Goal: Task Accomplishment & Management: Use online tool/utility

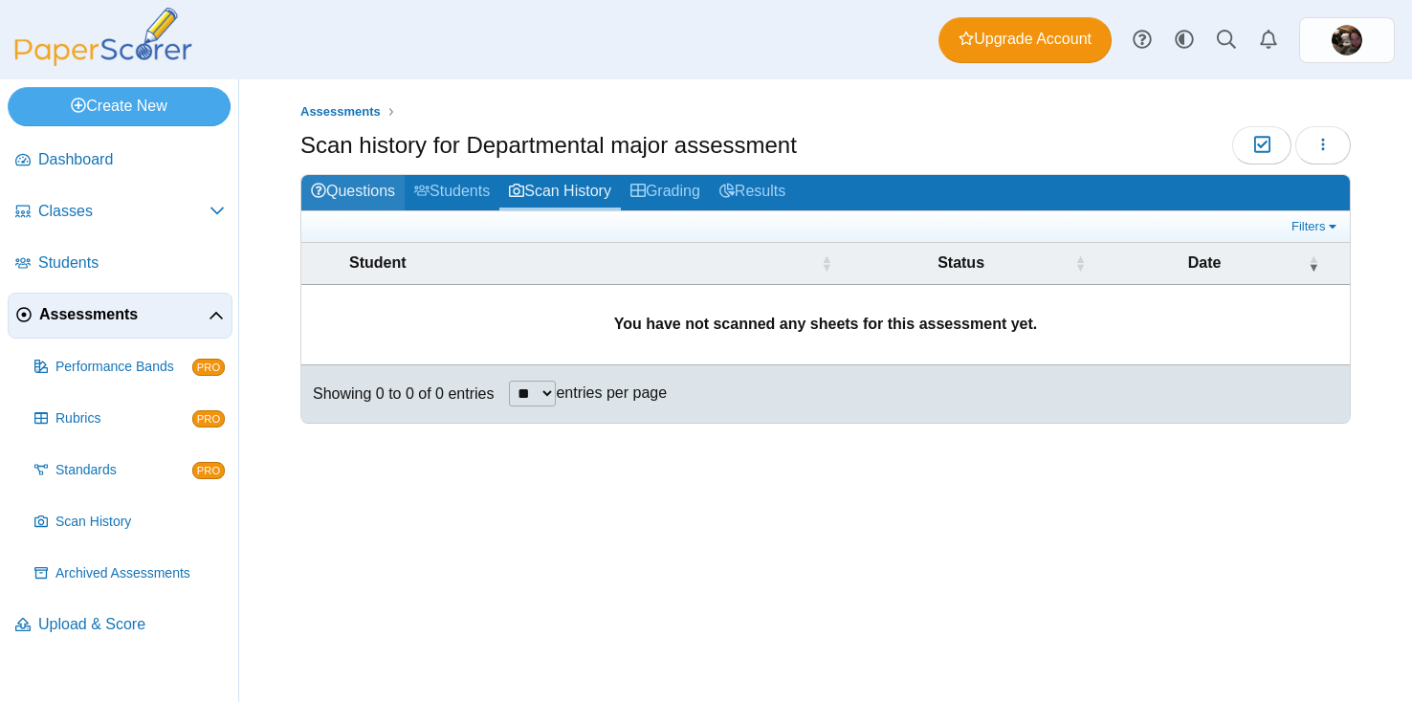
click at [351, 177] on link "Questions" at bounding box center [352, 192] width 103 height 35
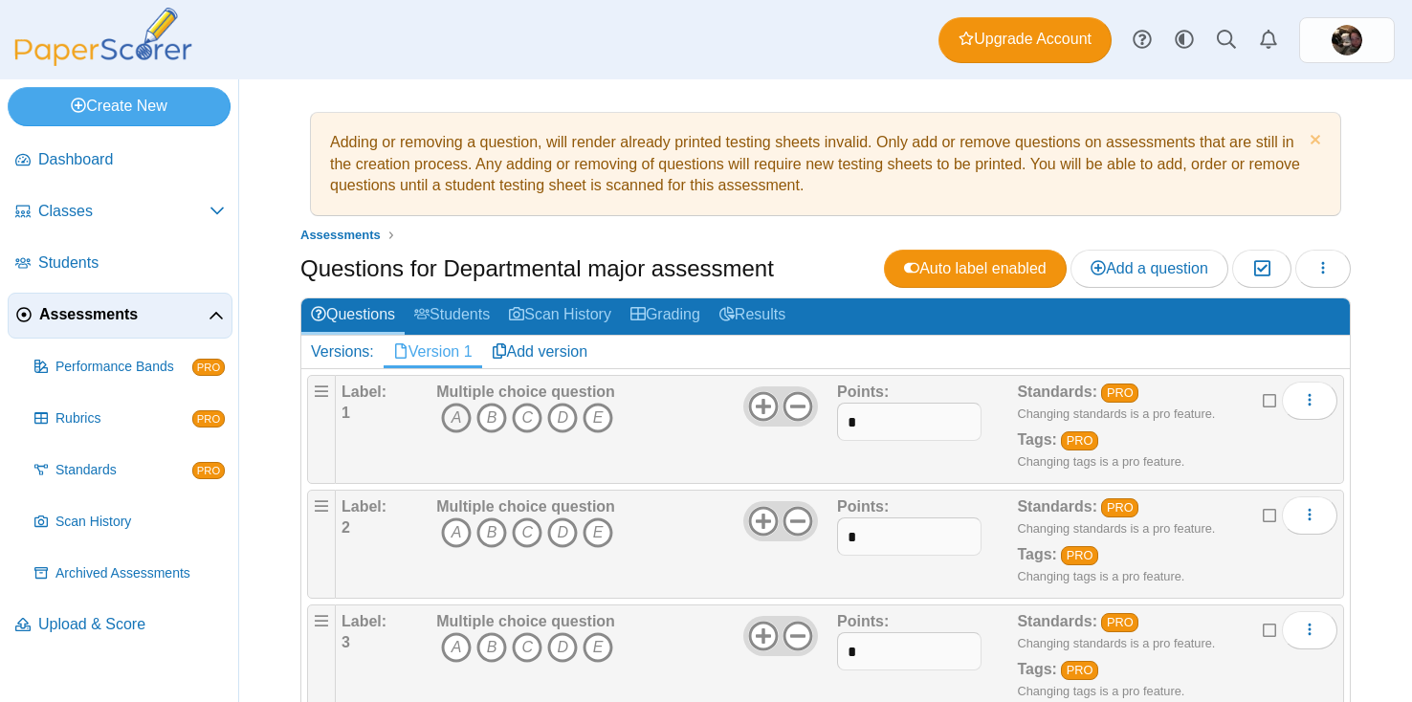
click at [458, 417] on icon "A" at bounding box center [456, 418] width 31 height 31
click at [494, 529] on icon "B" at bounding box center [492, 533] width 31 height 31
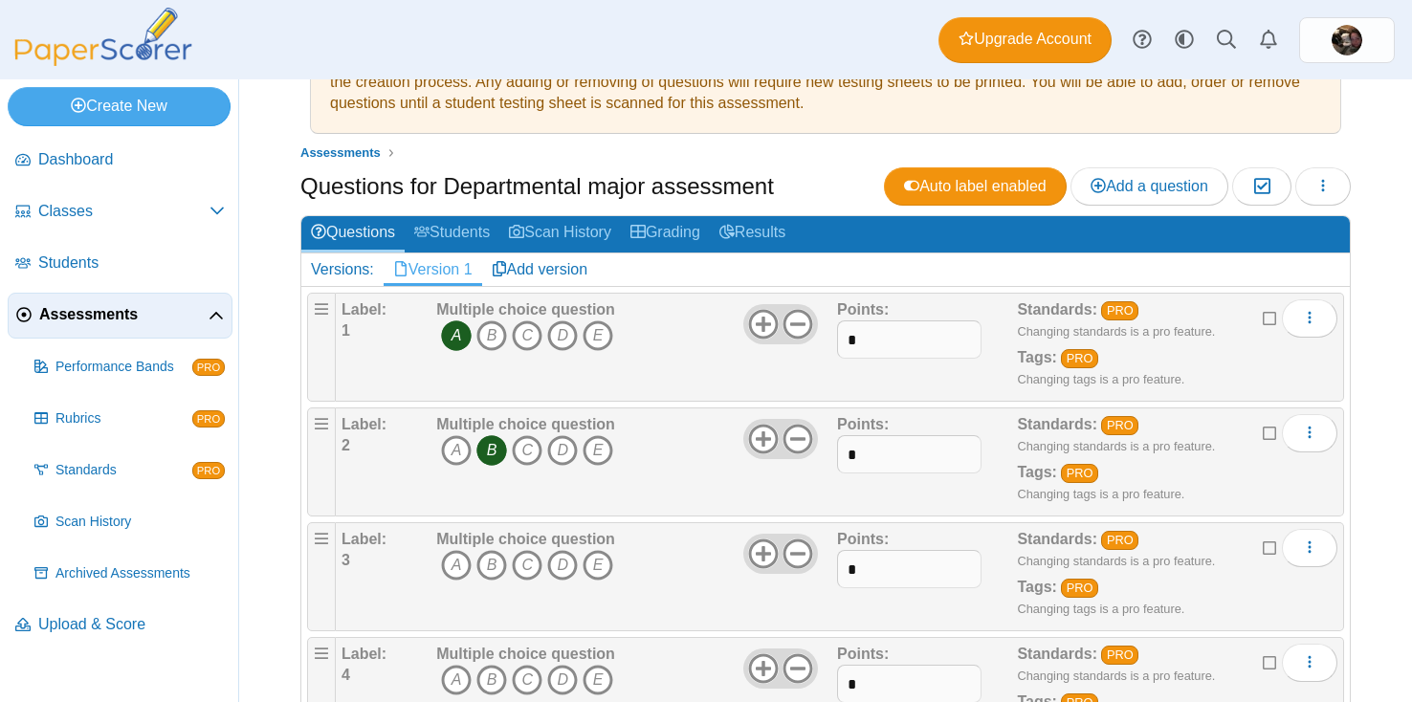
scroll to position [96, 0]
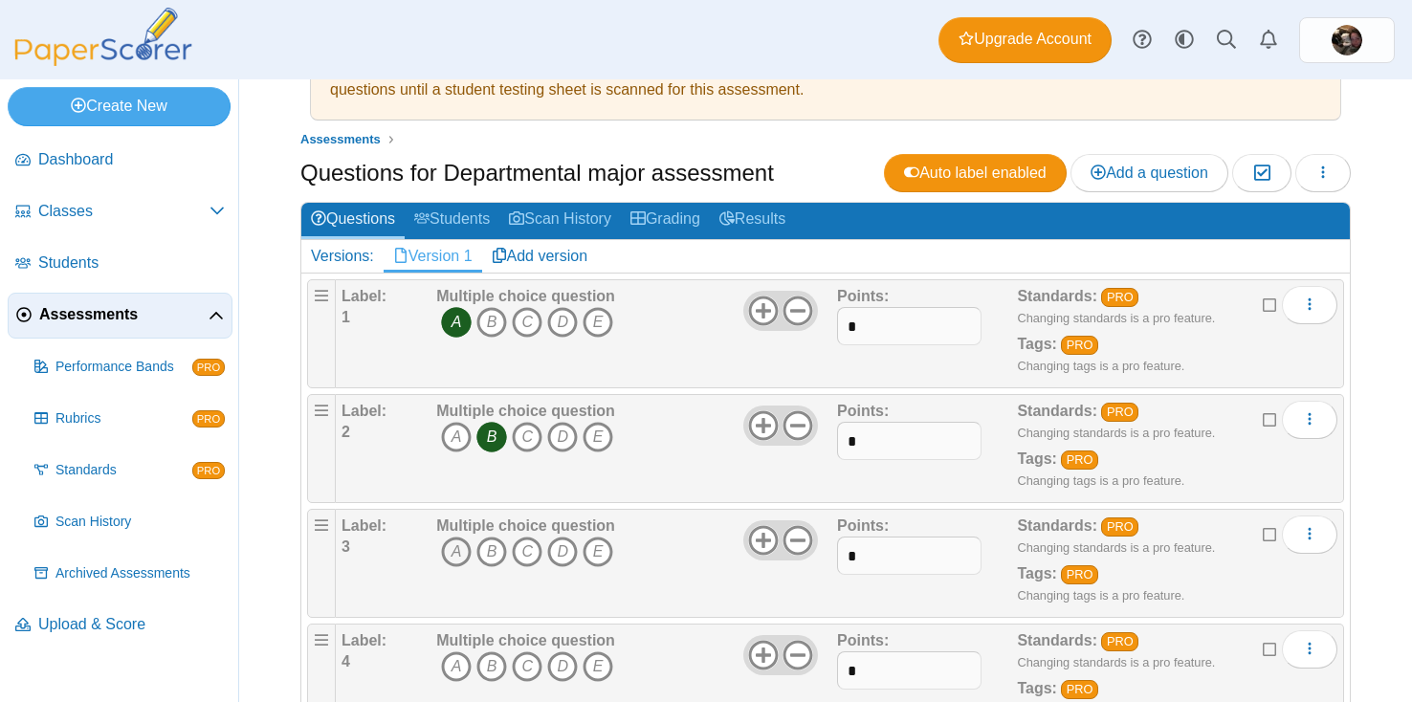
click at [462, 558] on icon "A" at bounding box center [456, 552] width 31 height 31
click at [455, 668] on icon "A" at bounding box center [456, 667] width 31 height 31
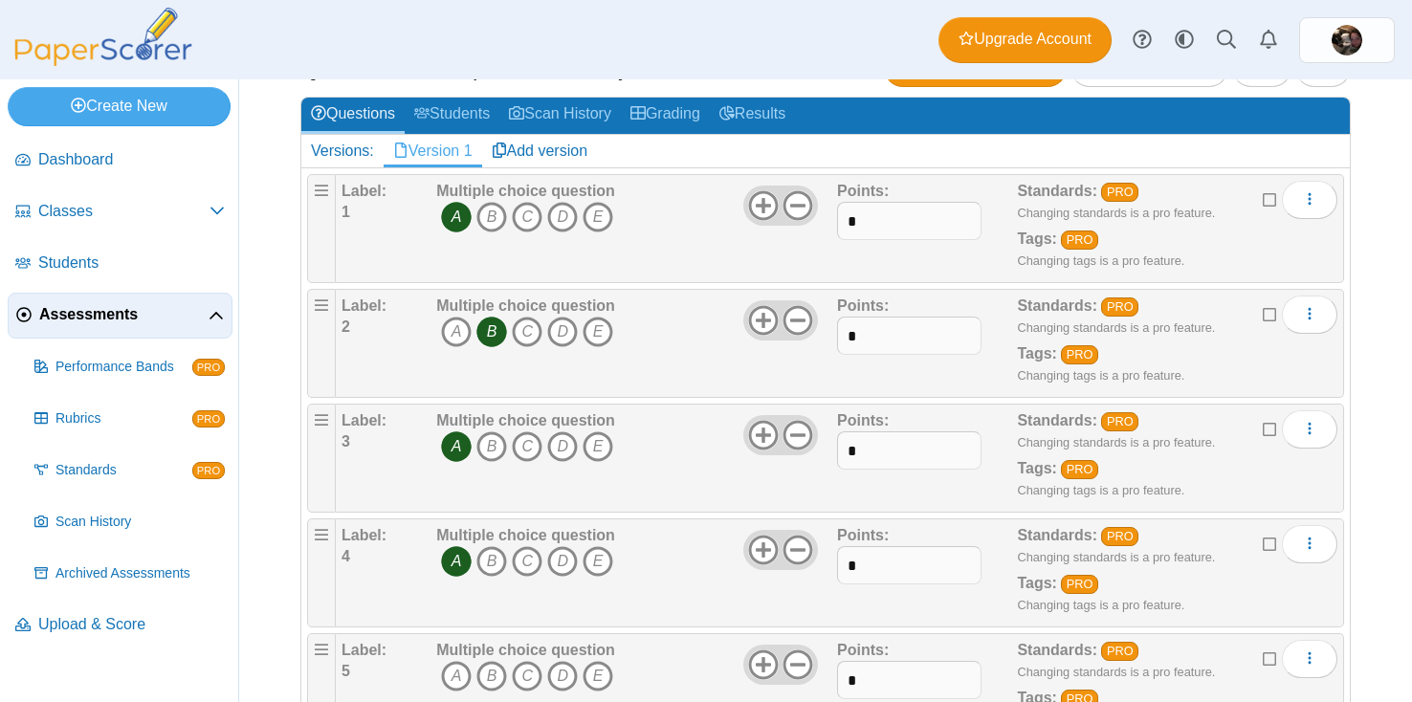
scroll to position [206, 0]
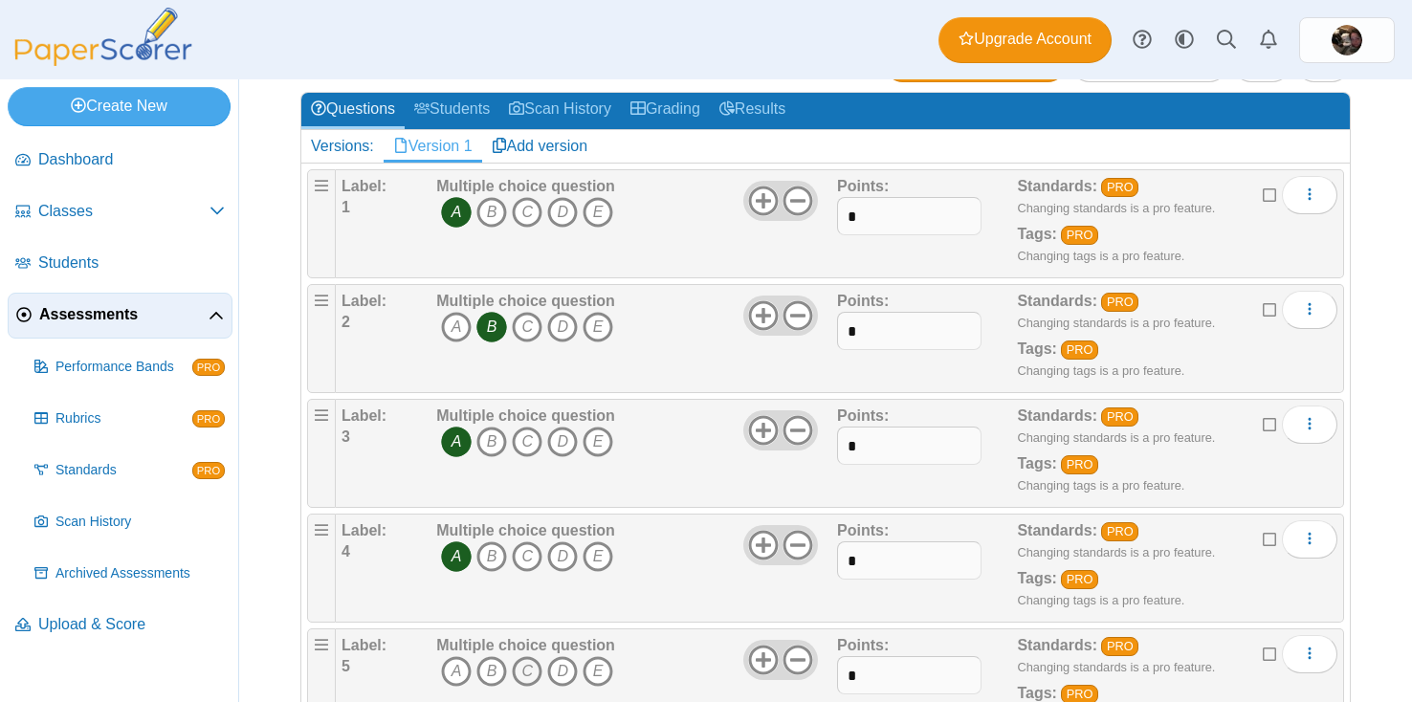
click at [528, 664] on icon "C" at bounding box center [527, 671] width 31 height 31
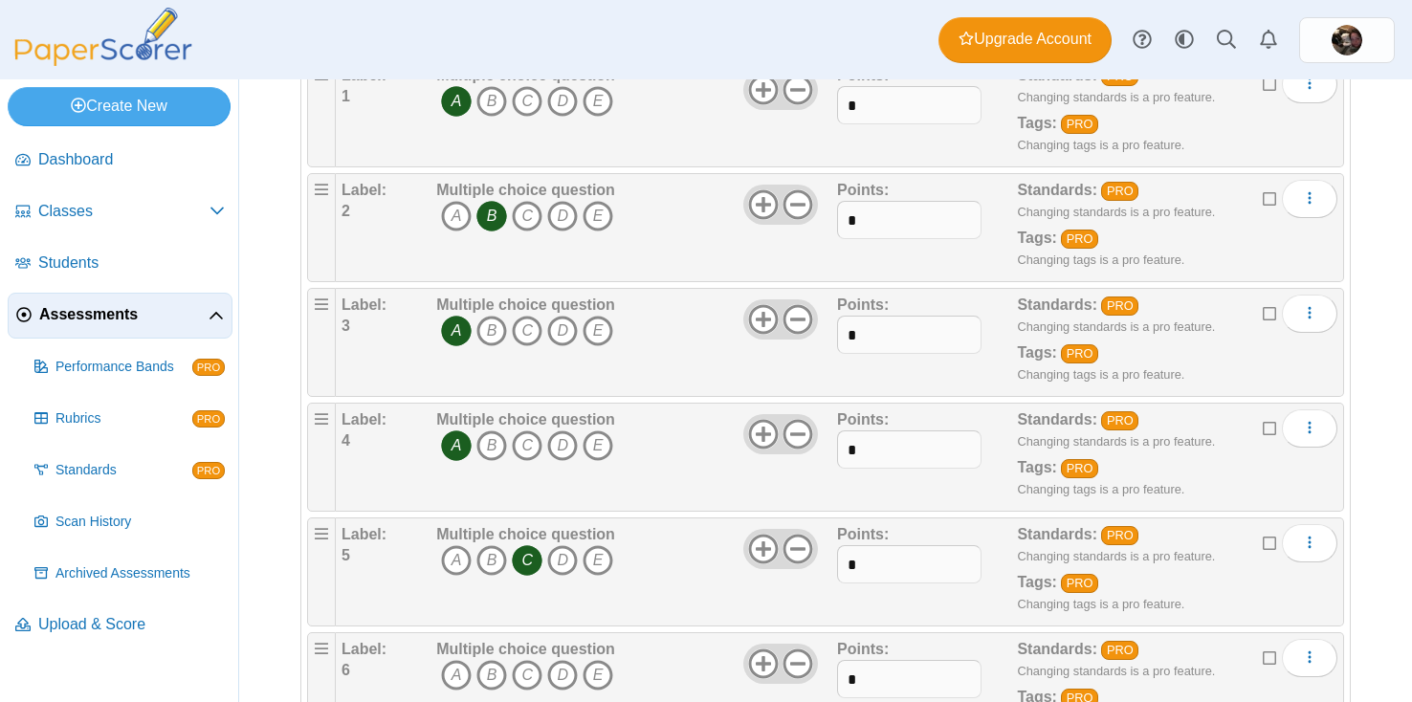
scroll to position [336, 0]
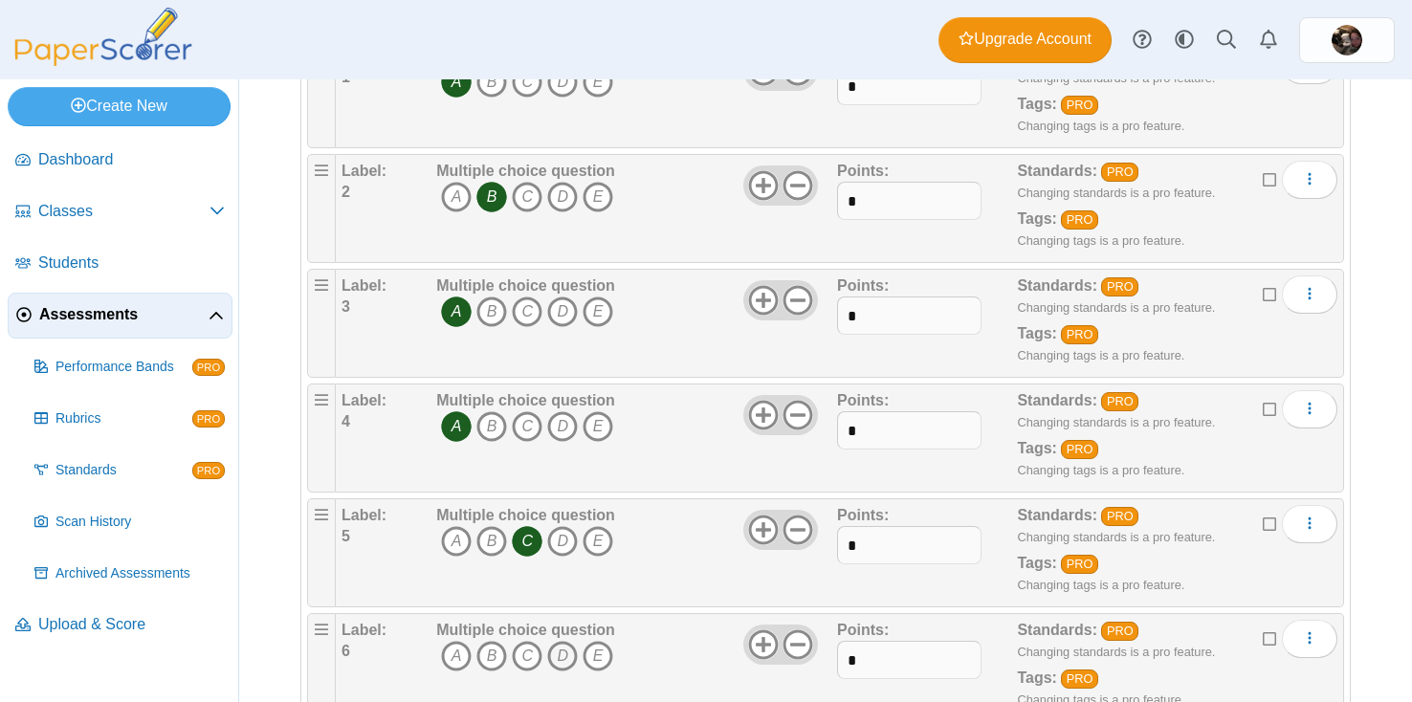
click at [556, 661] on icon "D" at bounding box center [562, 656] width 31 height 31
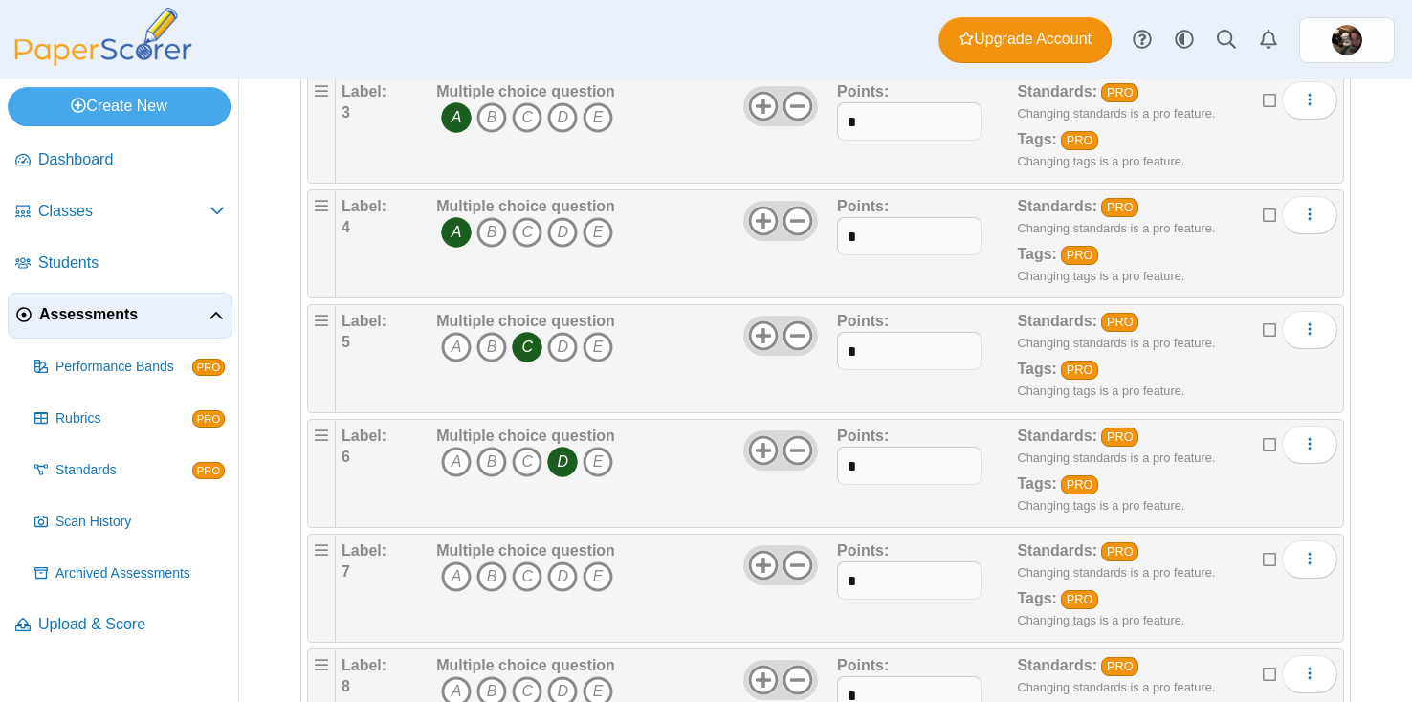
scroll to position [540, 0]
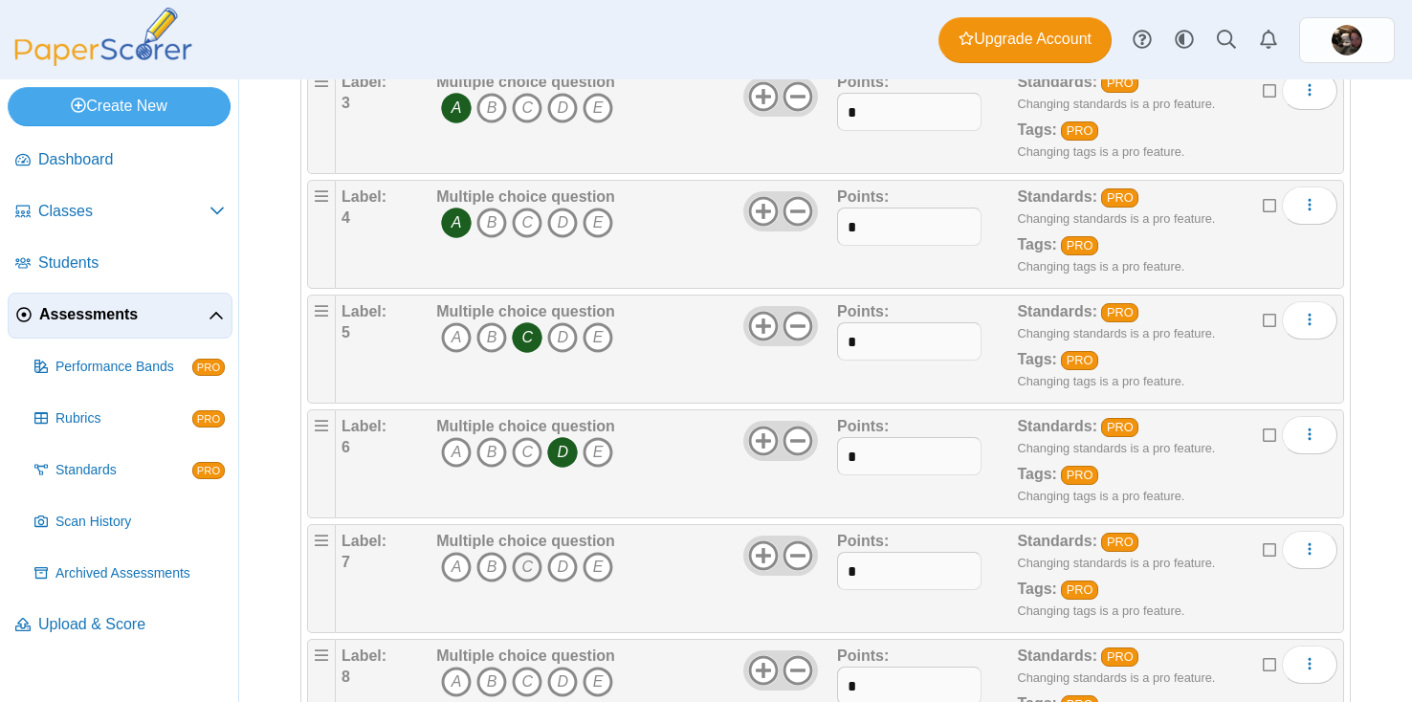
click at [529, 562] on icon "C" at bounding box center [527, 567] width 31 height 31
click at [567, 672] on icon "D" at bounding box center [562, 682] width 31 height 31
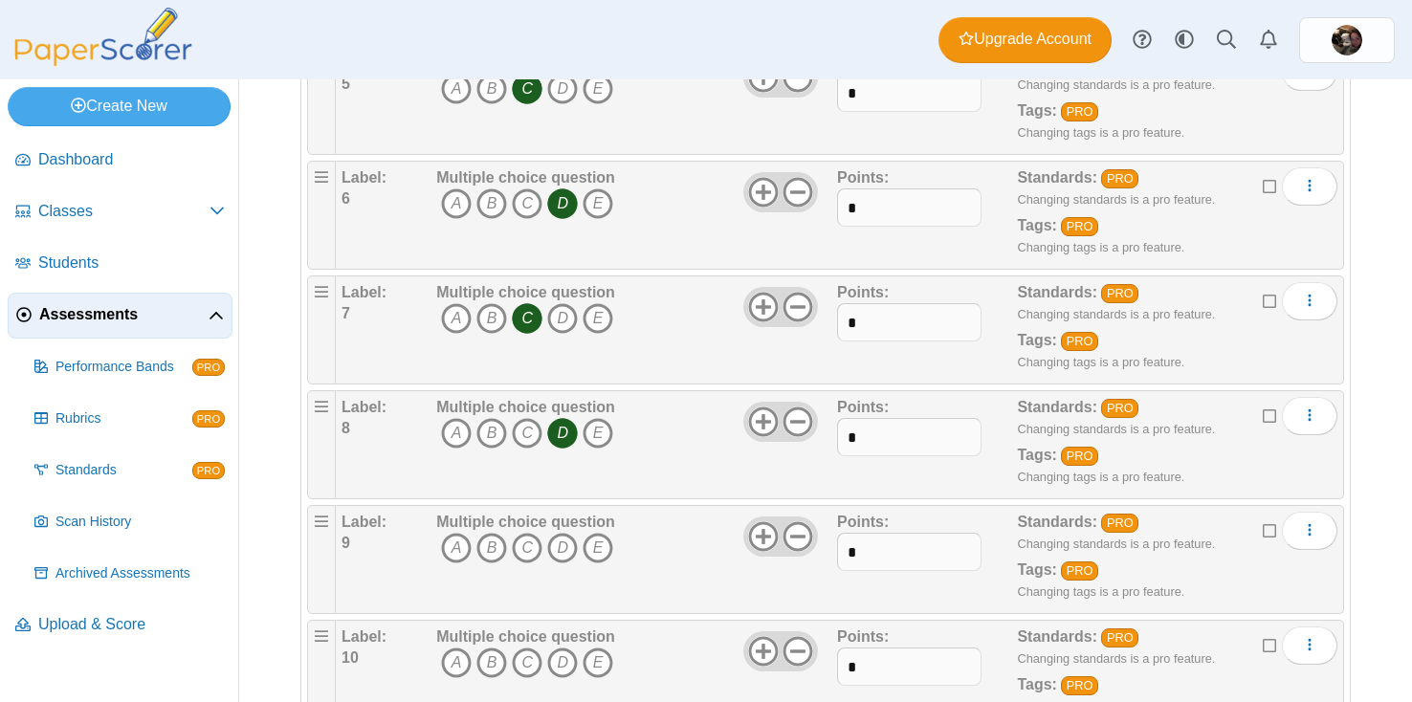
scroll to position [810, 0]
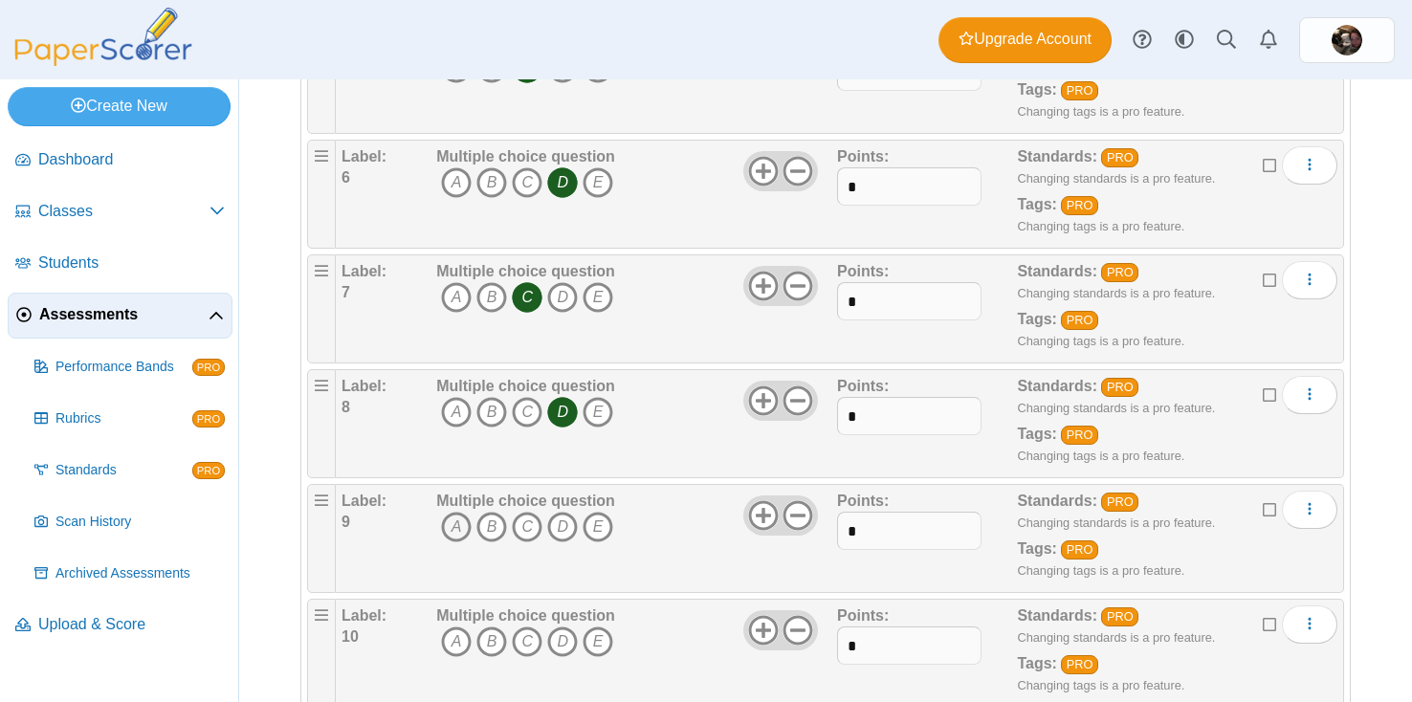
click at [453, 529] on icon "A" at bounding box center [456, 527] width 31 height 31
click at [454, 630] on icon "A" at bounding box center [456, 642] width 31 height 31
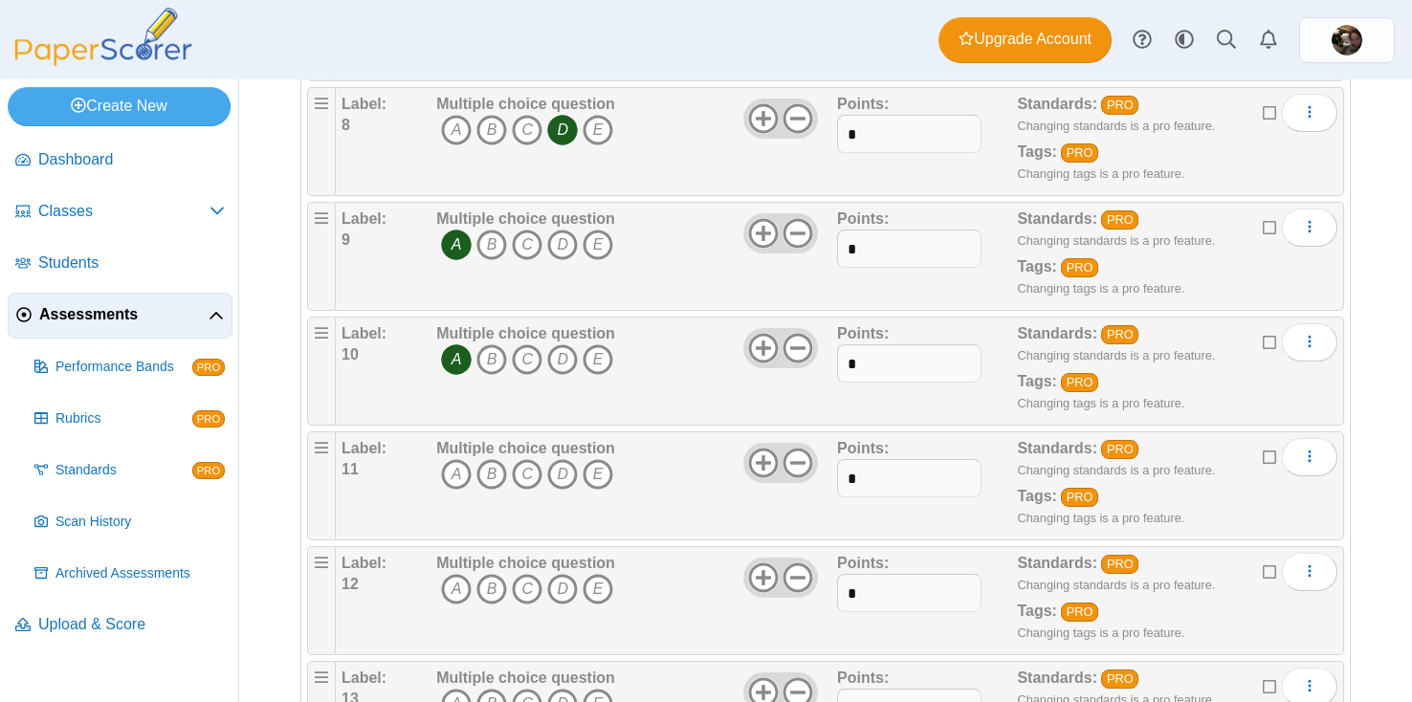
scroll to position [1108, 0]
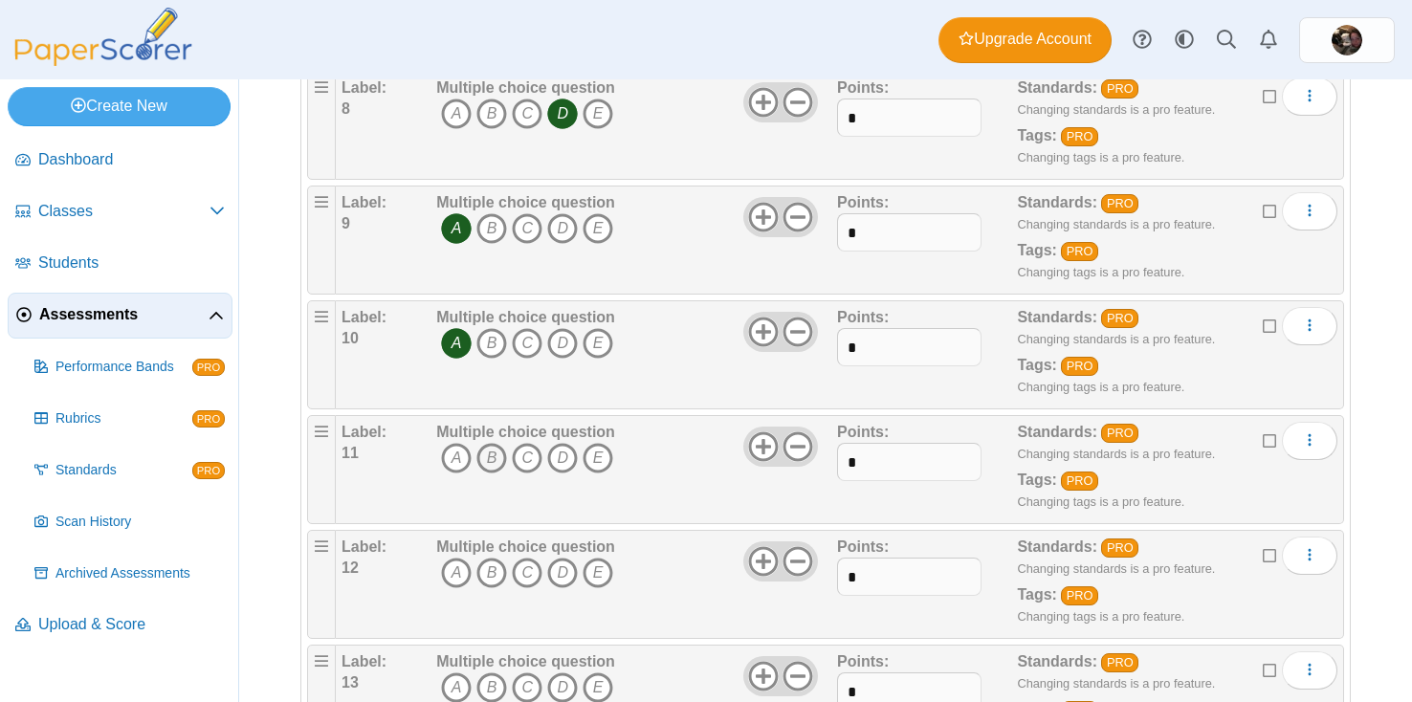
click at [492, 462] on icon "B" at bounding box center [492, 458] width 31 height 31
click at [529, 582] on icon "C" at bounding box center [527, 573] width 31 height 31
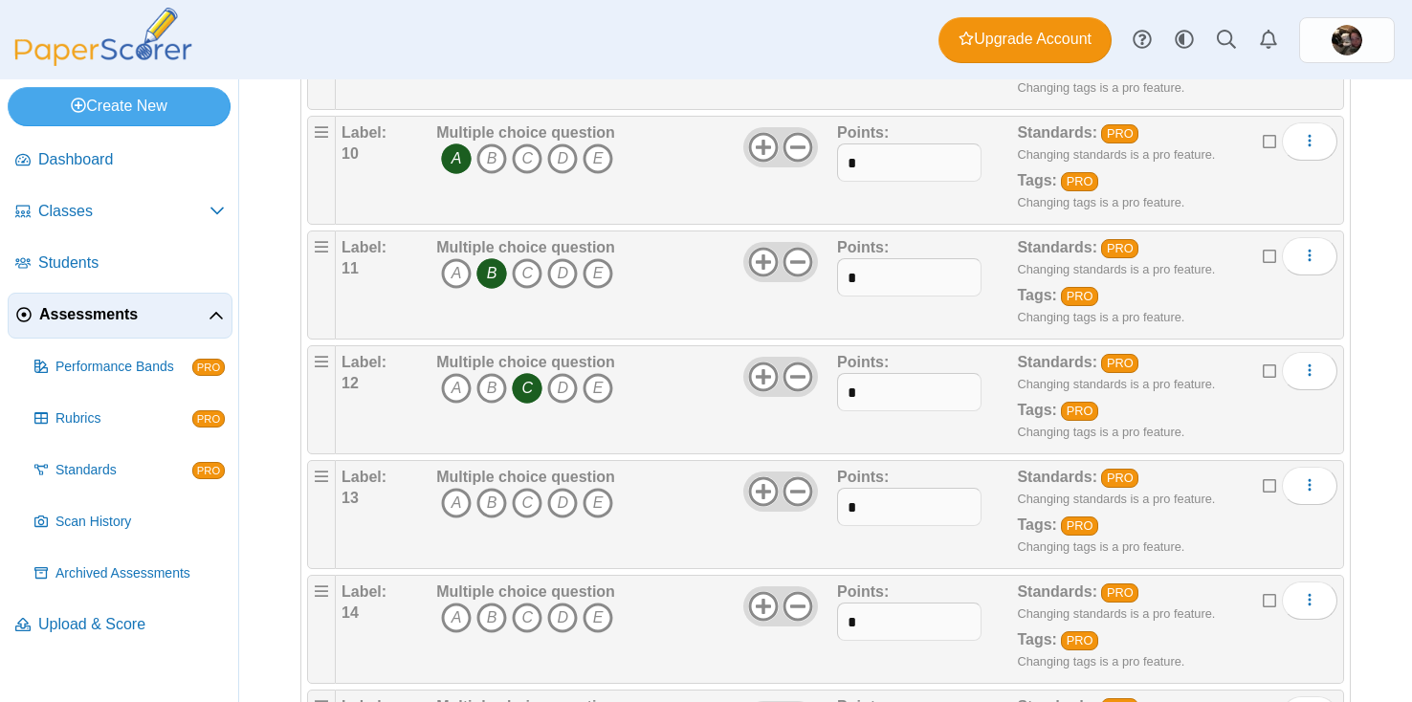
scroll to position [1295, 0]
click at [528, 507] on icon "C" at bounding box center [527, 501] width 31 height 31
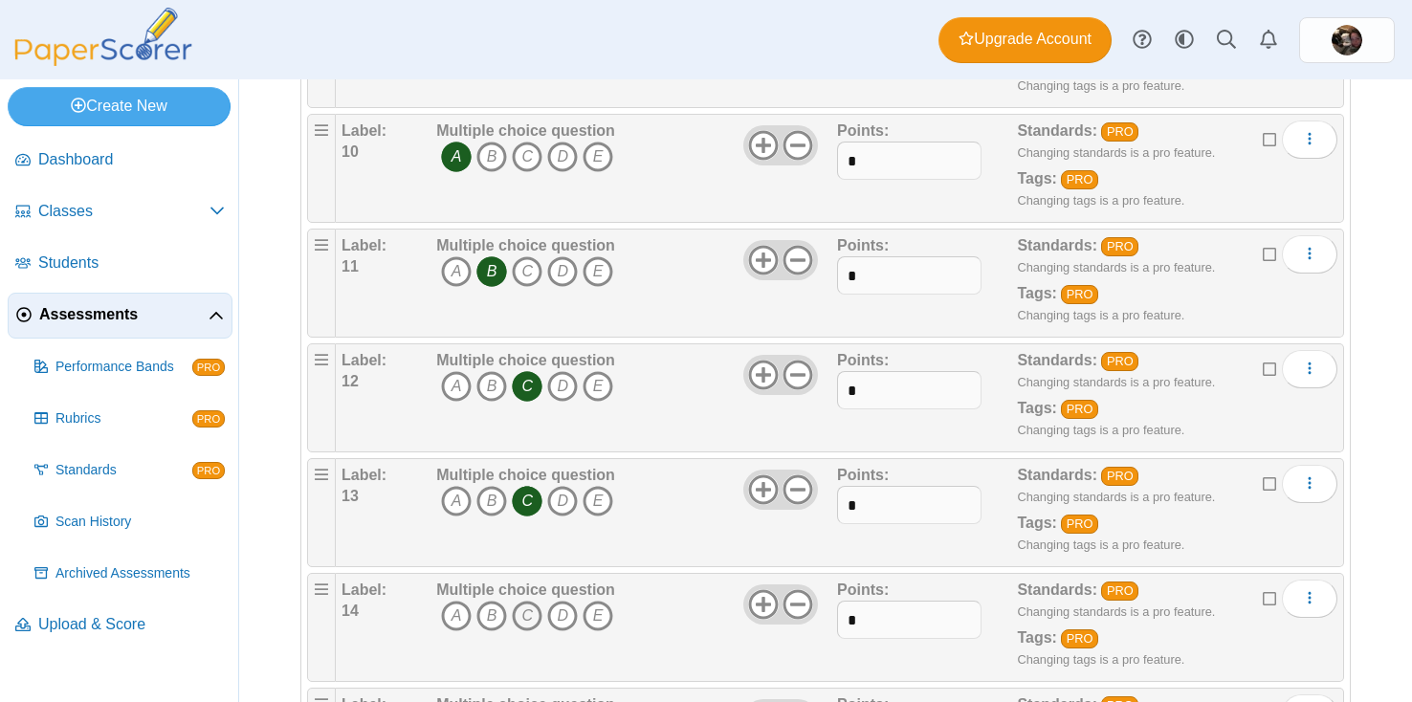
click at [527, 631] on icon "C" at bounding box center [527, 616] width 31 height 31
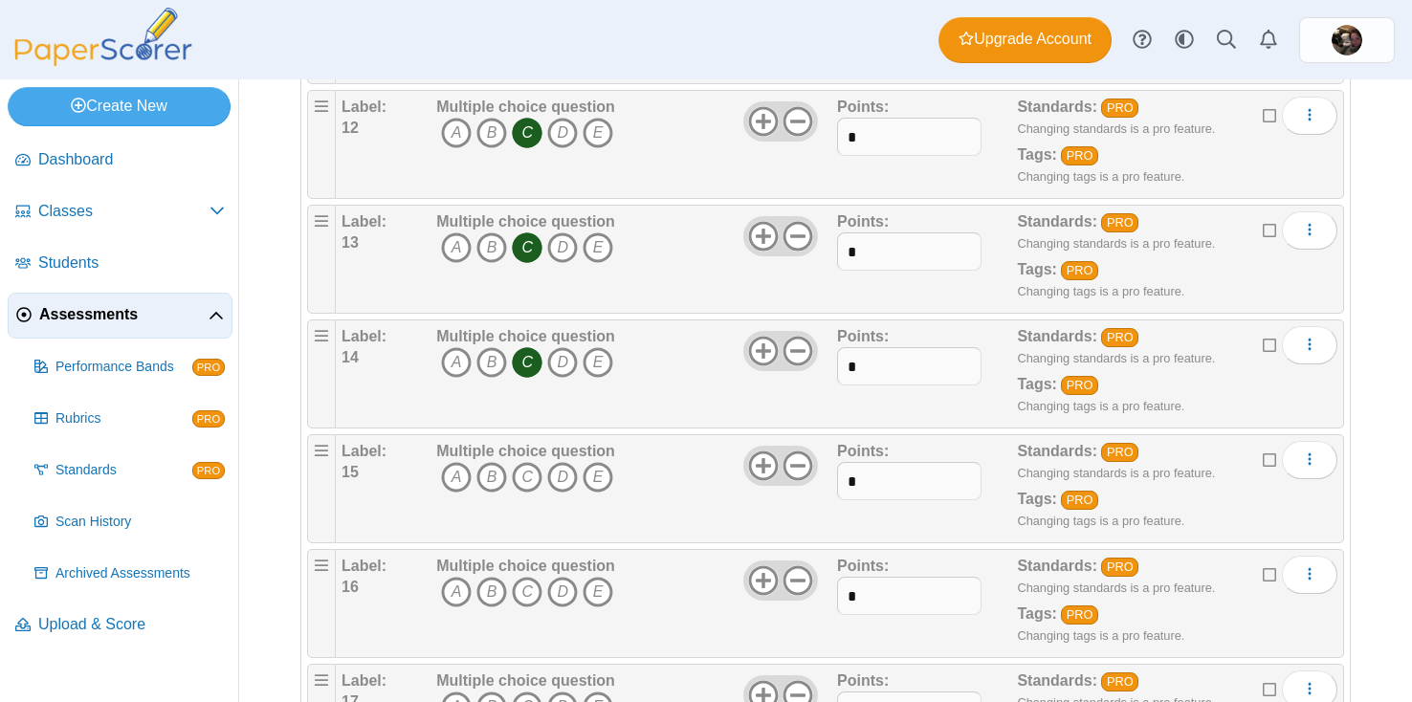
scroll to position [1571, 0]
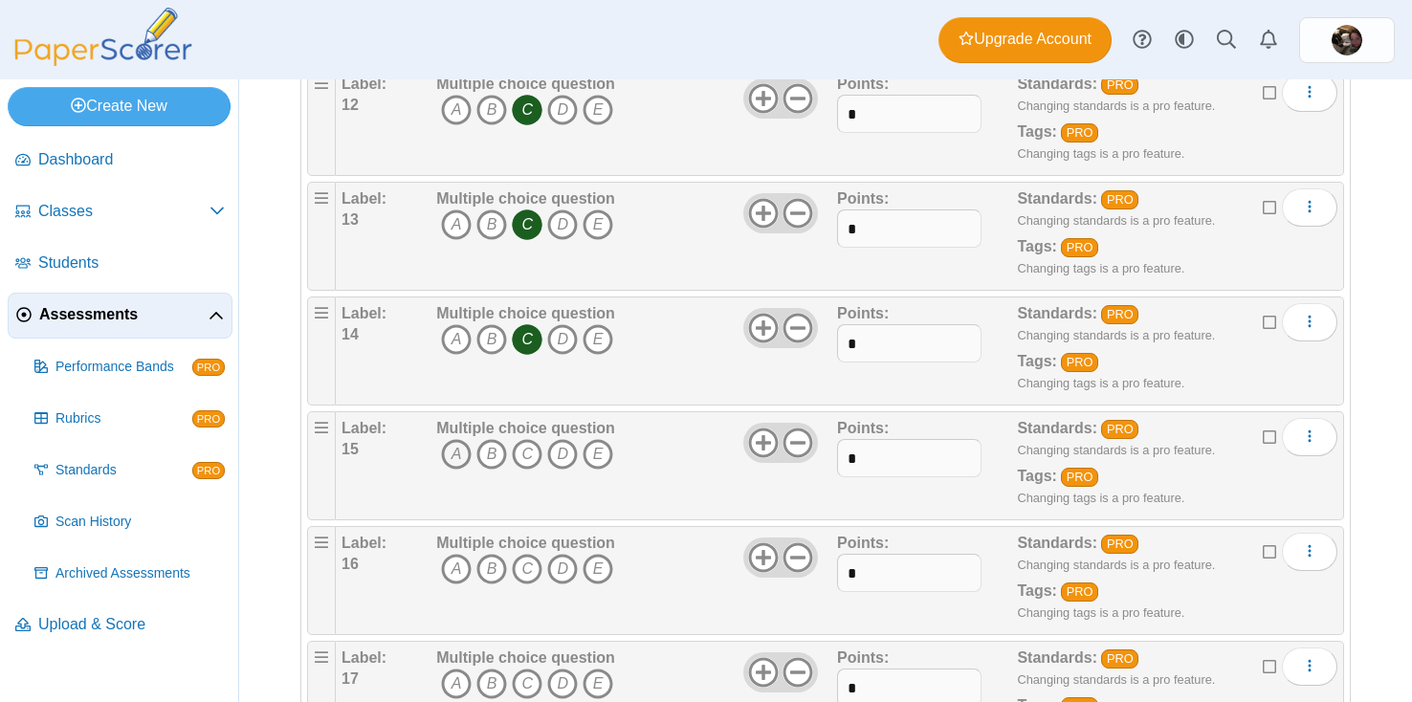
click at [451, 456] on icon "A" at bounding box center [456, 454] width 31 height 31
click at [452, 577] on icon "A" at bounding box center [456, 569] width 31 height 31
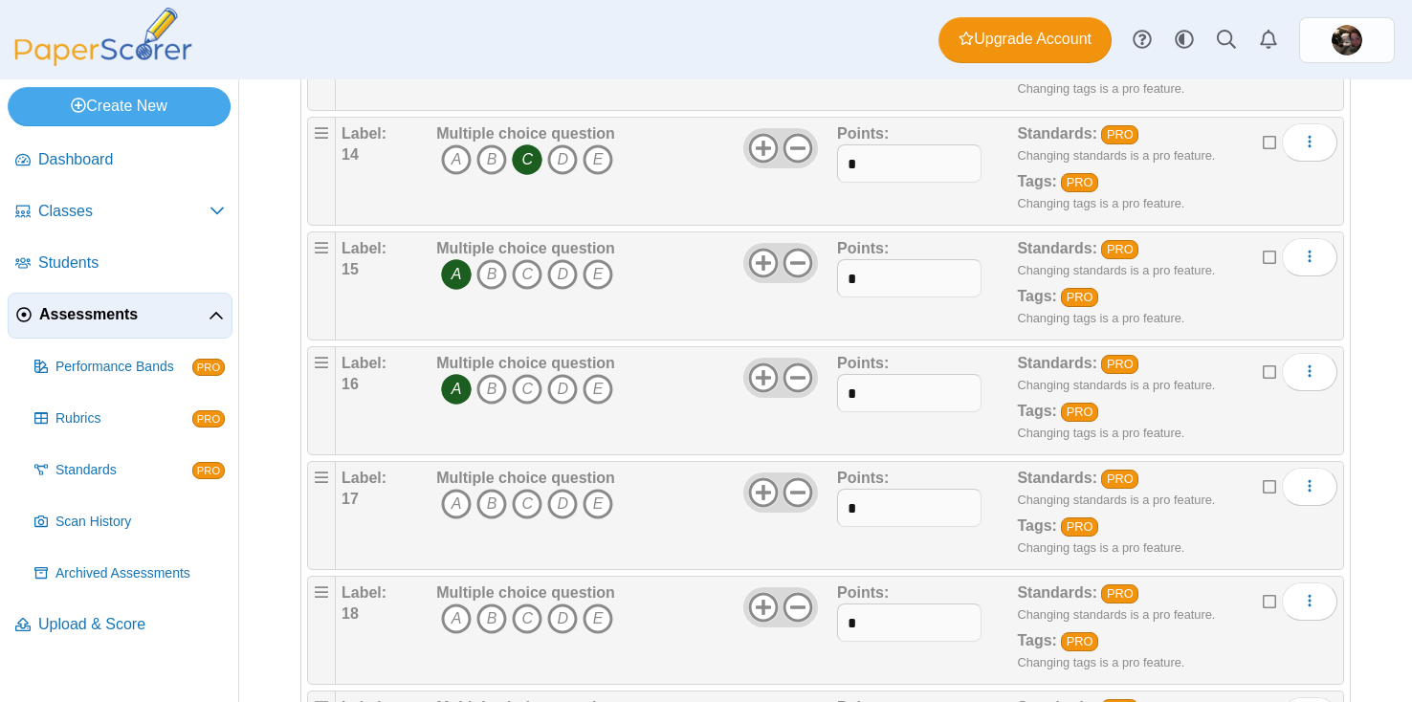
scroll to position [1752, 0]
click at [494, 512] on icon "B" at bounding box center [492, 503] width 31 height 31
click at [529, 614] on icon "C" at bounding box center [527, 618] width 31 height 31
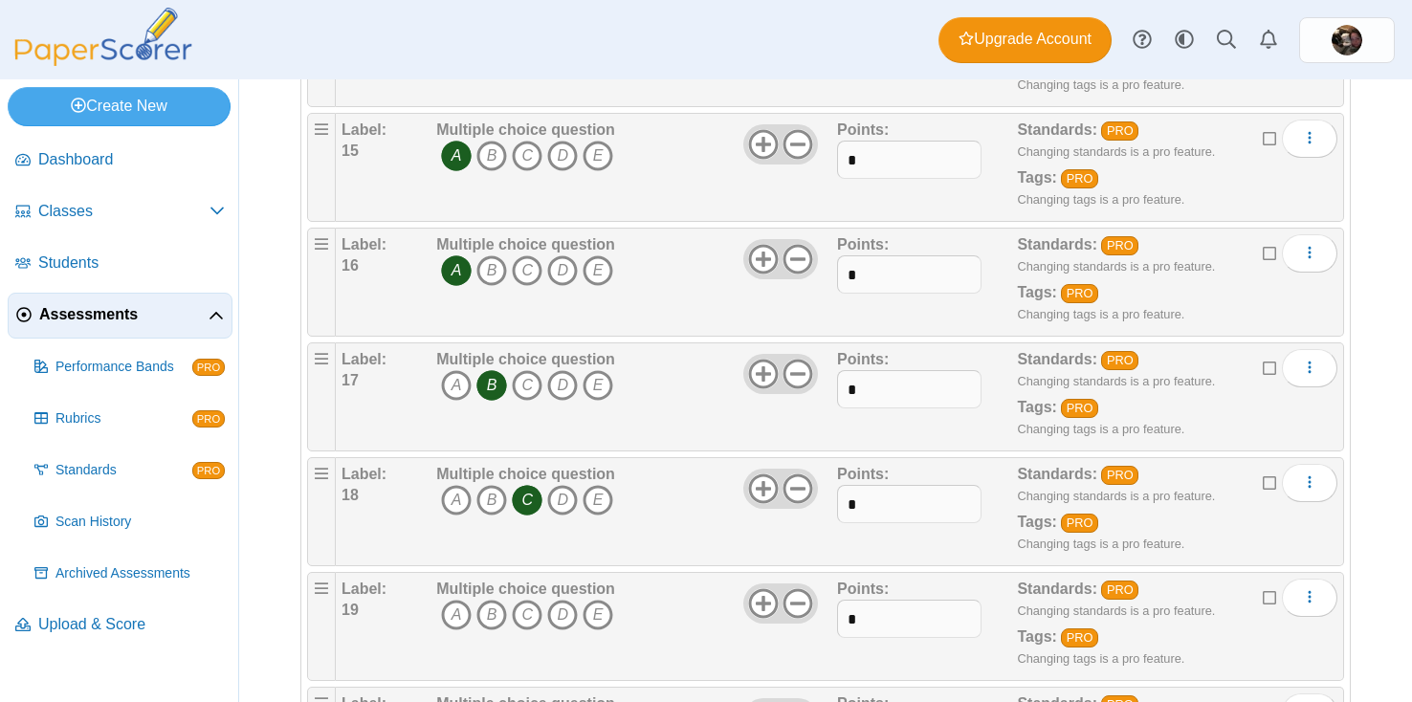
scroll to position [1883, 0]
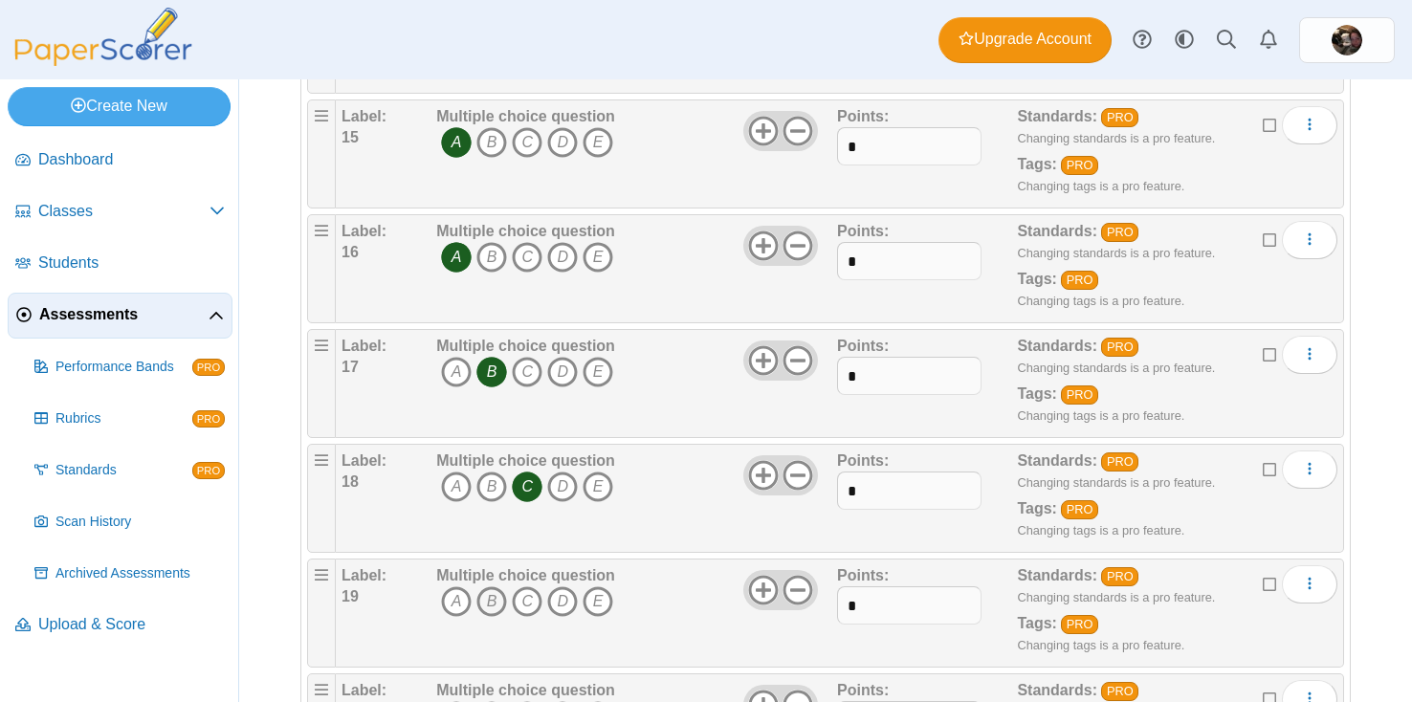
click at [489, 600] on icon "B" at bounding box center [492, 602] width 31 height 31
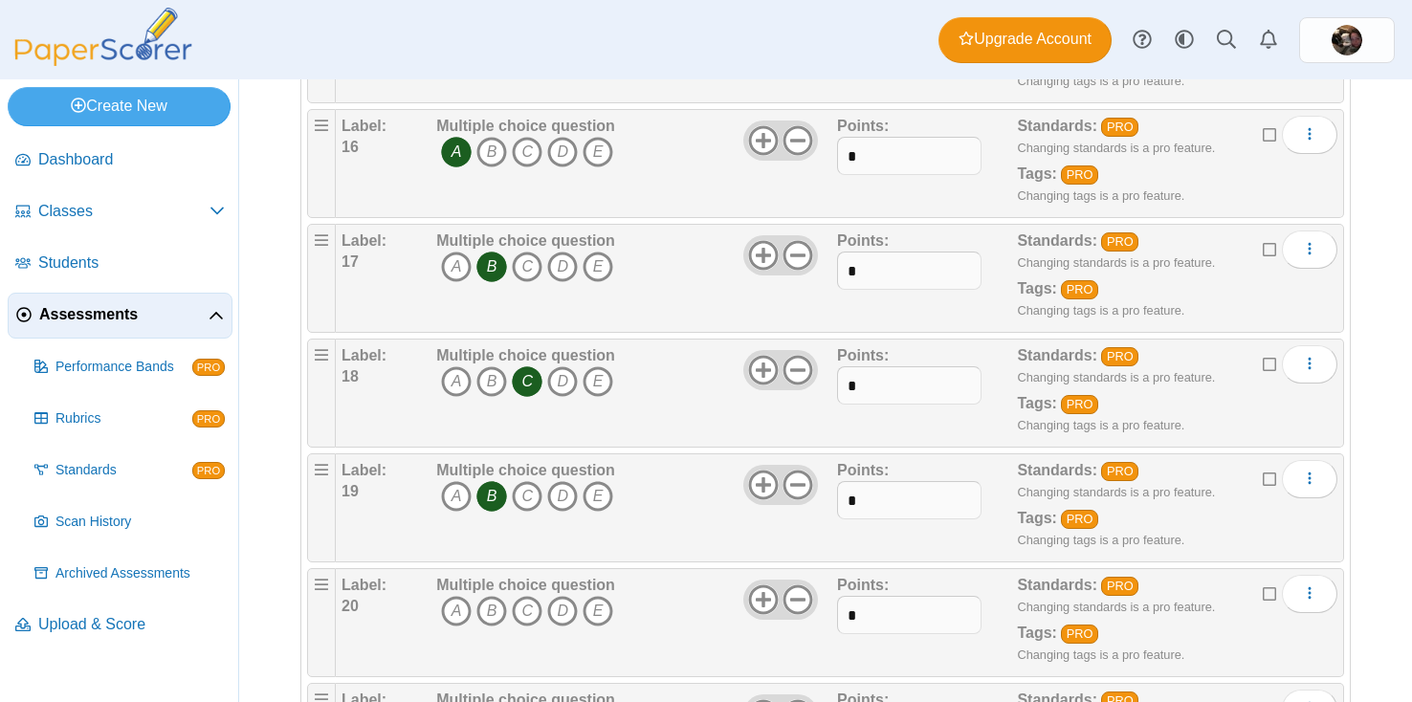
scroll to position [1990, 0]
click at [526, 612] on icon "C" at bounding box center [527, 610] width 31 height 31
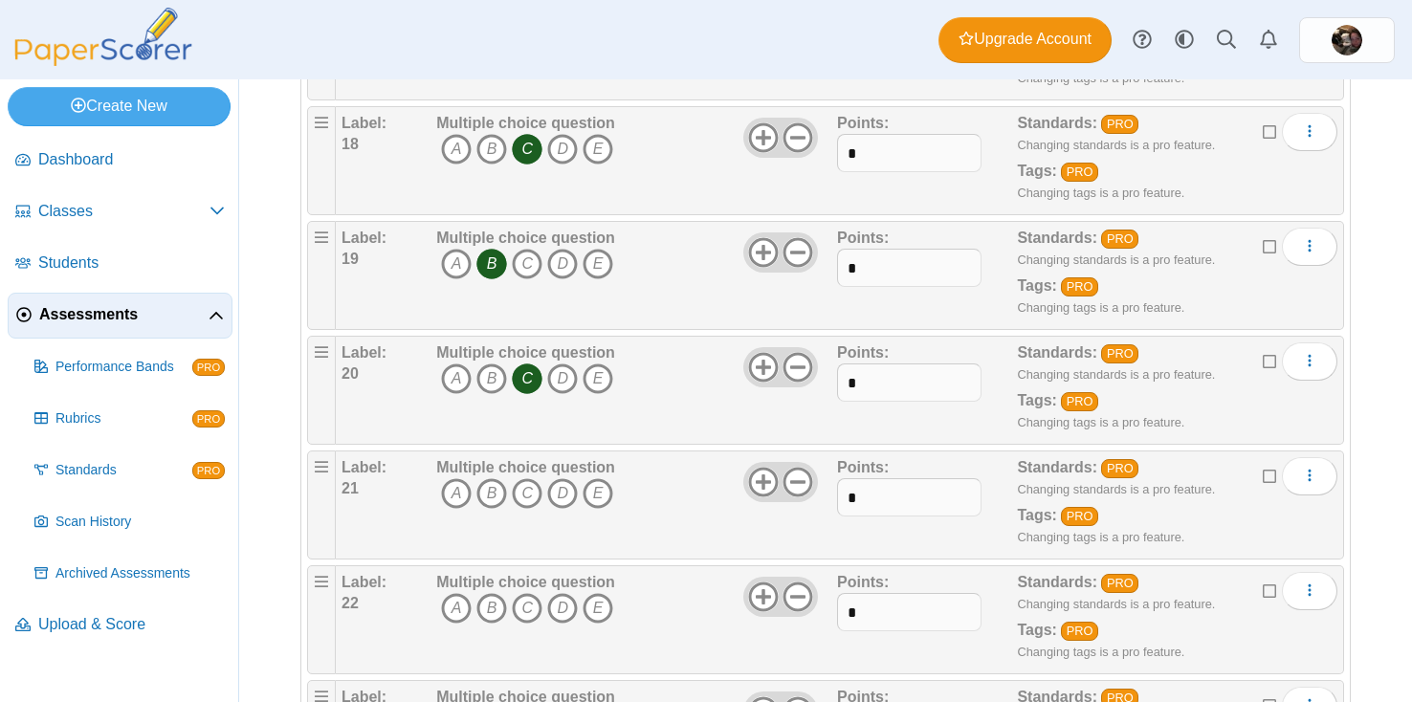
scroll to position [2226, 0]
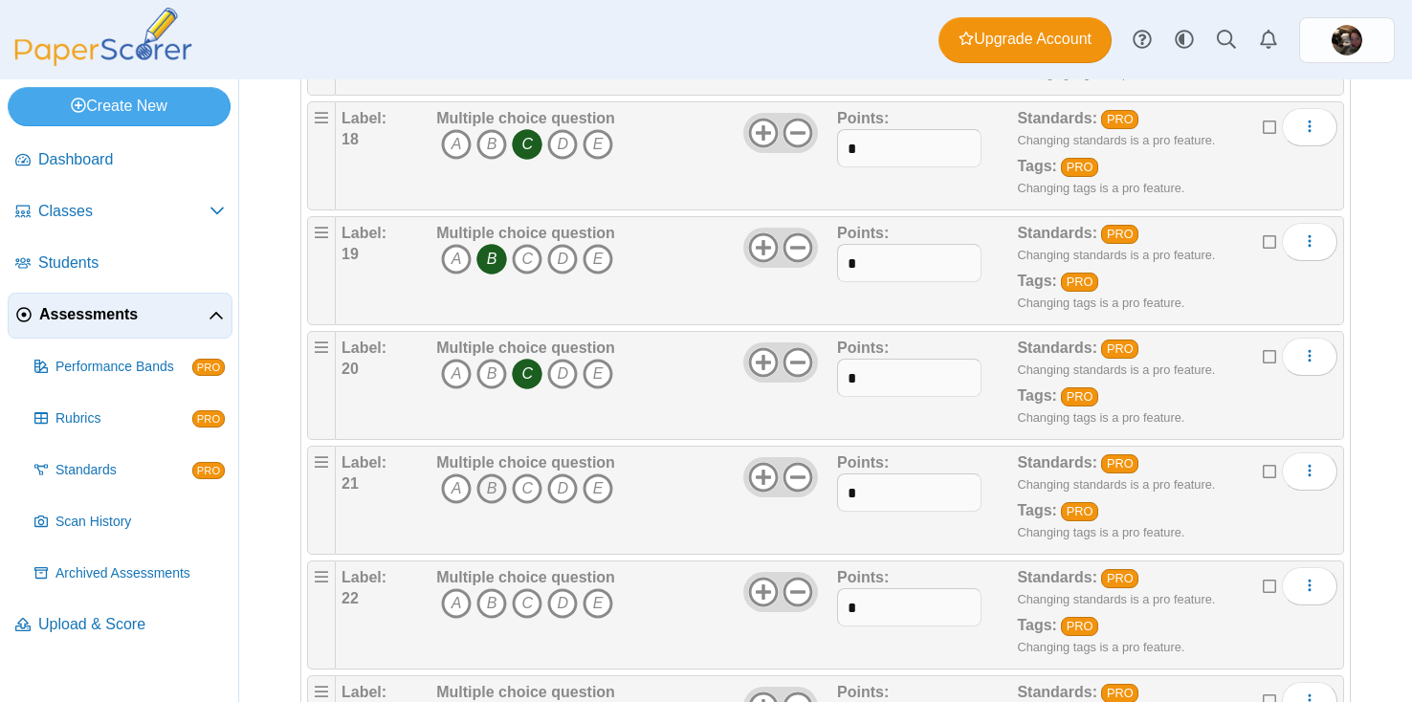
click at [498, 480] on icon "B" at bounding box center [492, 489] width 31 height 31
click at [527, 602] on icon "C" at bounding box center [527, 604] width 31 height 31
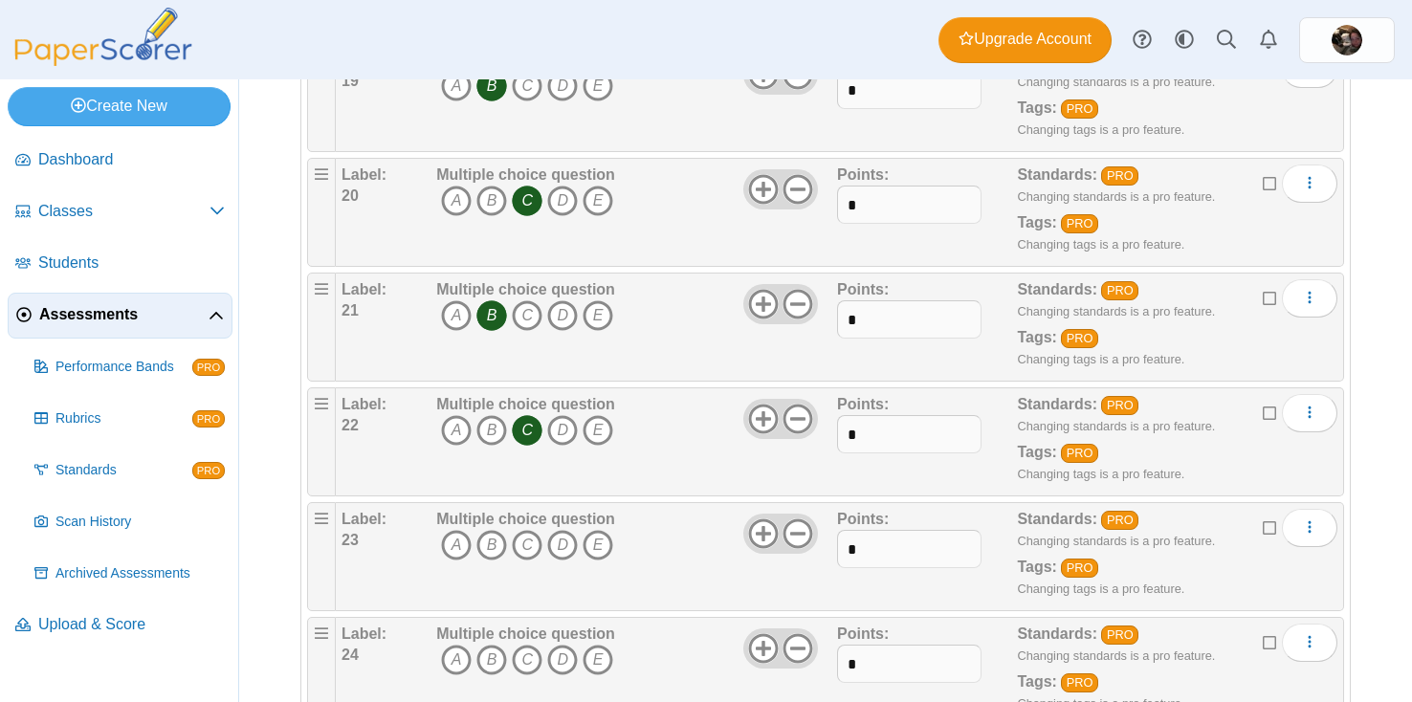
scroll to position [2400, 0]
click at [528, 542] on icon "C" at bounding box center [527, 544] width 31 height 31
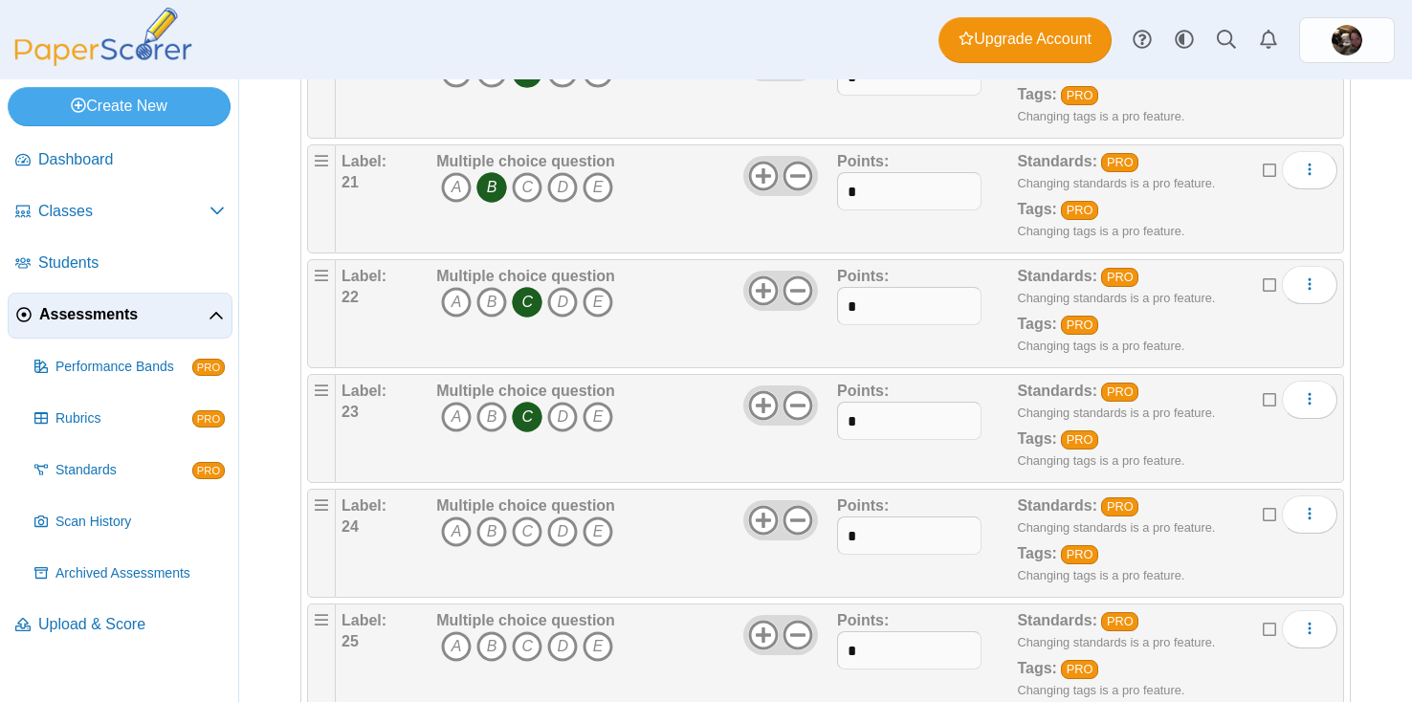
scroll to position [2537, 0]
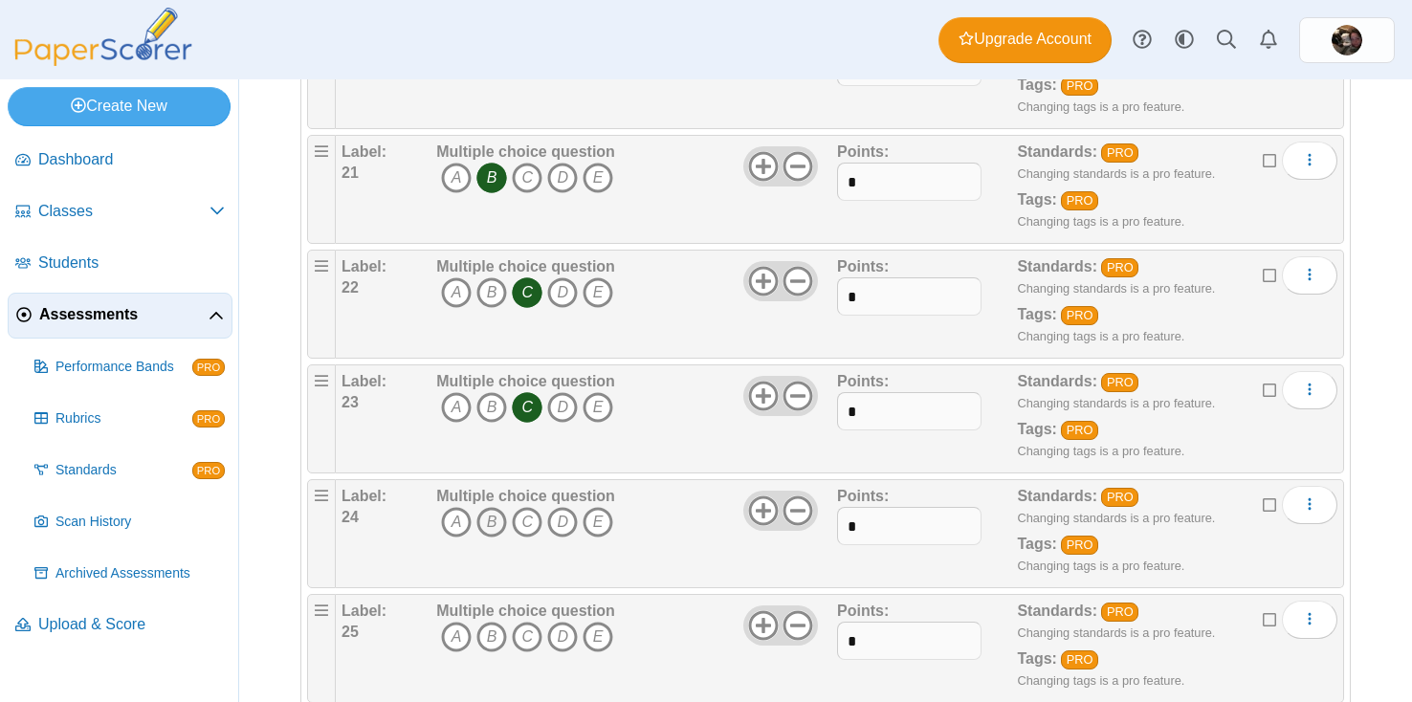
click at [487, 527] on icon "B" at bounding box center [492, 522] width 31 height 31
click at [533, 642] on icon "C" at bounding box center [527, 637] width 31 height 31
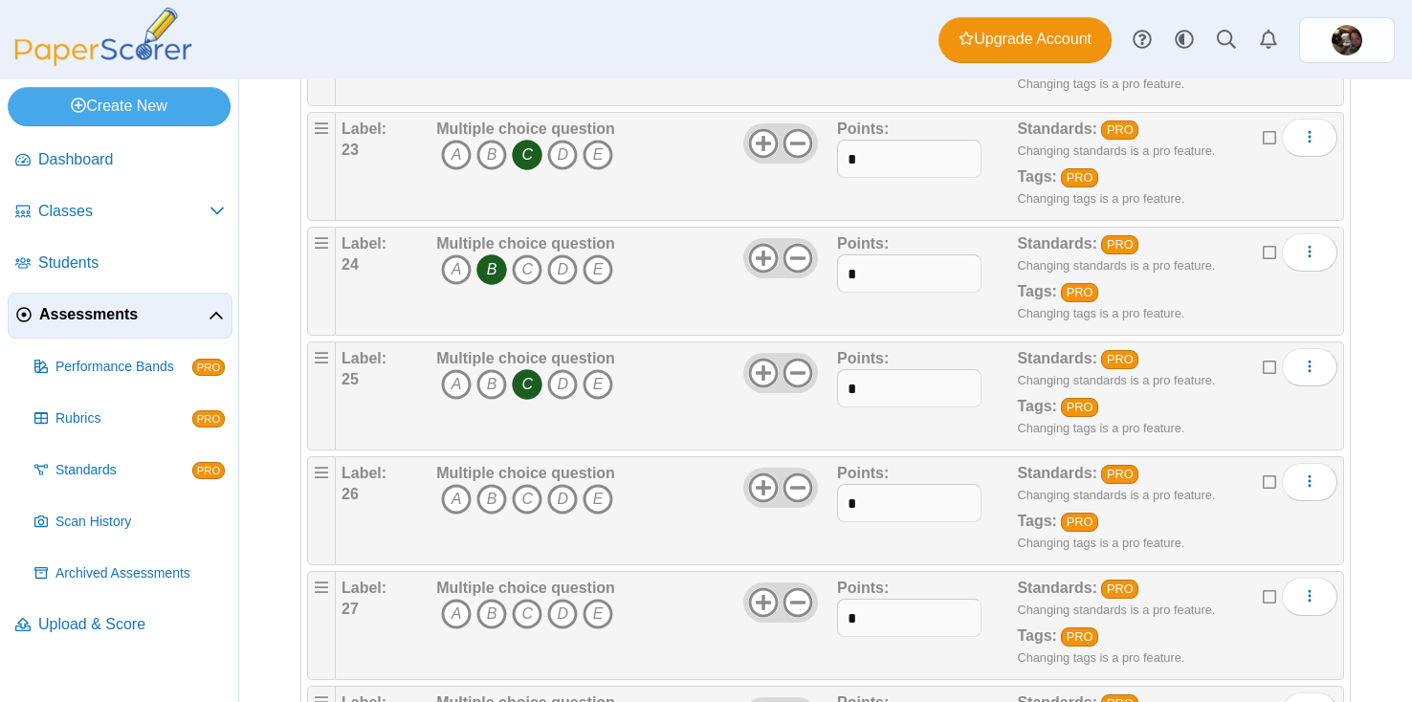
scroll to position [2795, 0]
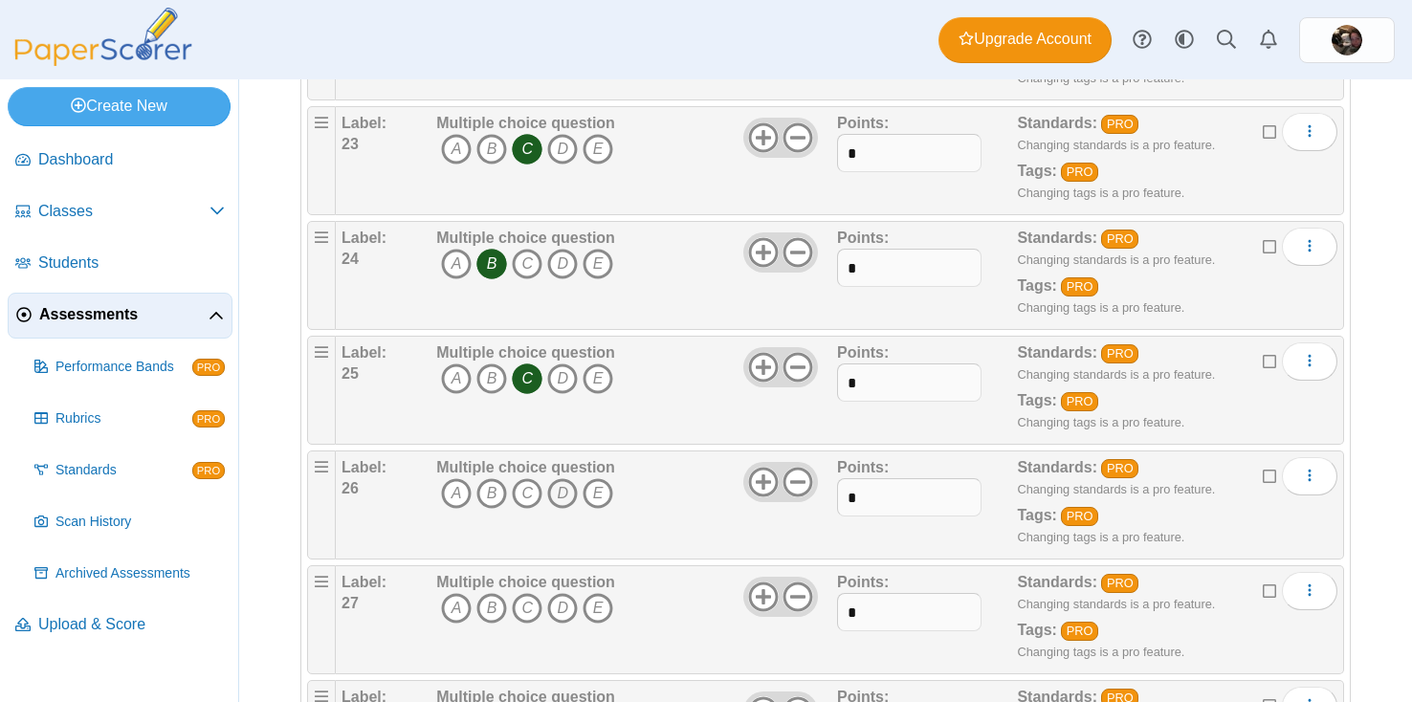
click at [557, 489] on icon "D" at bounding box center [562, 493] width 31 height 31
click at [490, 603] on icon "B" at bounding box center [492, 608] width 31 height 31
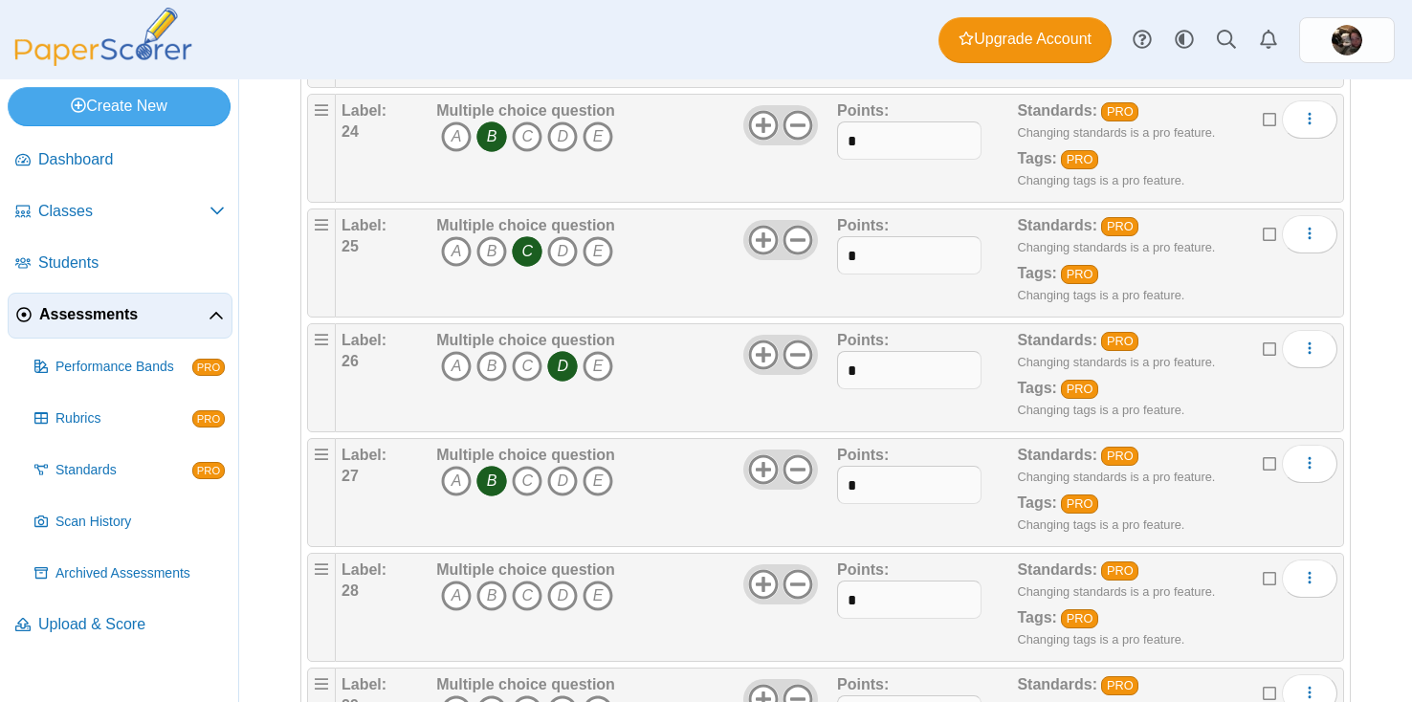
scroll to position [2925, 0]
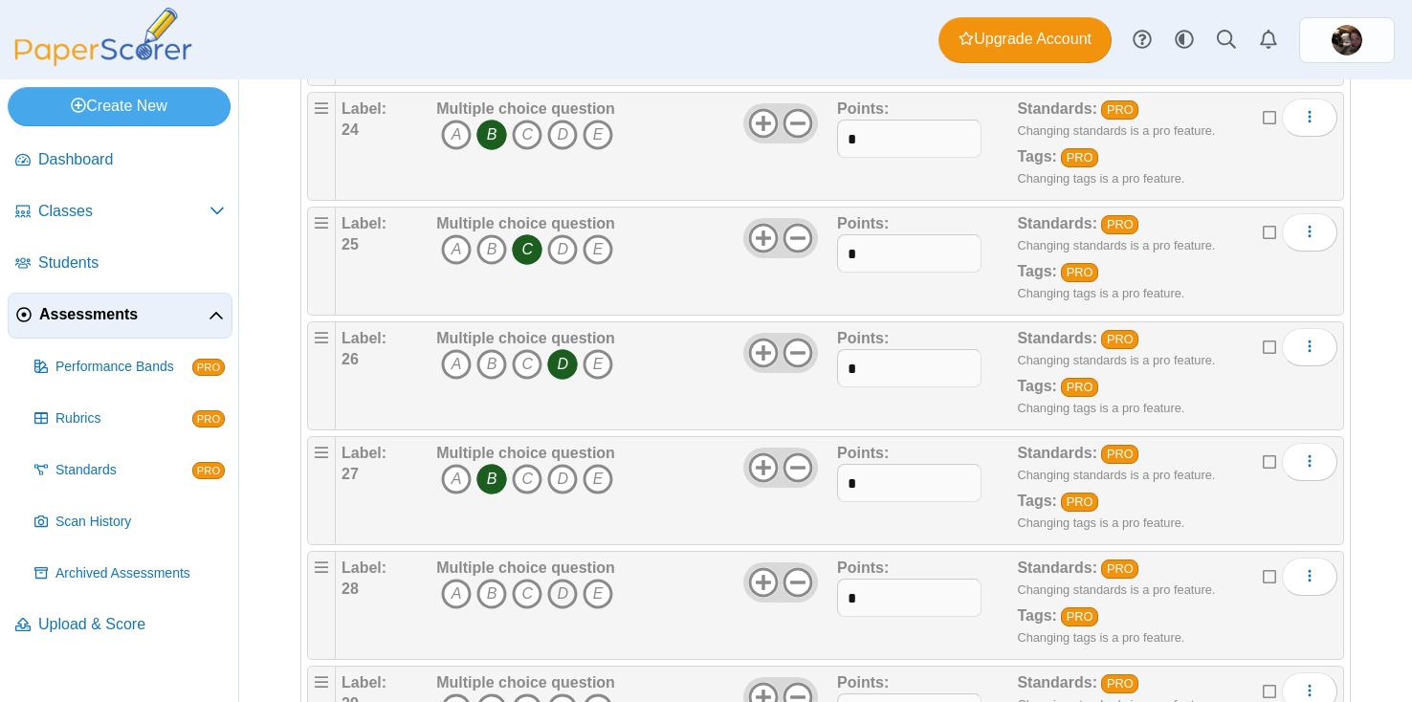
click at [559, 586] on icon "D" at bounding box center [562, 594] width 31 height 31
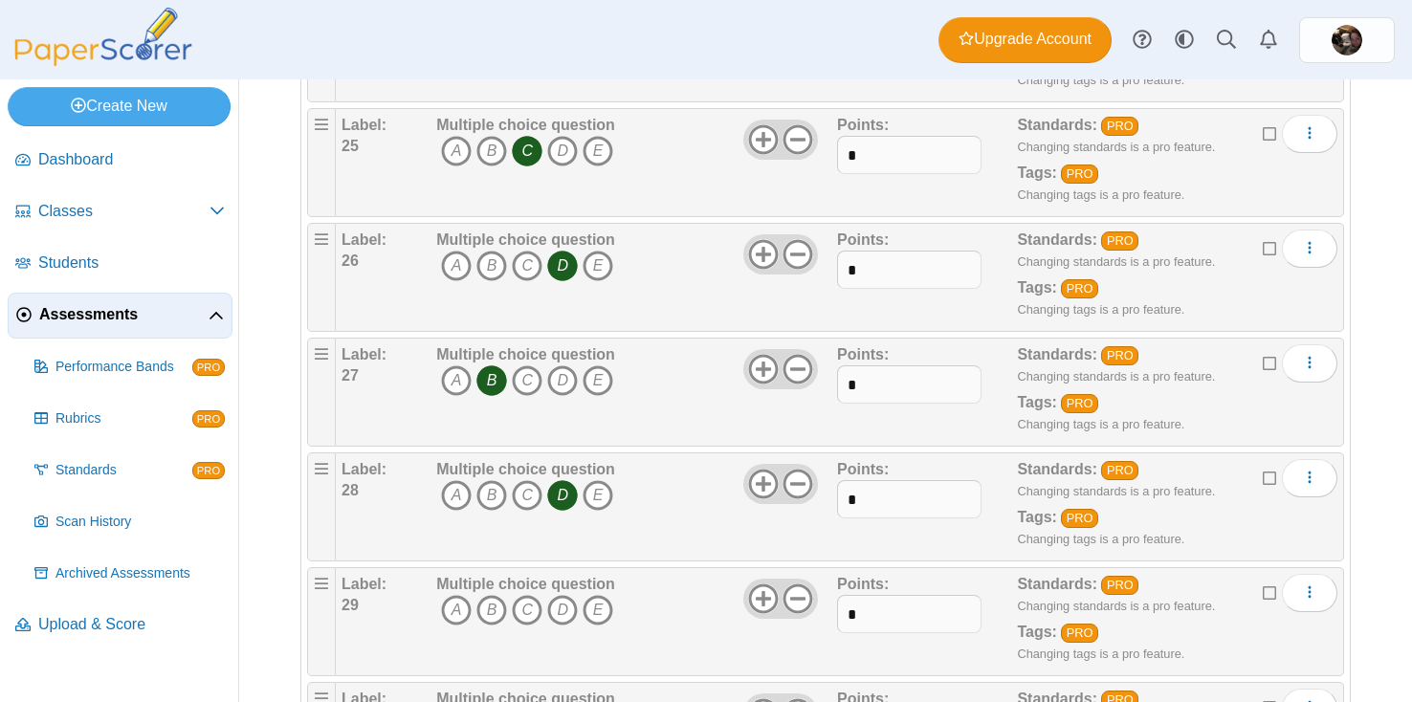
scroll to position [3029, 0]
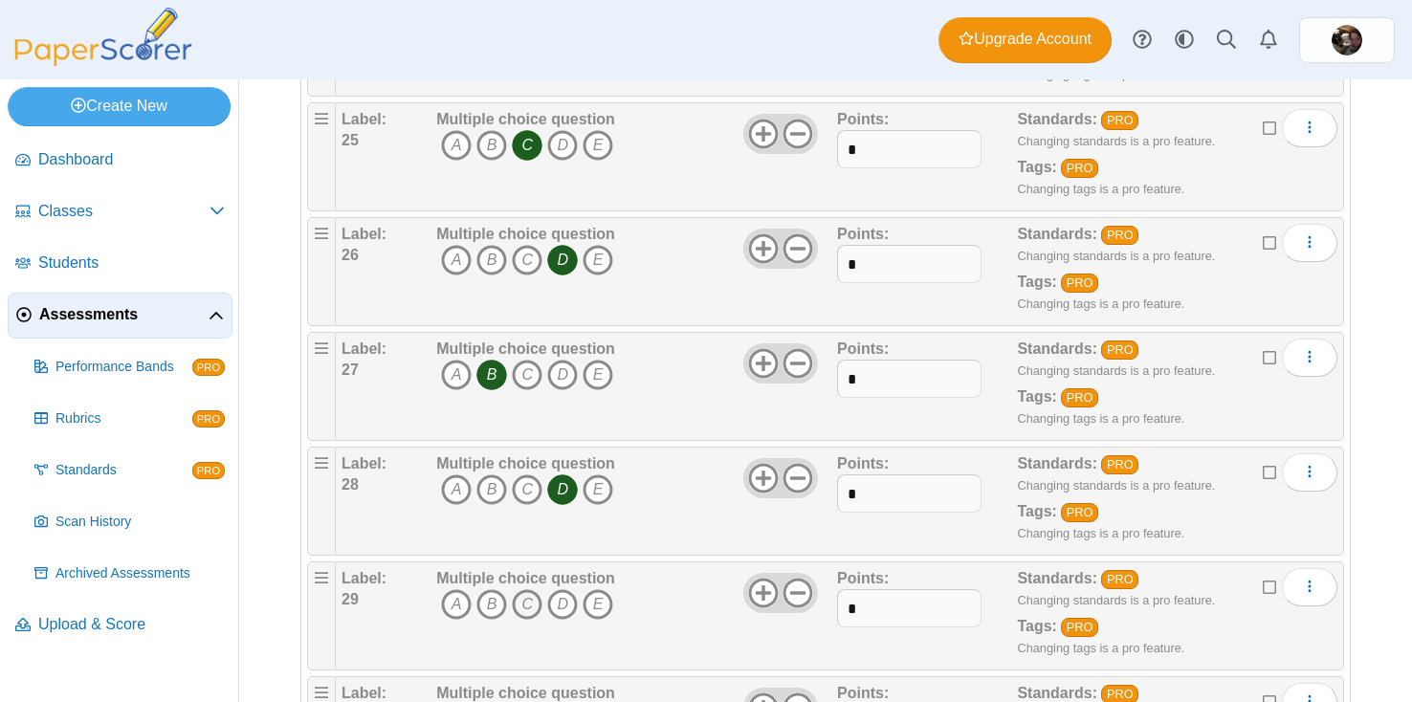
click at [533, 603] on icon "C" at bounding box center [527, 604] width 31 height 31
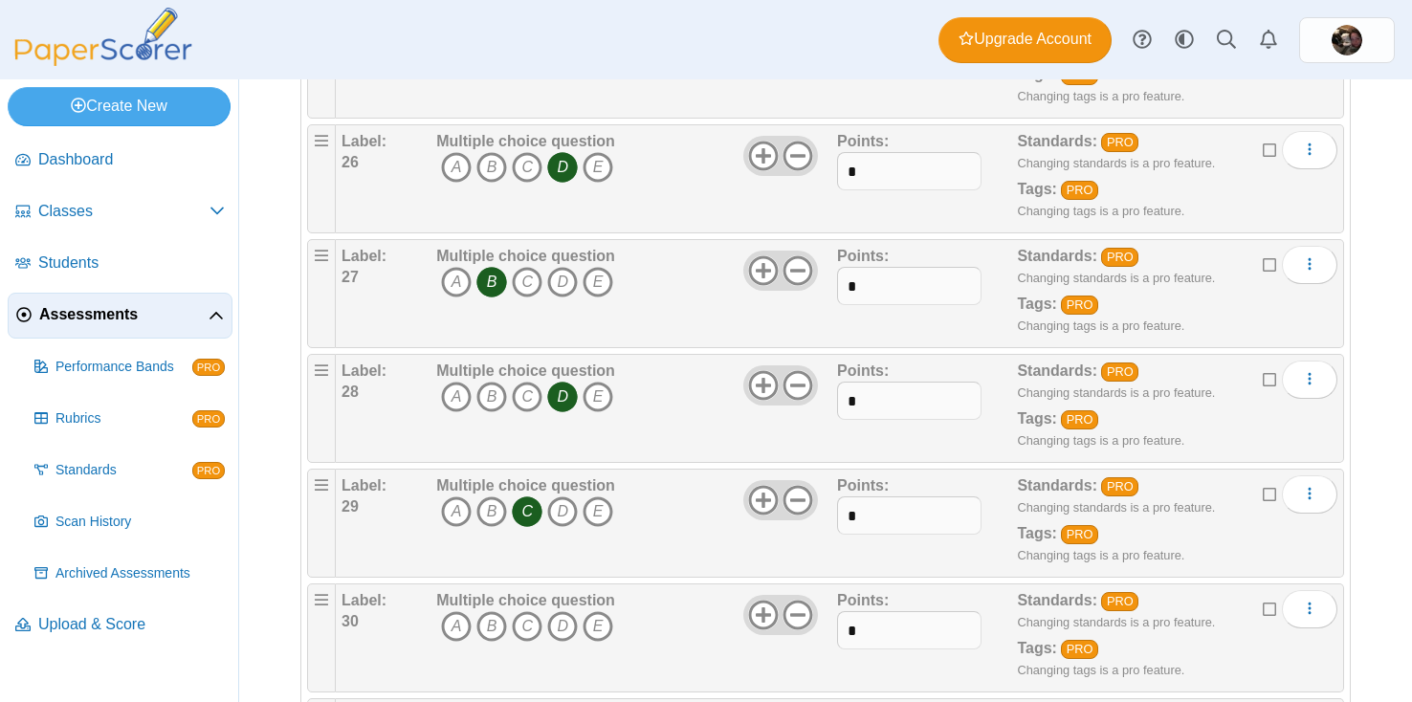
scroll to position [3128, 0]
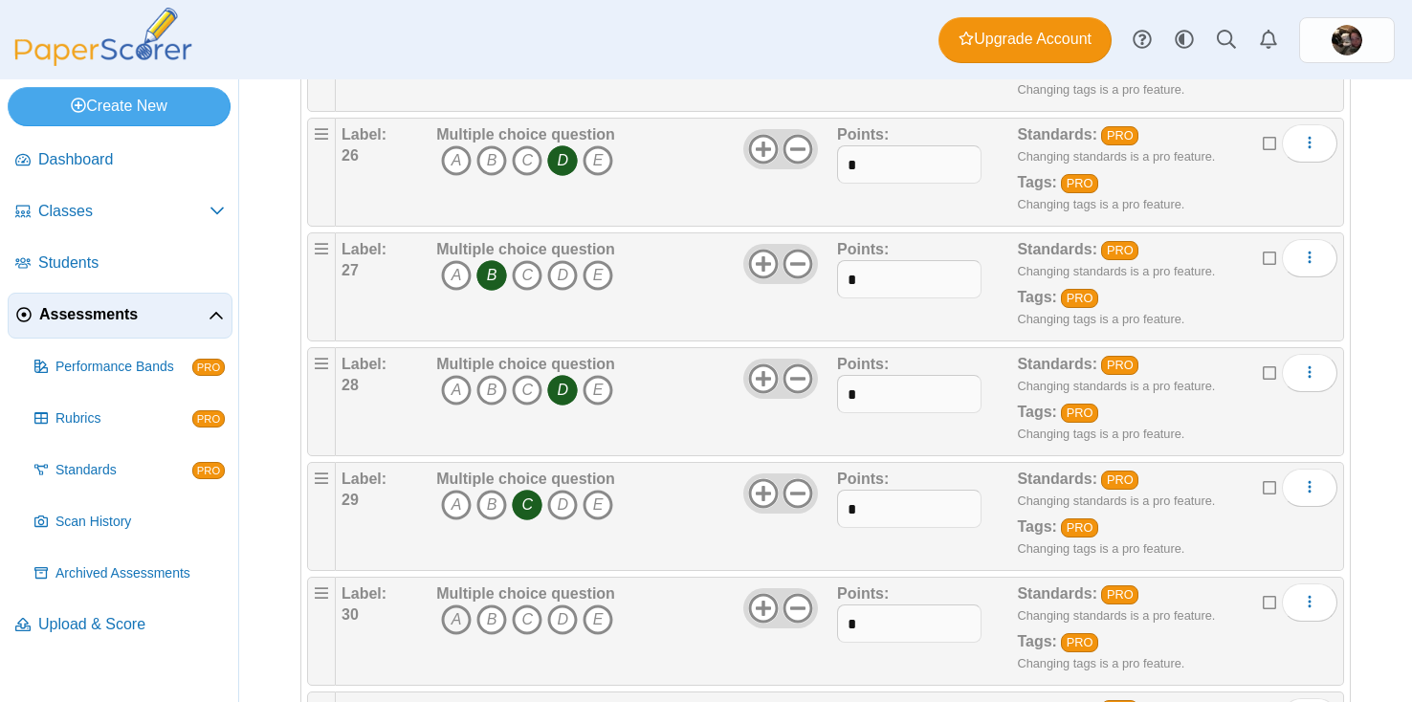
click at [455, 625] on icon "A" at bounding box center [456, 620] width 31 height 31
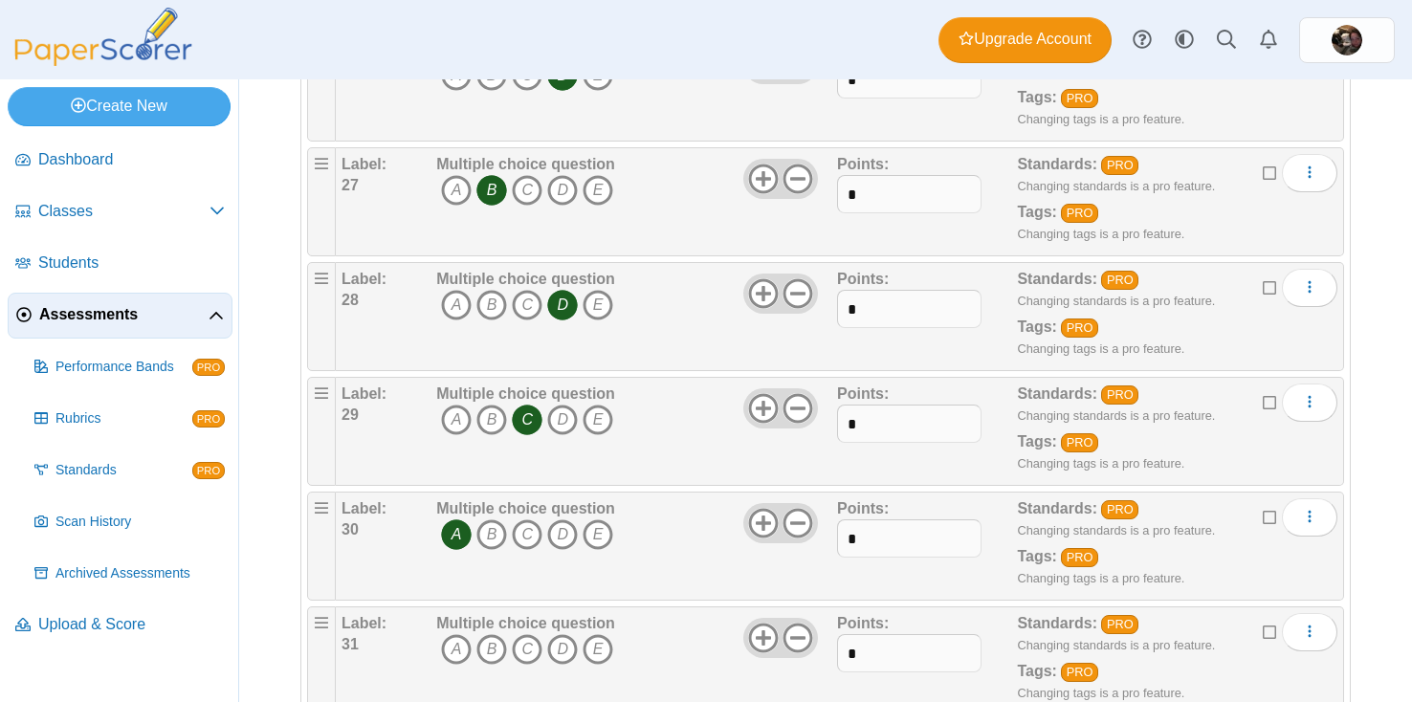
scroll to position [3224, 0]
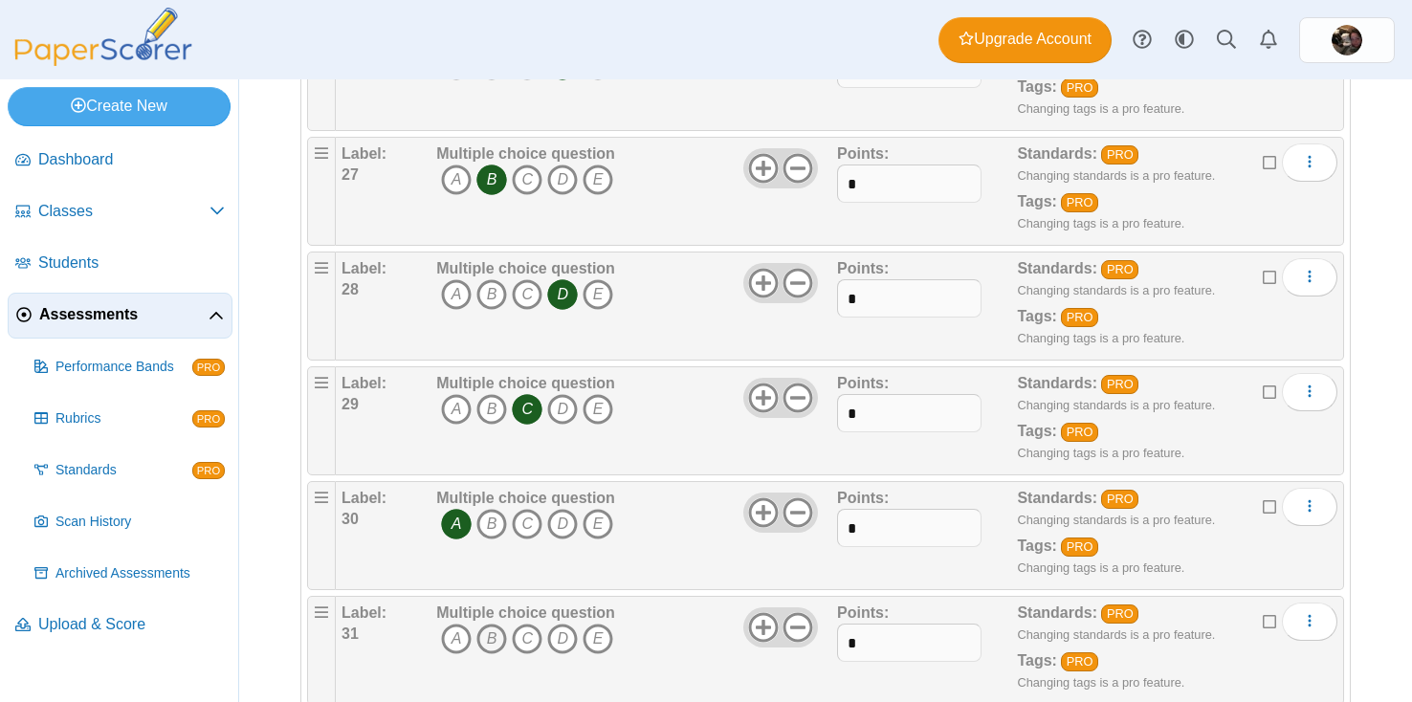
click at [492, 651] on icon "B" at bounding box center [492, 639] width 31 height 31
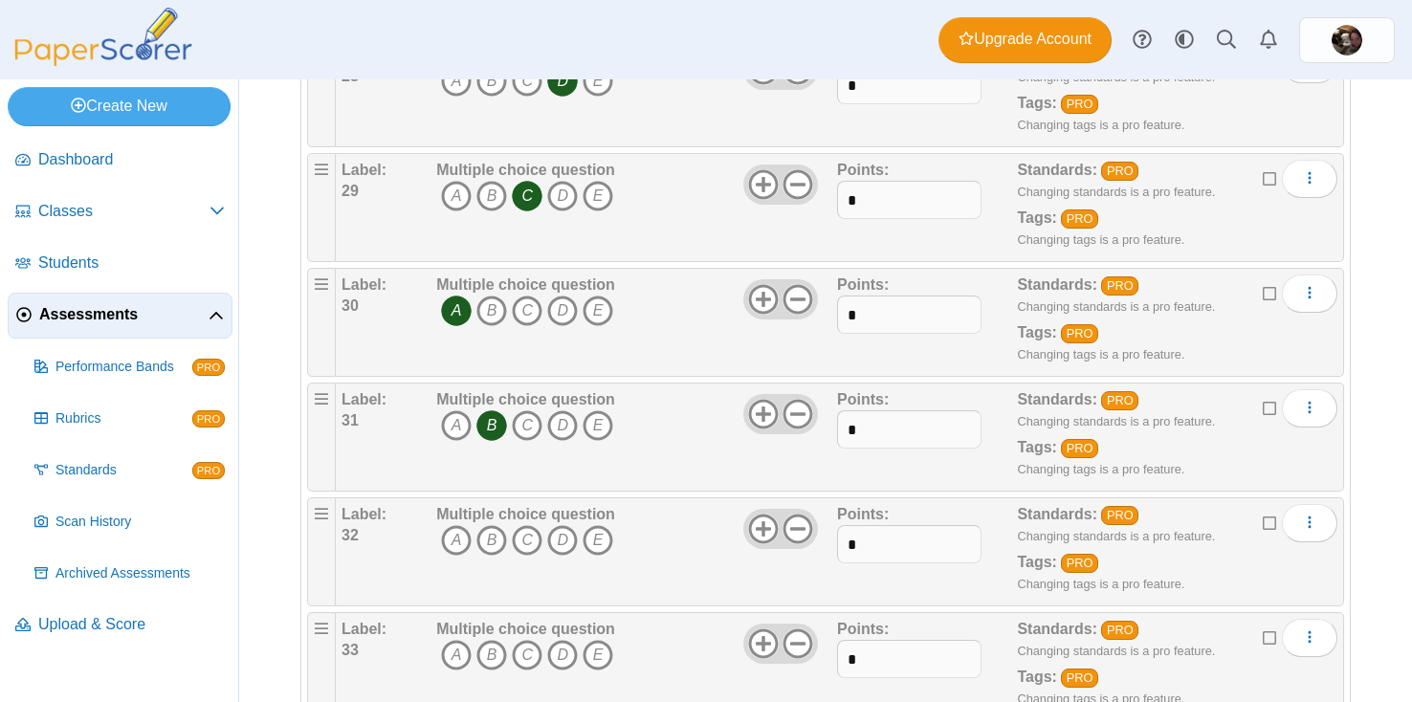
scroll to position [3445, 0]
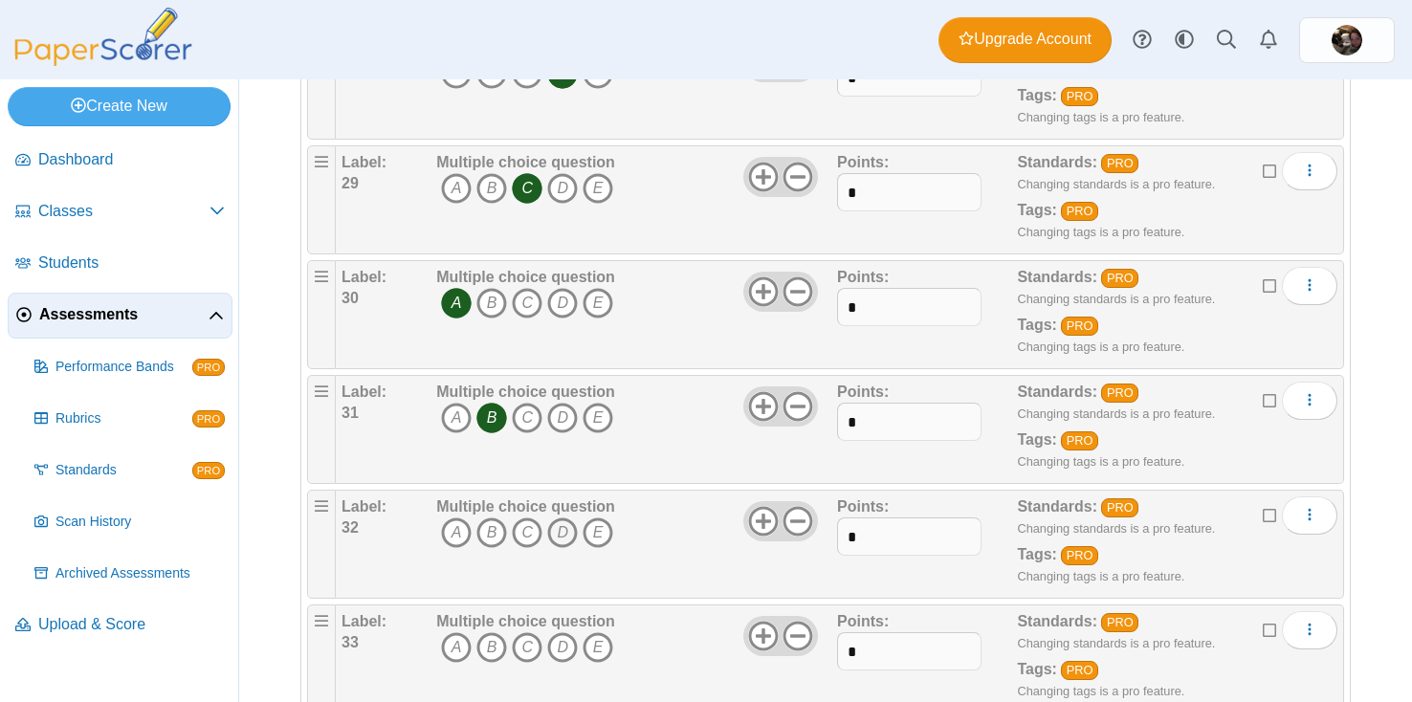
click at [562, 545] on icon "D" at bounding box center [562, 533] width 31 height 31
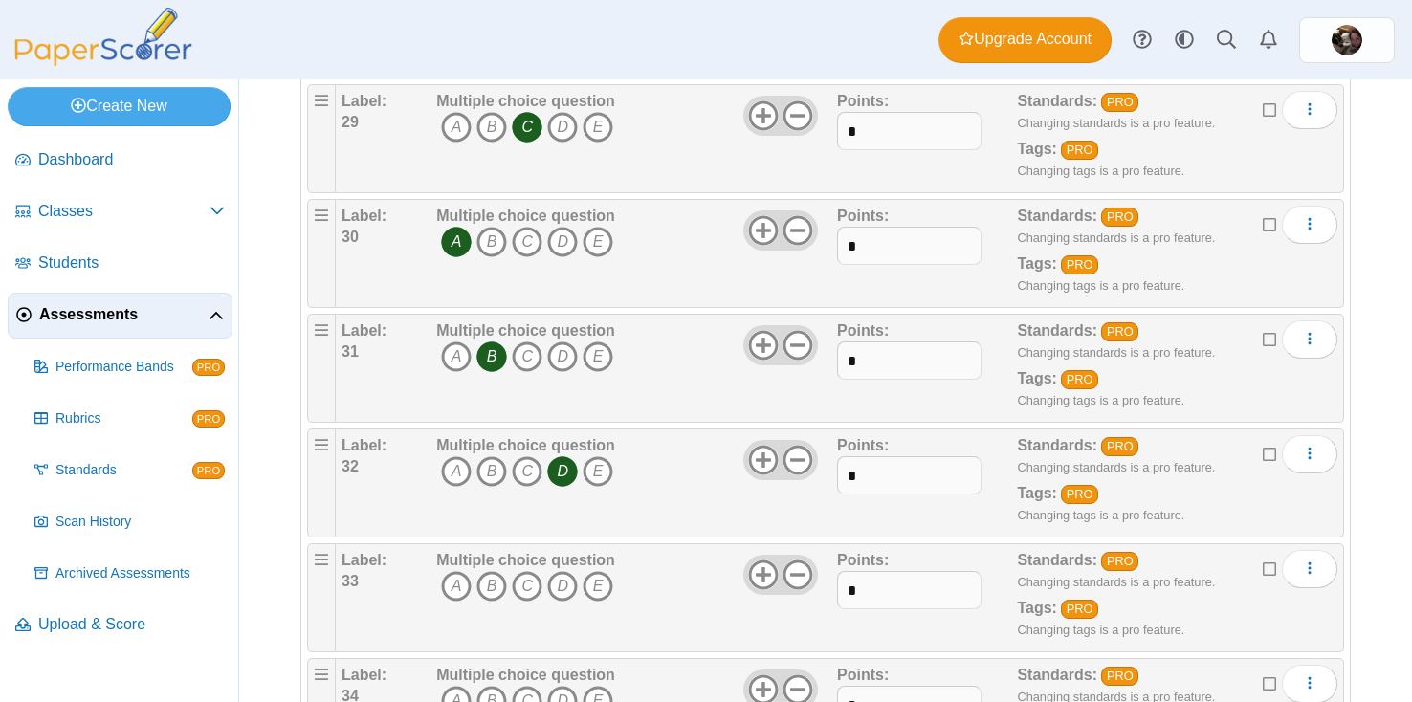
scroll to position [3509, 0]
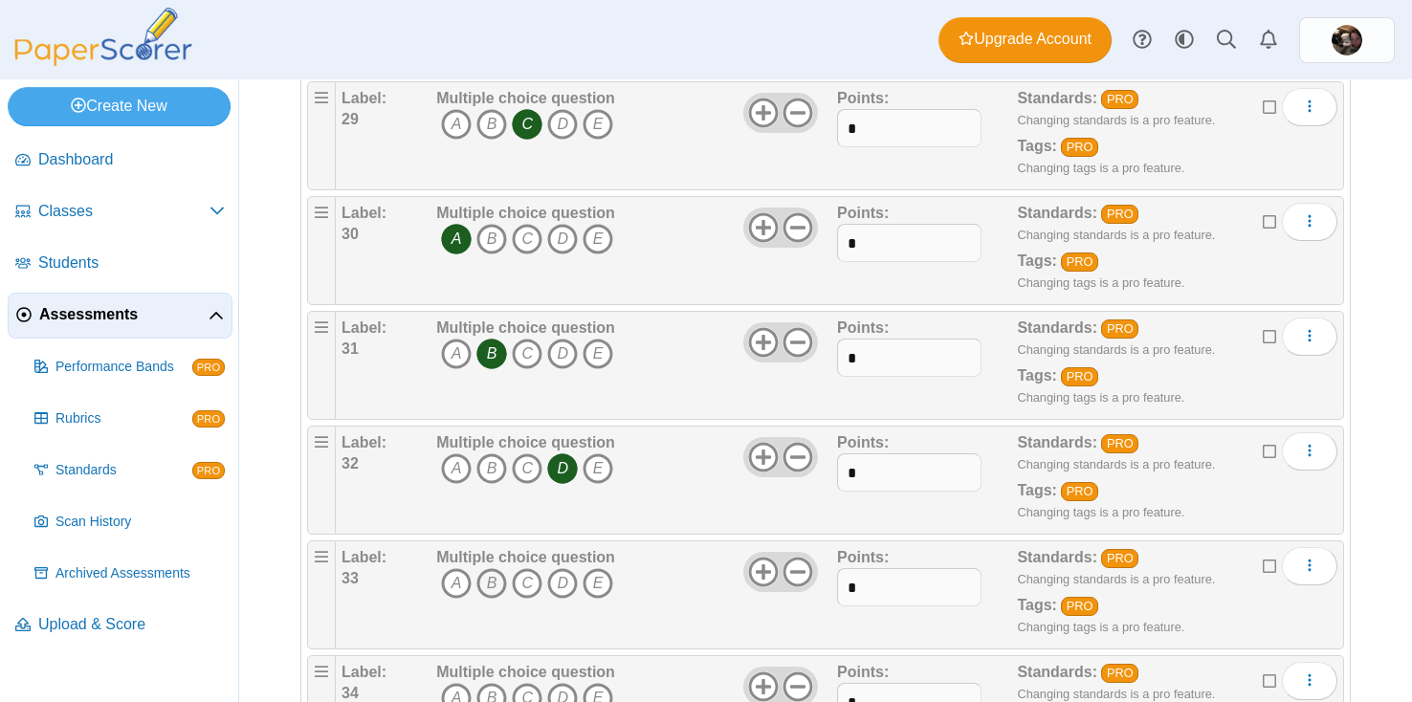
click at [494, 585] on icon "B" at bounding box center [492, 583] width 31 height 31
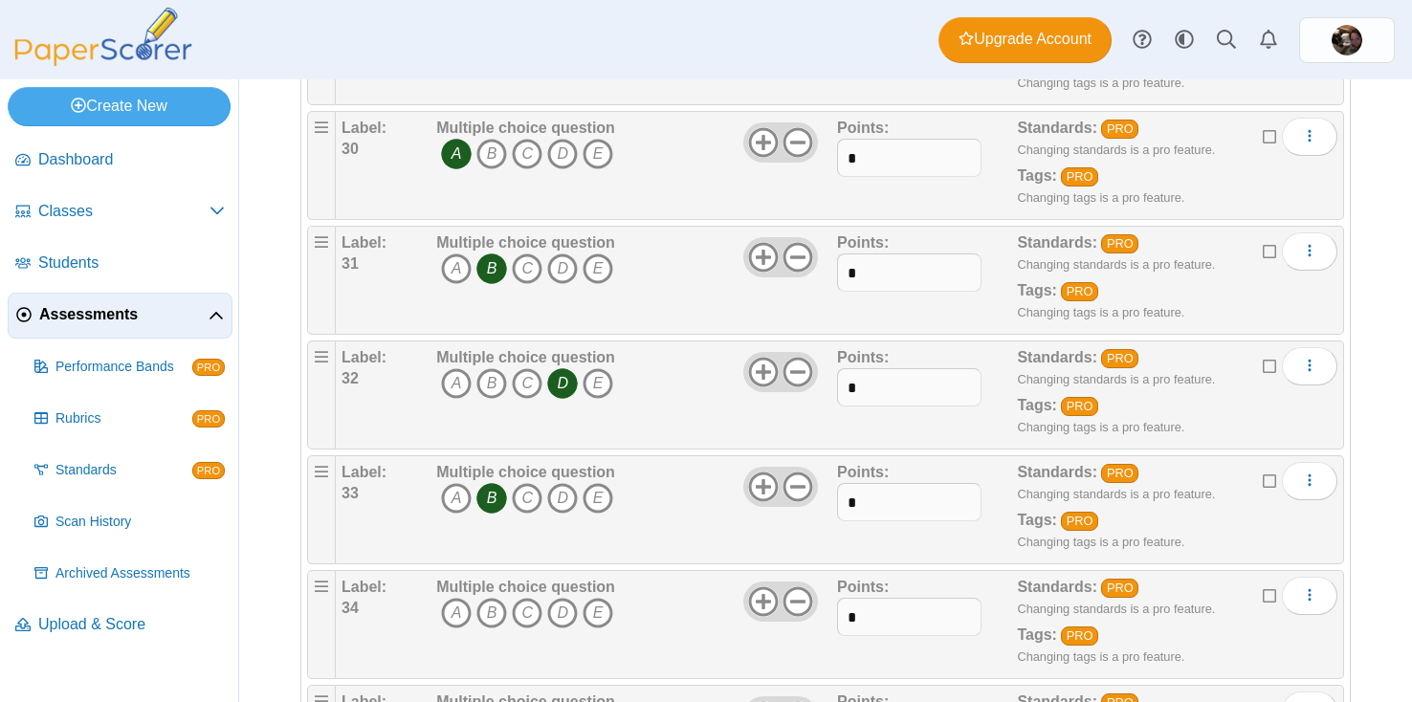
scroll to position [3629, 0]
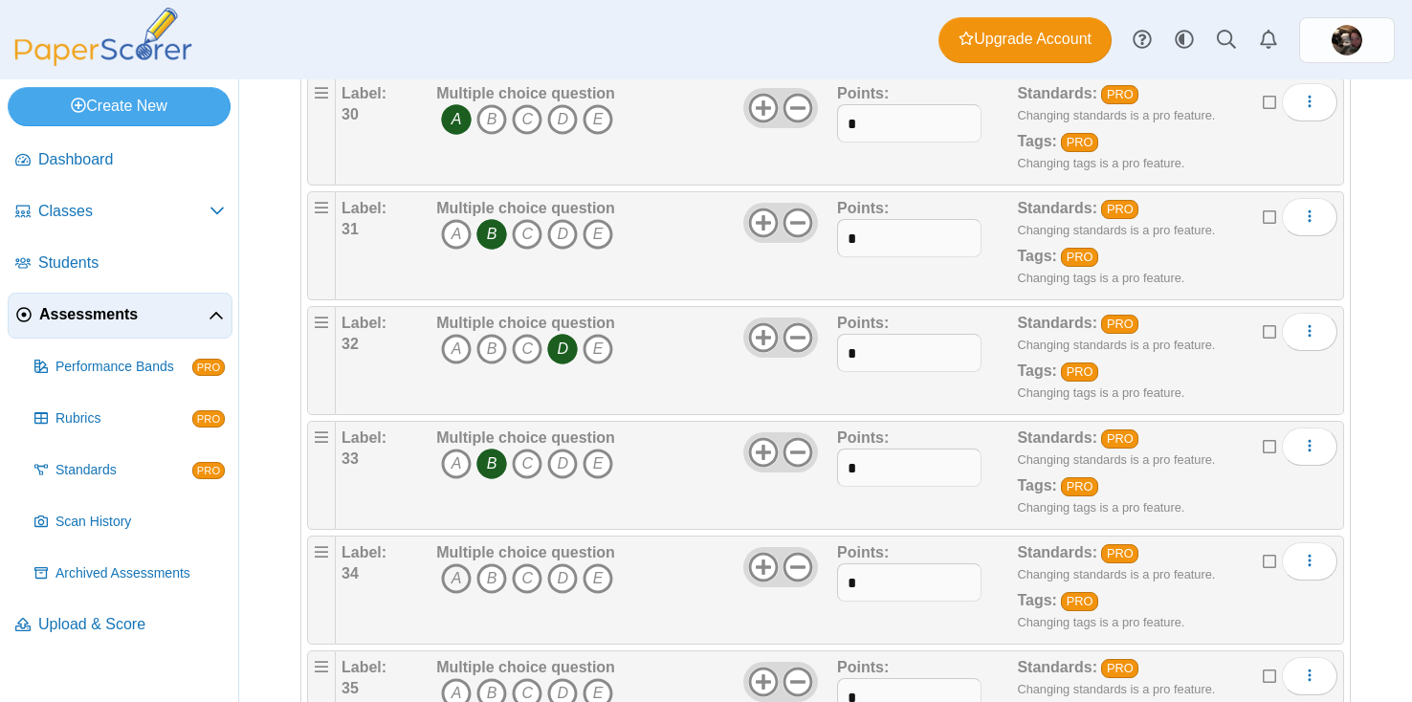
click at [463, 581] on icon "A" at bounding box center [456, 579] width 31 height 31
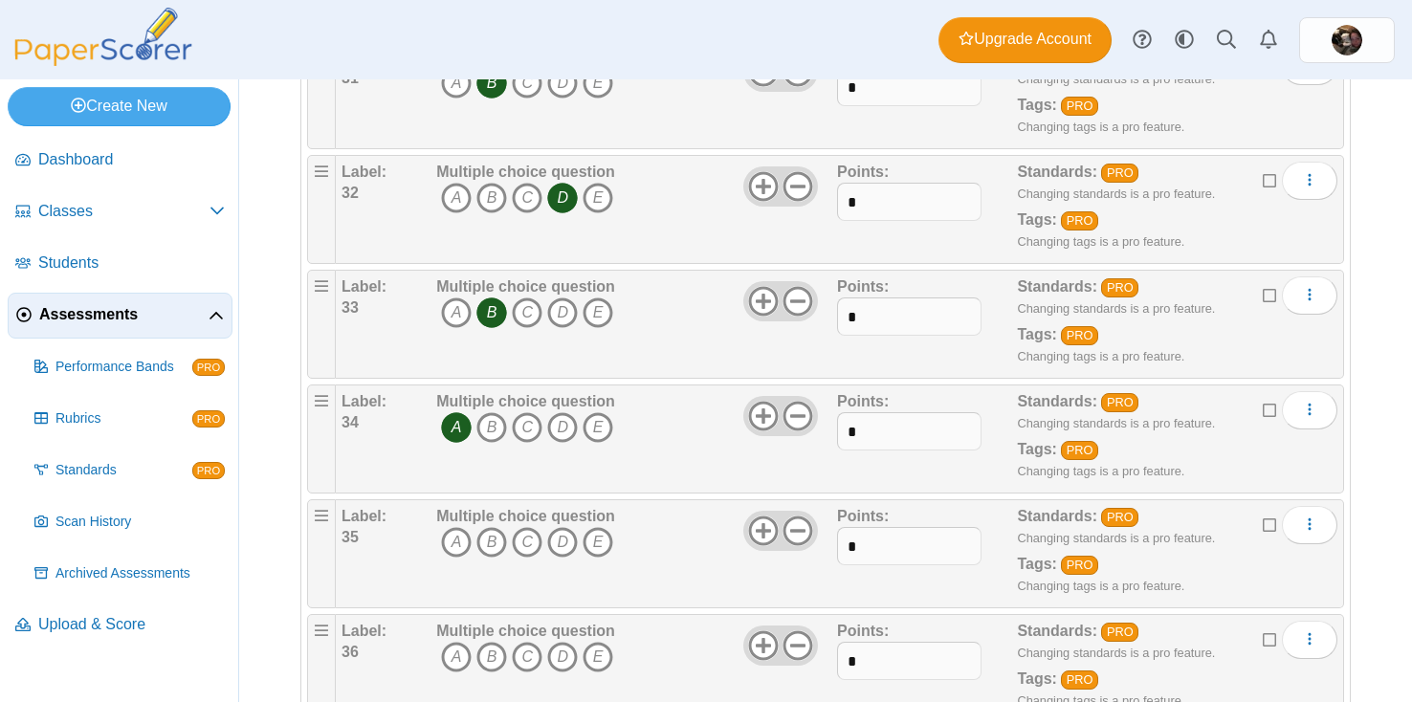
scroll to position [3793, 0]
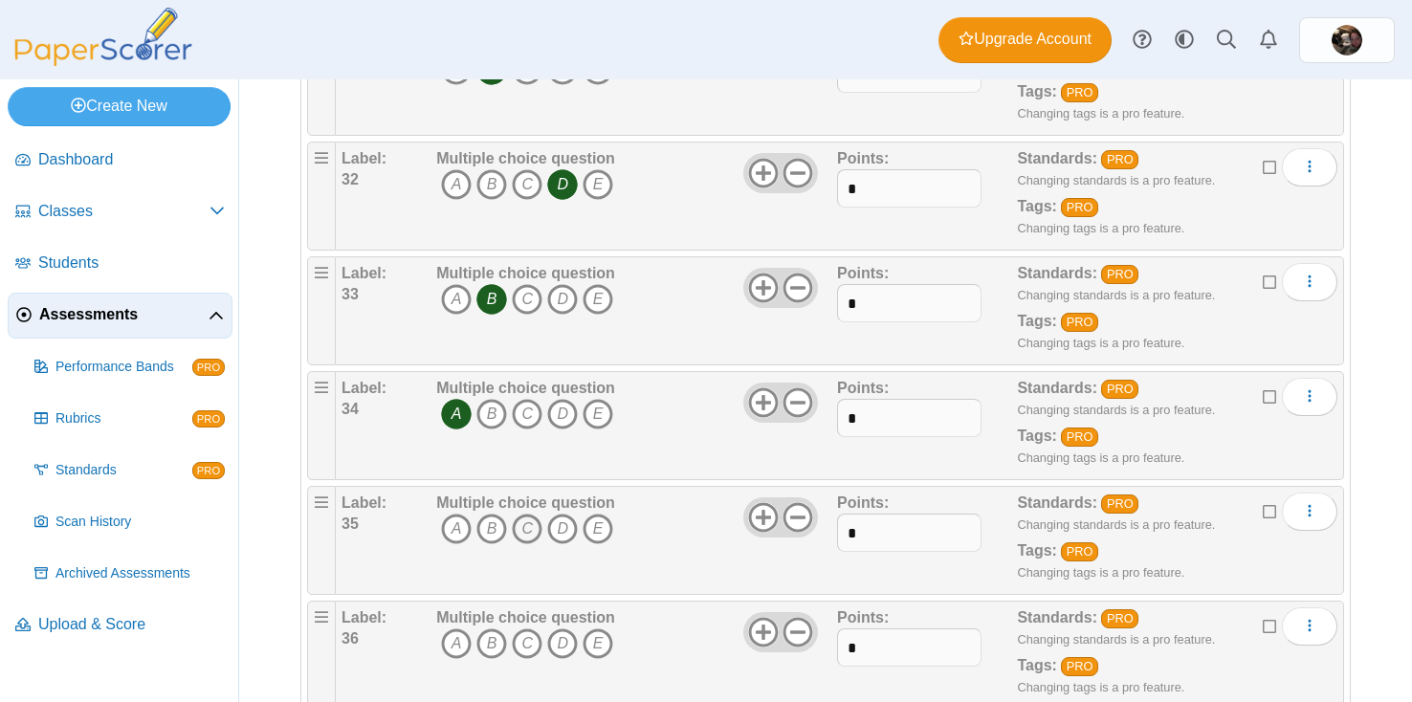
click at [519, 531] on icon "C" at bounding box center [527, 529] width 31 height 31
click at [563, 647] on icon "D" at bounding box center [562, 644] width 31 height 31
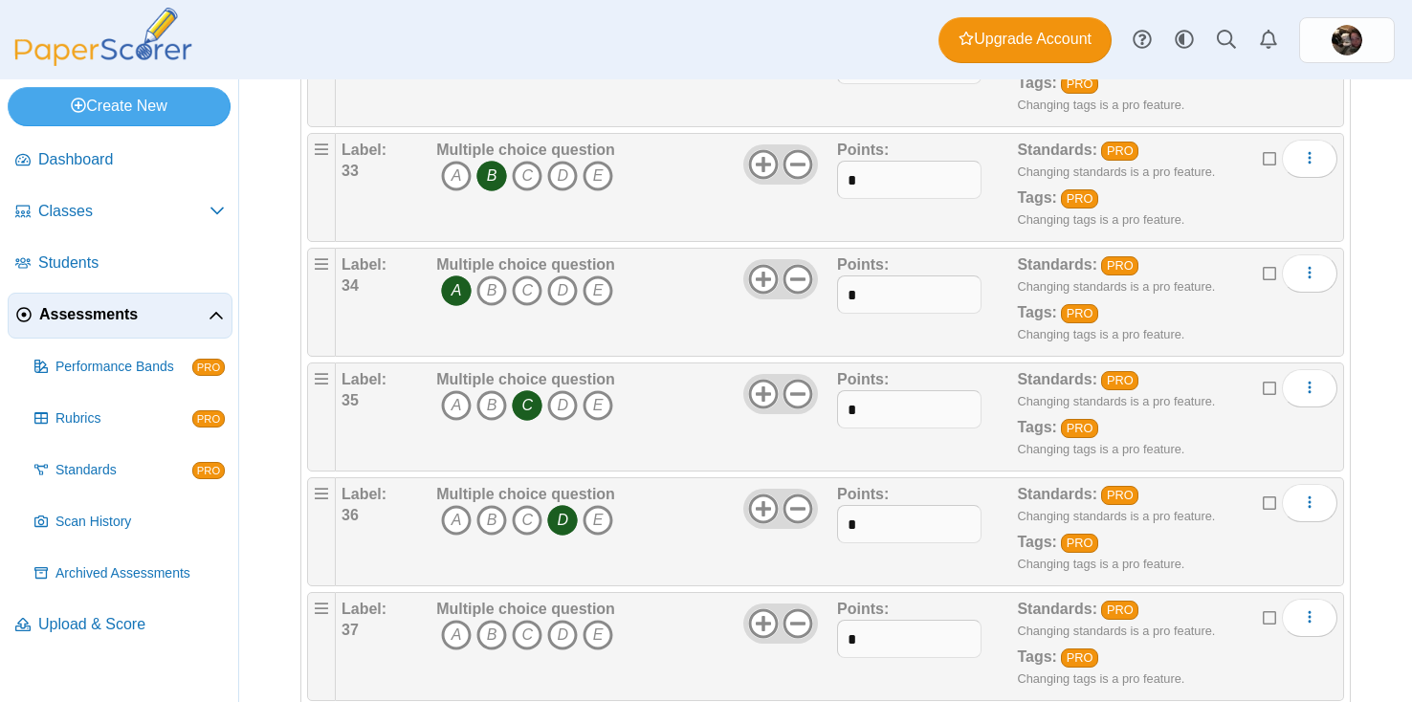
scroll to position [3959, 0]
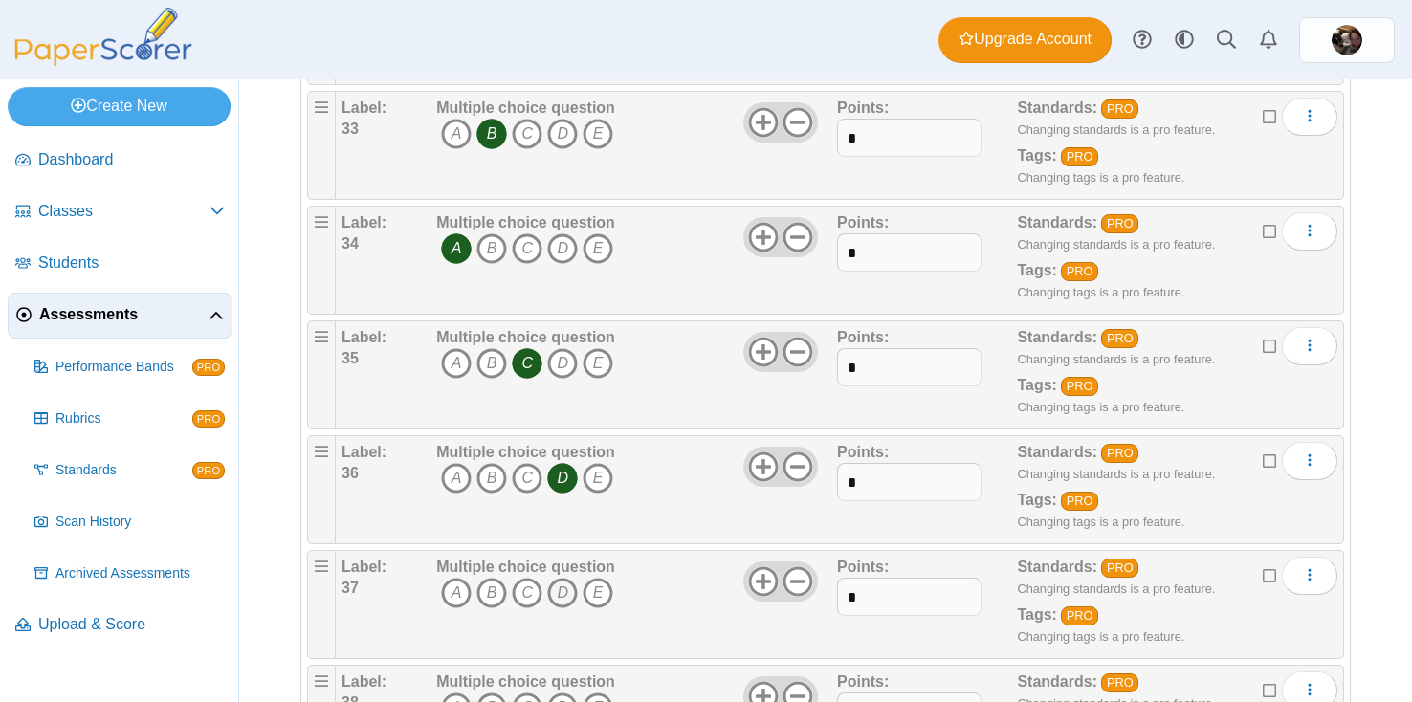
click at [567, 598] on icon "D" at bounding box center [562, 593] width 31 height 31
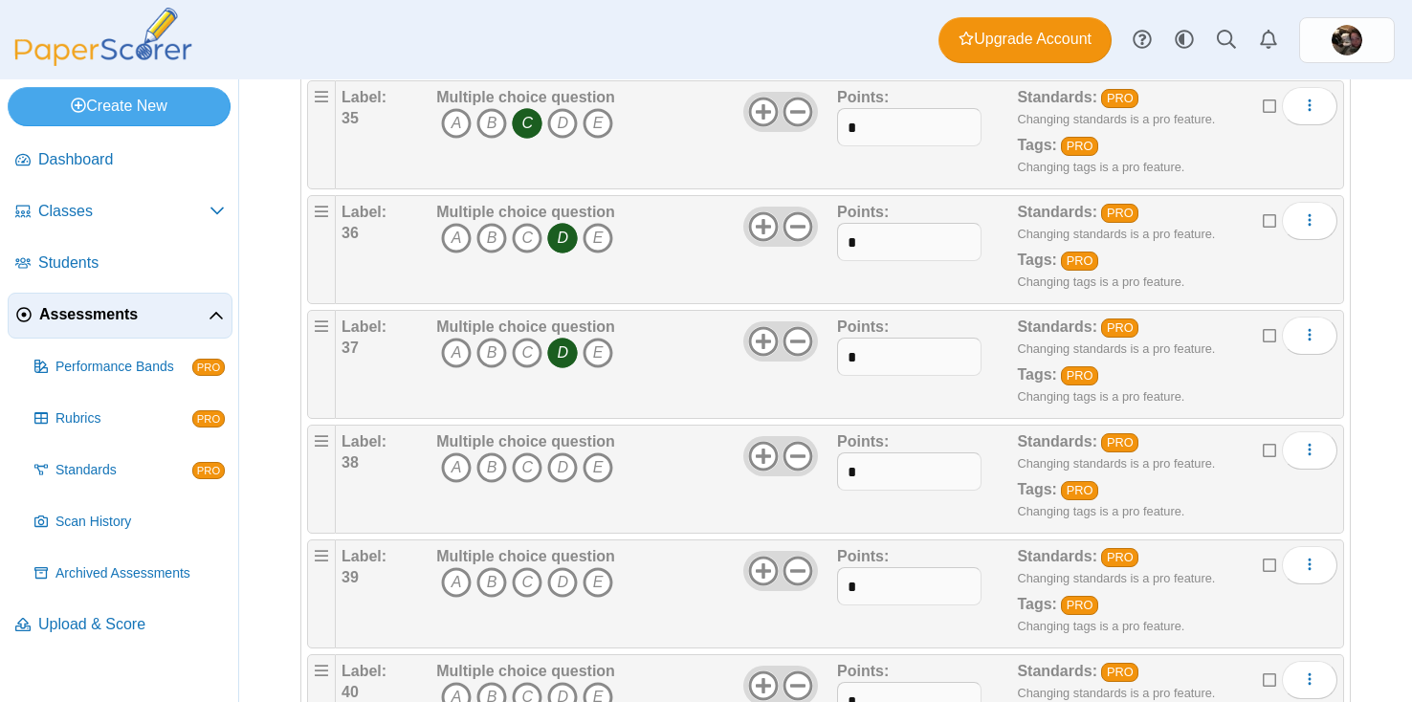
scroll to position [4200, 0]
click at [490, 472] on icon "B" at bounding box center [492, 467] width 31 height 31
click at [564, 577] on icon "D" at bounding box center [562, 582] width 31 height 31
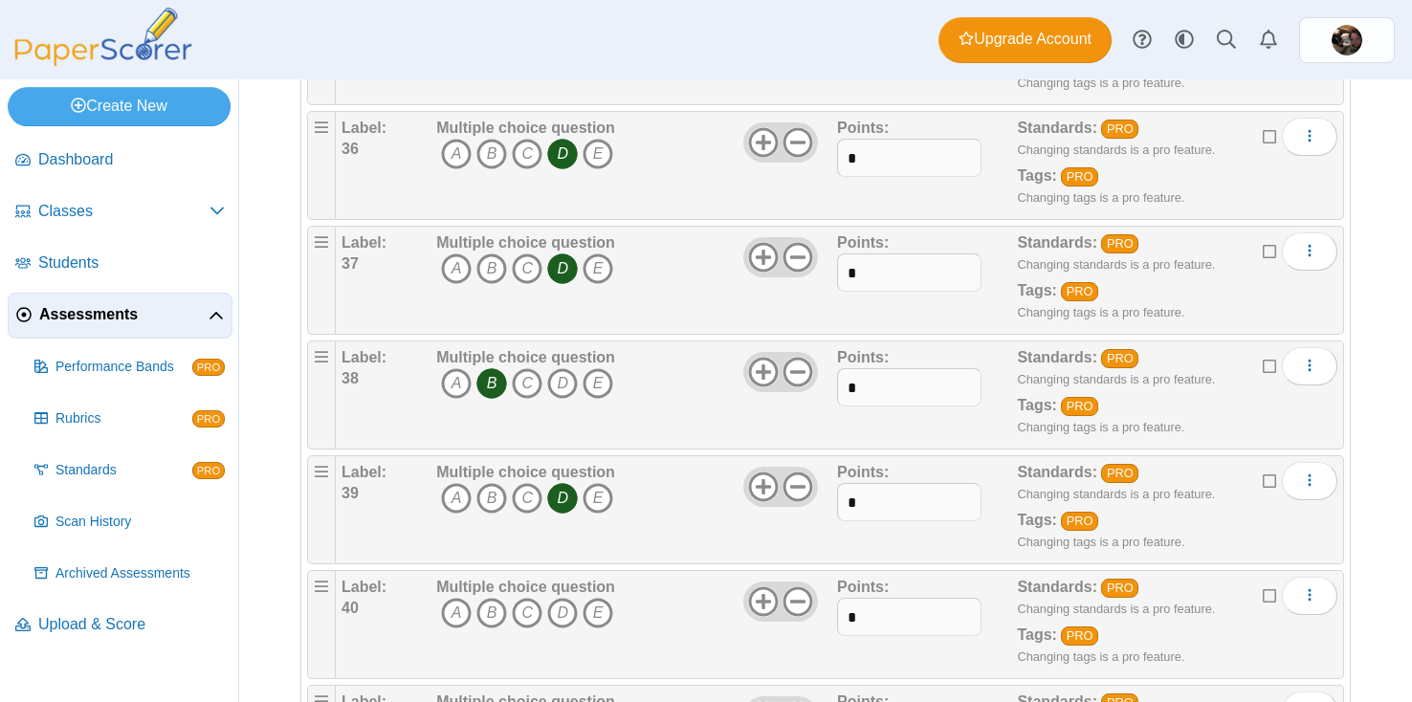
scroll to position [4292, 0]
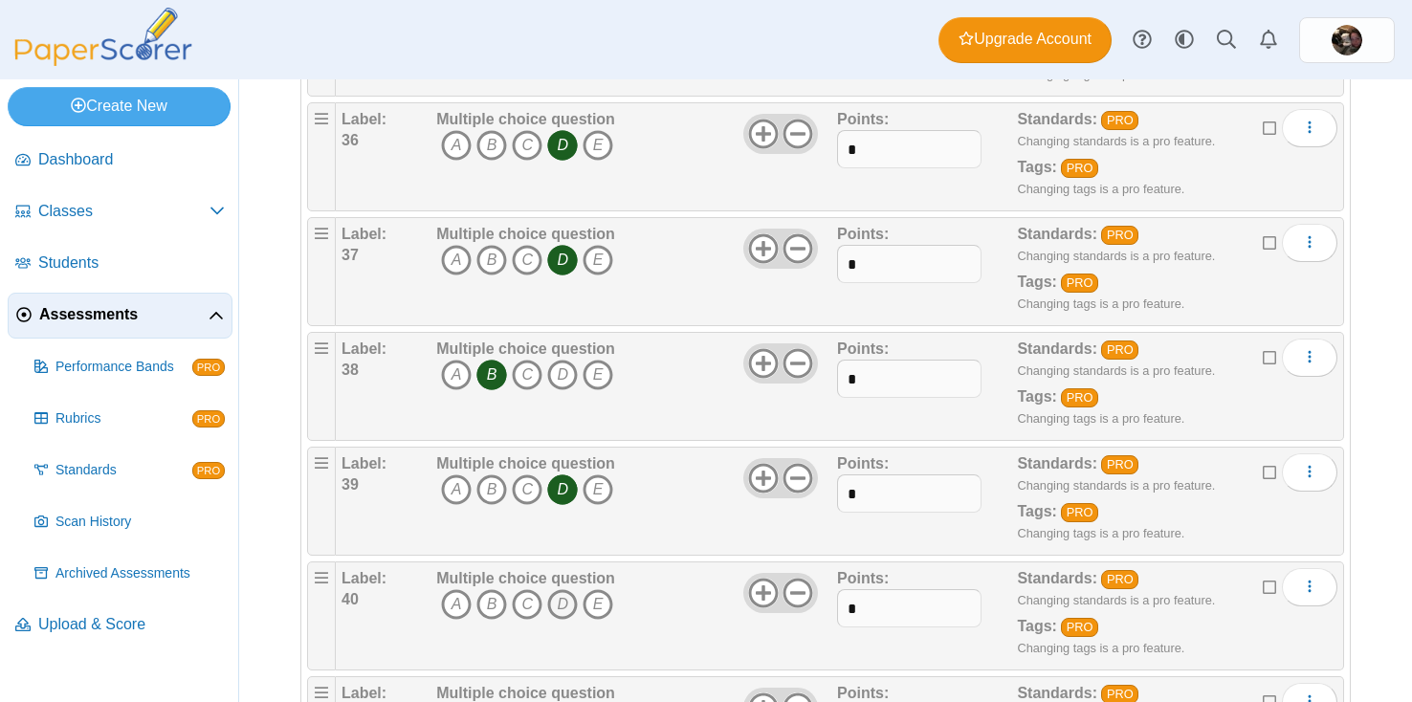
click at [566, 611] on icon "D" at bounding box center [562, 604] width 31 height 31
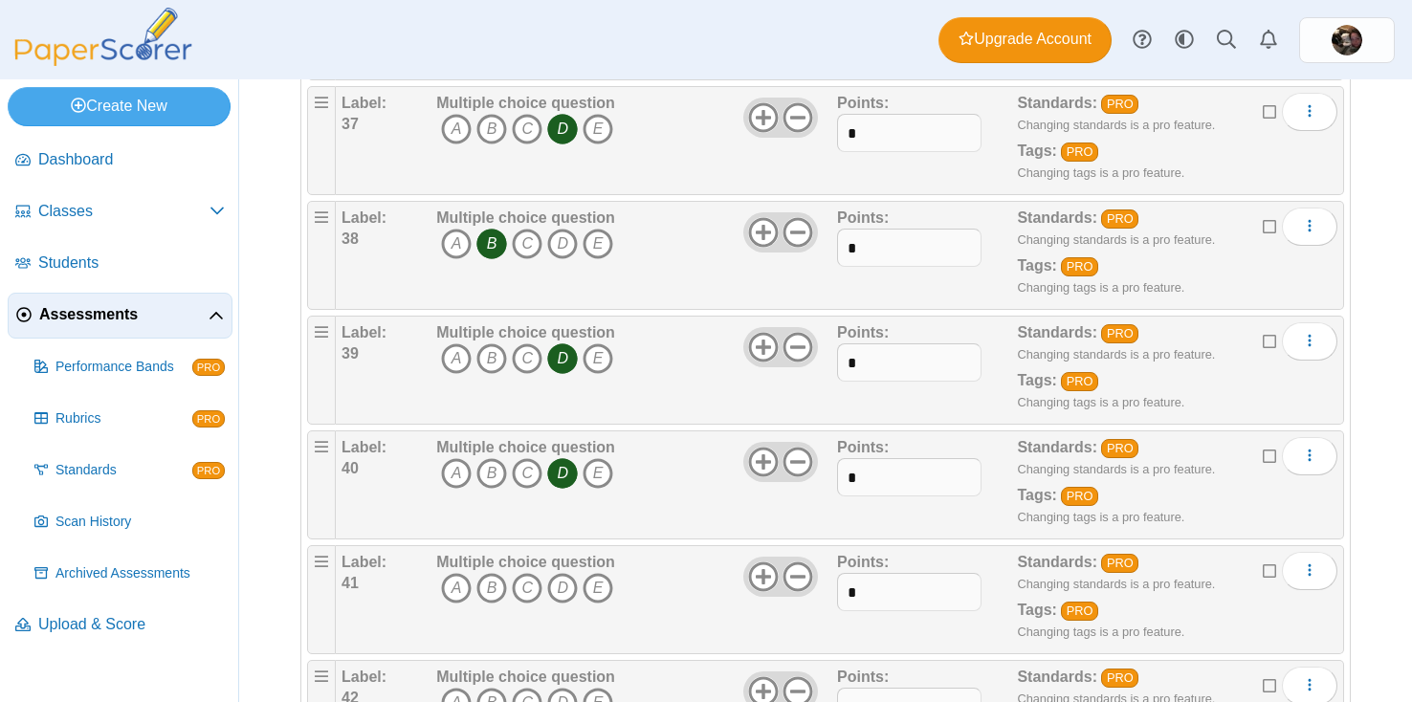
scroll to position [4424, 0]
click at [521, 590] on icon "C" at bounding box center [527, 587] width 31 height 31
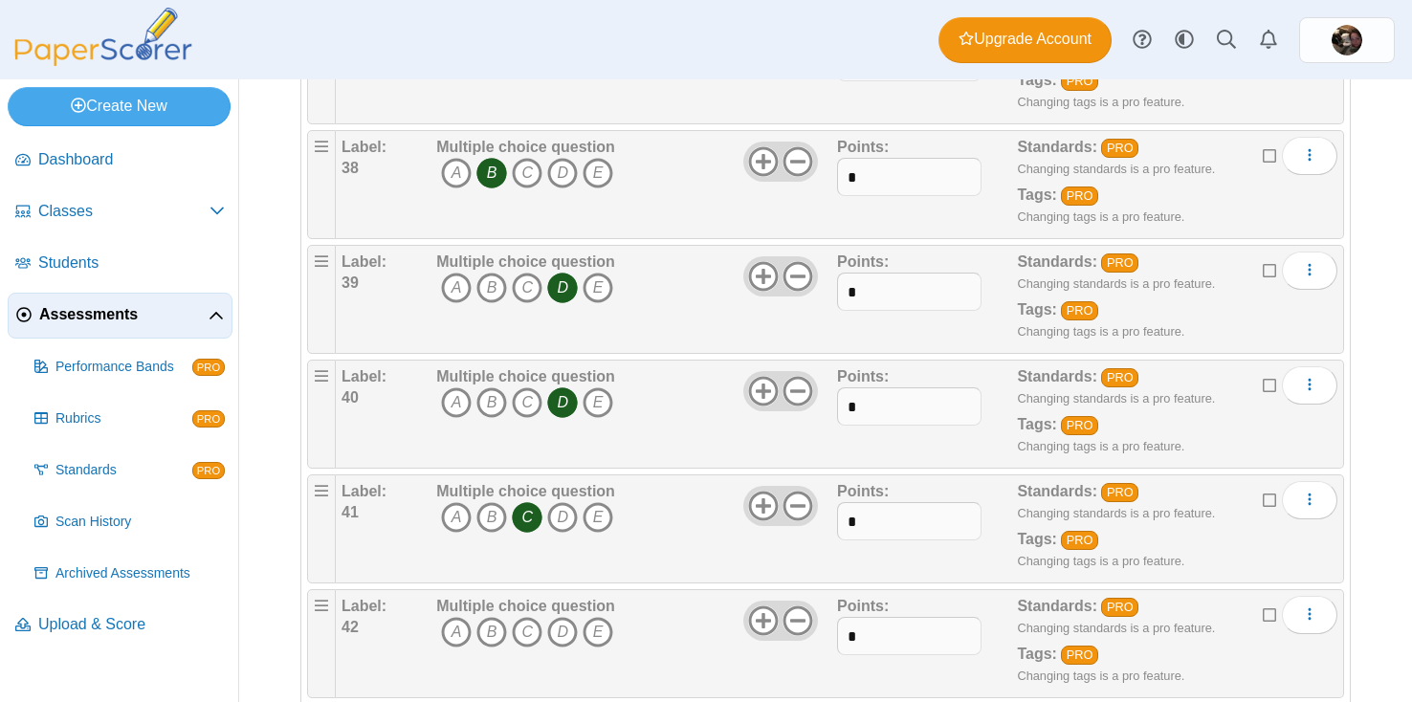
scroll to position [4499, 0]
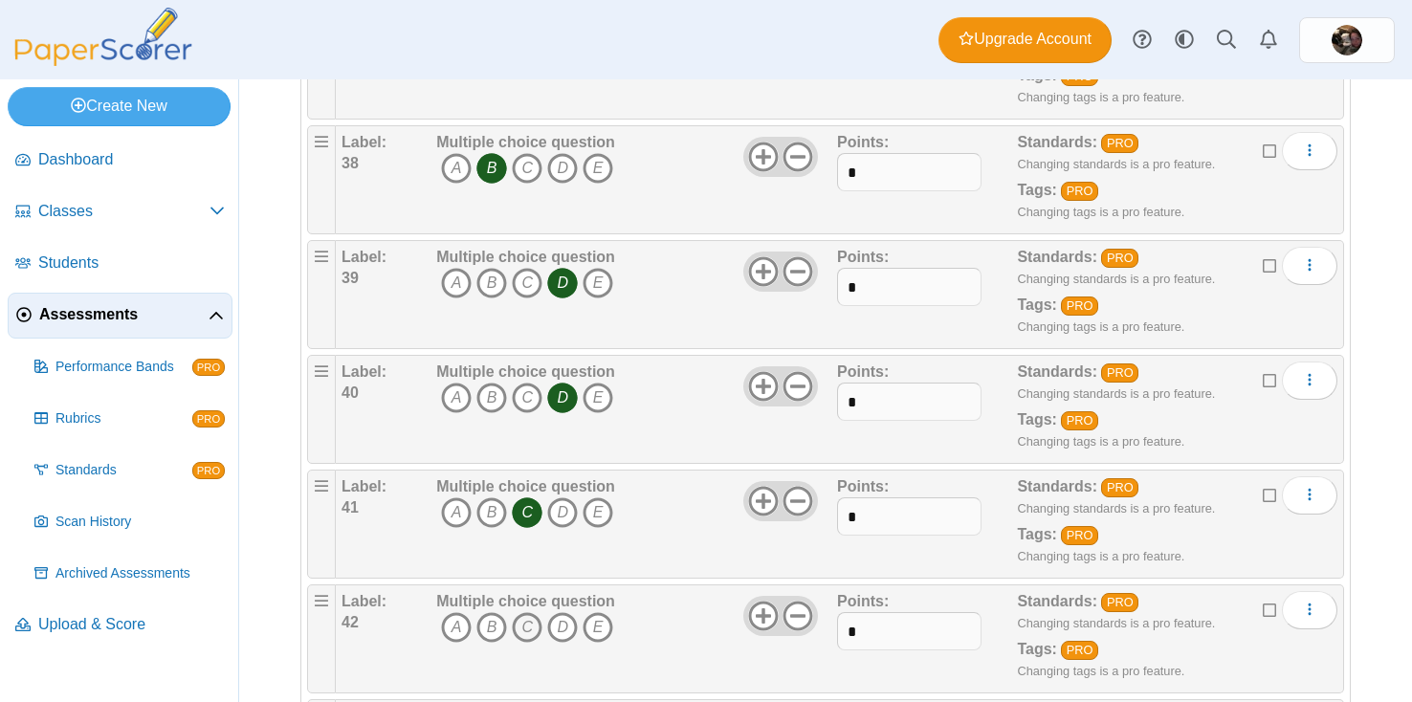
click at [523, 629] on icon "C" at bounding box center [527, 627] width 31 height 31
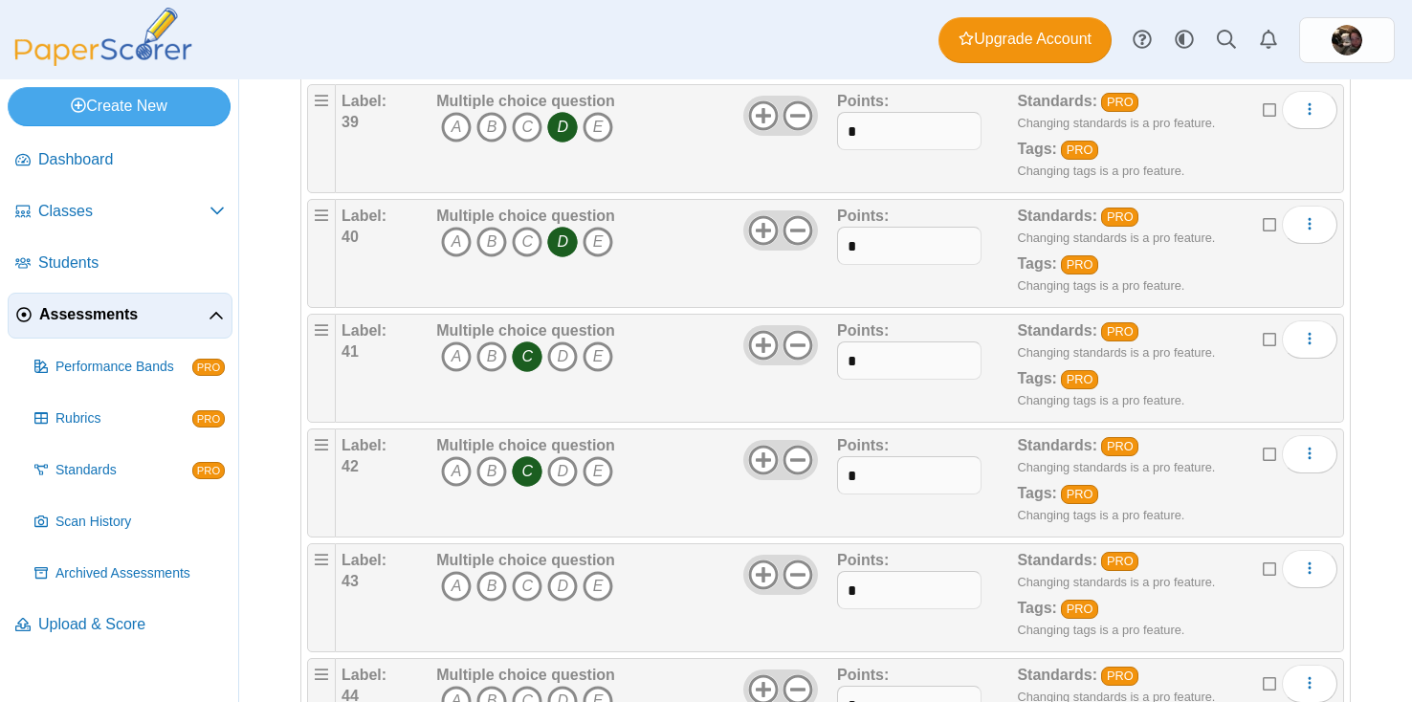
scroll to position [4659, 0]
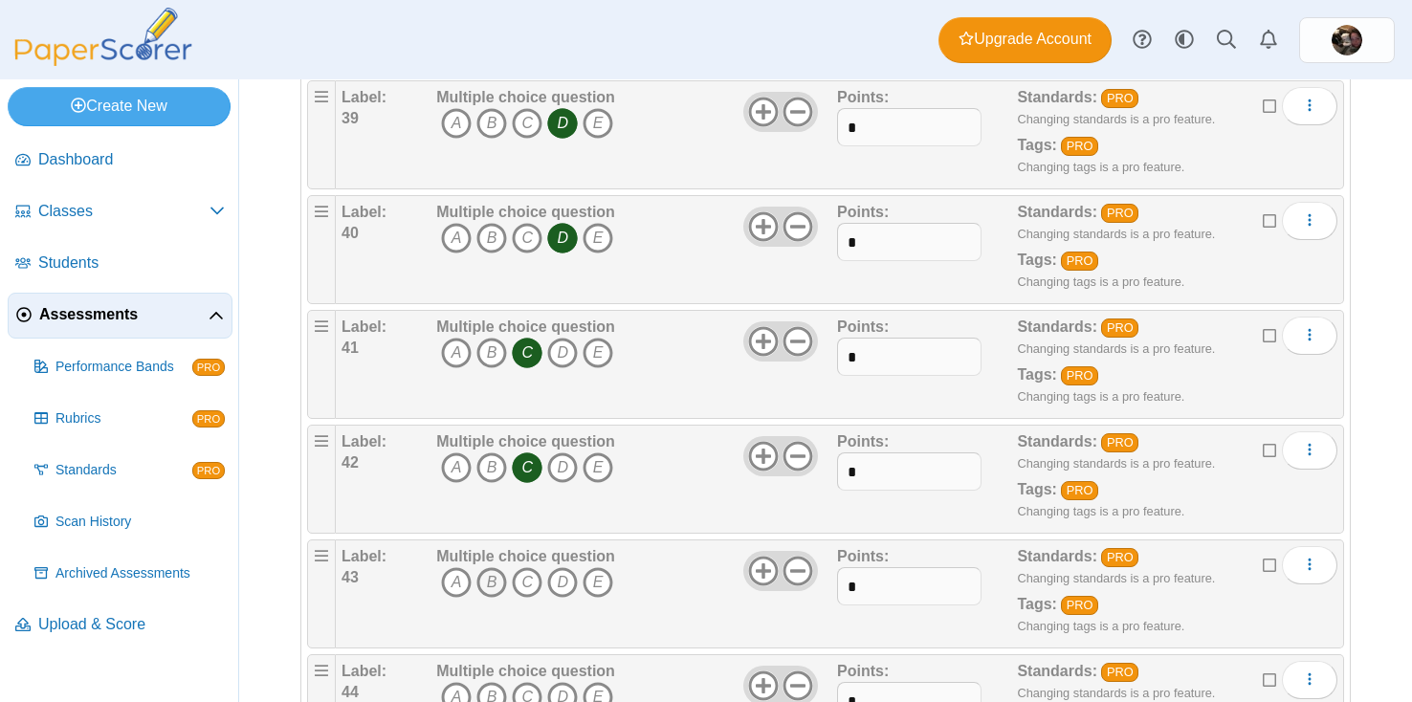
click at [498, 586] on icon "B" at bounding box center [492, 582] width 31 height 31
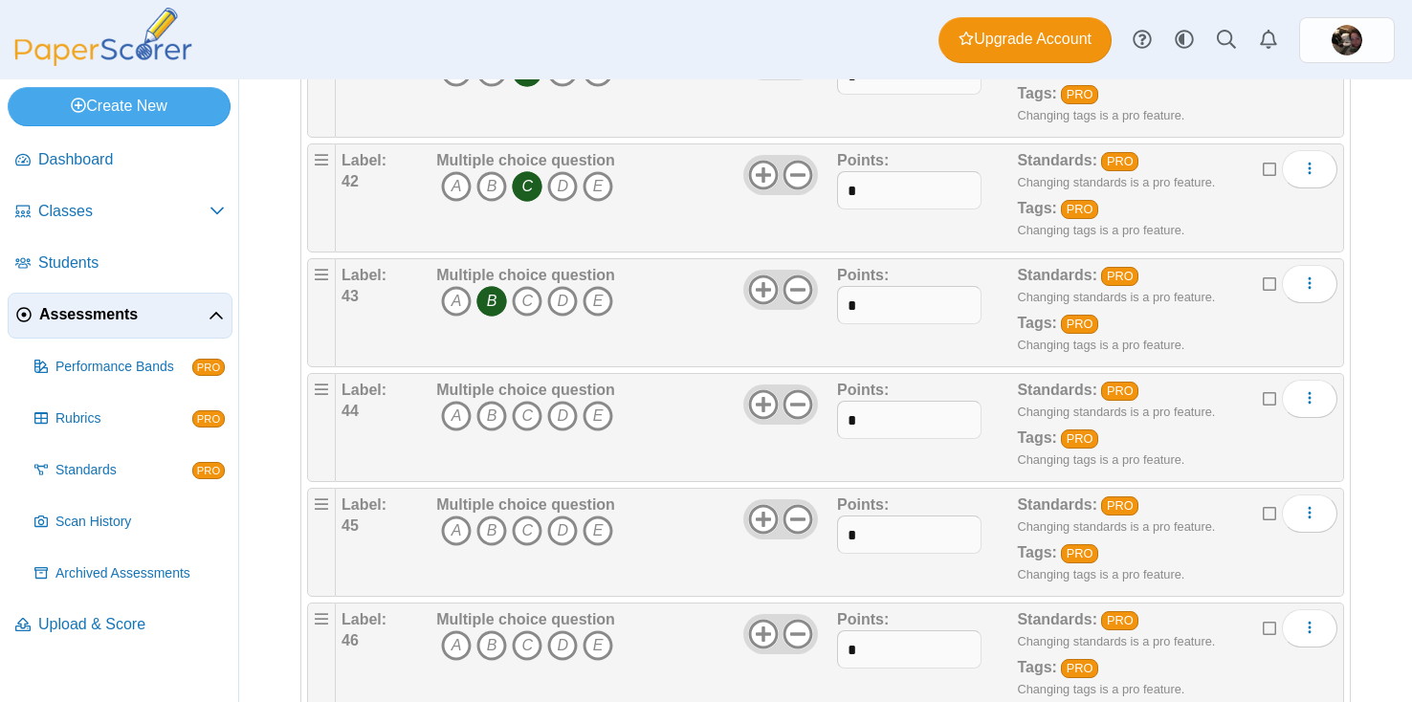
scroll to position [4941, 0]
click at [571, 418] on icon "D" at bounding box center [562, 415] width 31 height 31
click at [456, 527] on icon "A" at bounding box center [456, 530] width 31 height 31
click at [451, 644] on icon "A" at bounding box center [456, 645] width 31 height 31
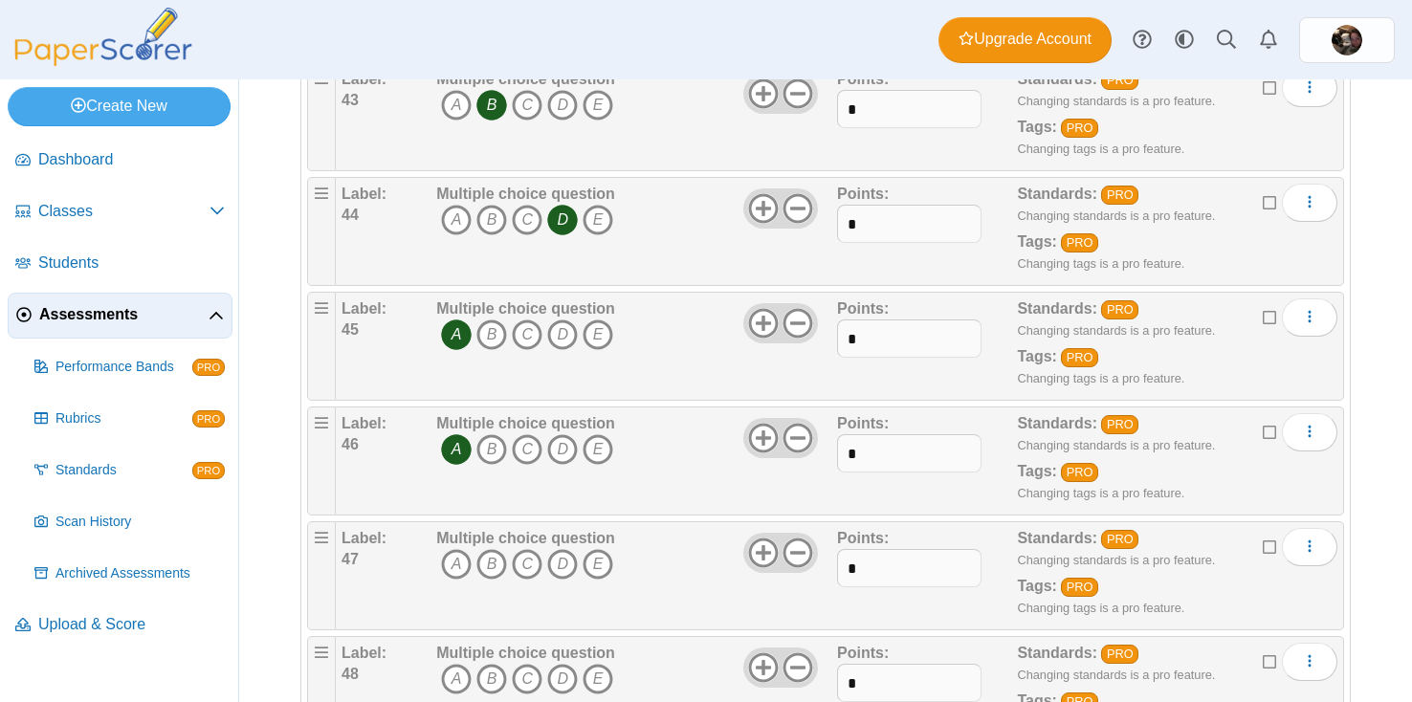
scroll to position [5178, 0]
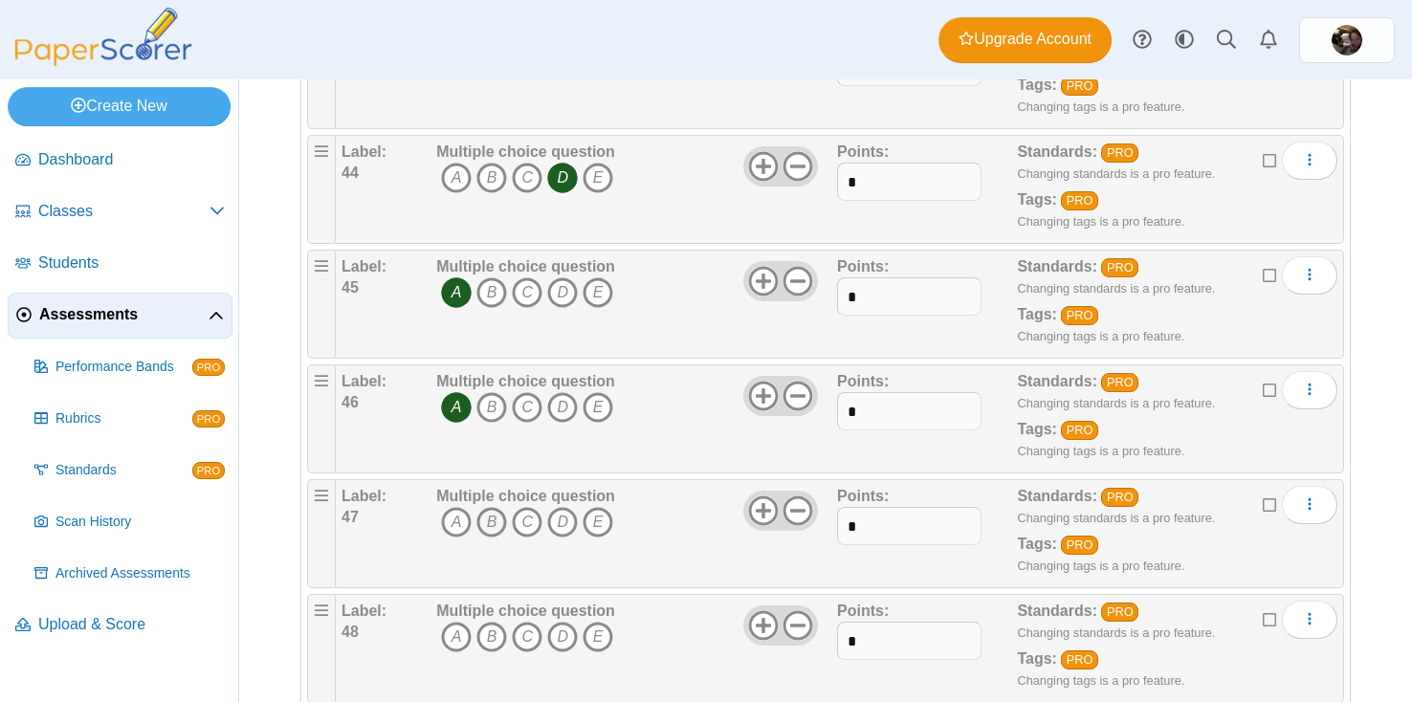
click at [490, 512] on icon "B" at bounding box center [492, 522] width 31 height 31
click at [494, 634] on icon "B" at bounding box center [492, 637] width 31 height 31
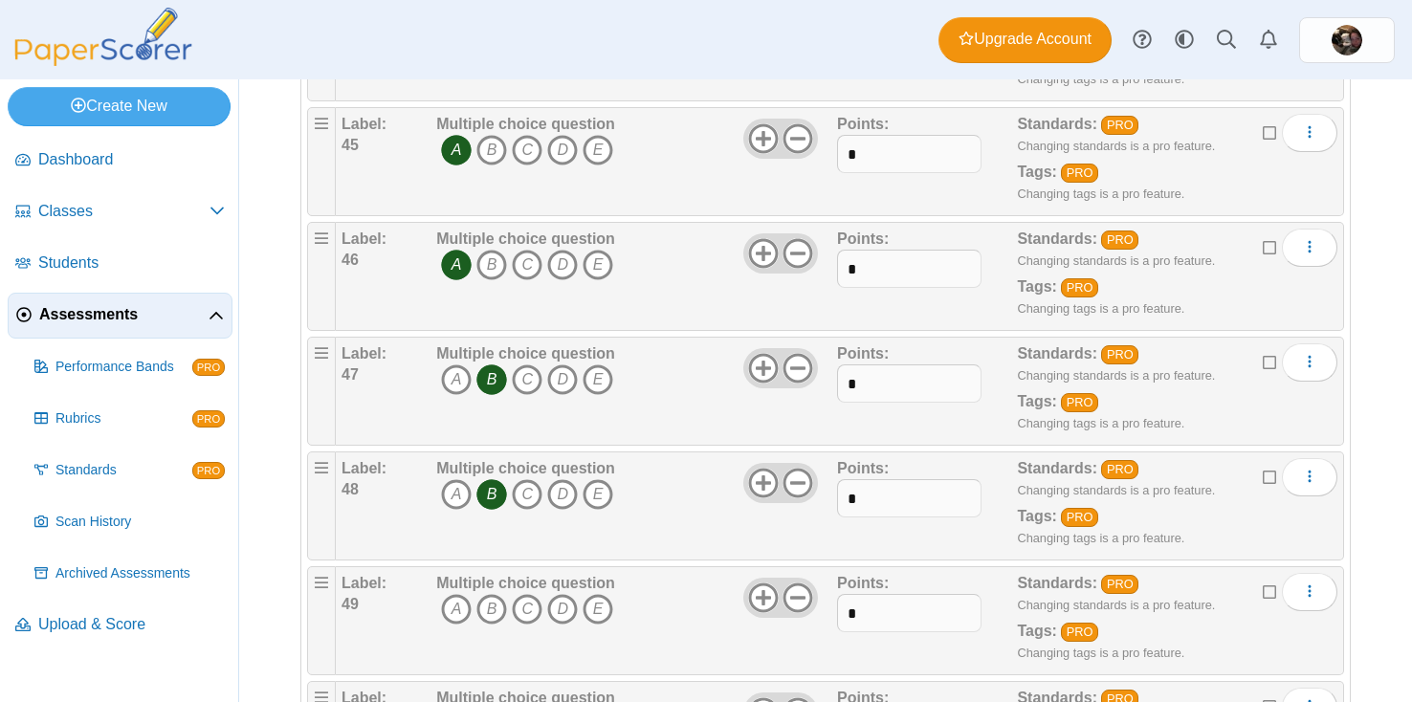
scroll to position [5326, 0]
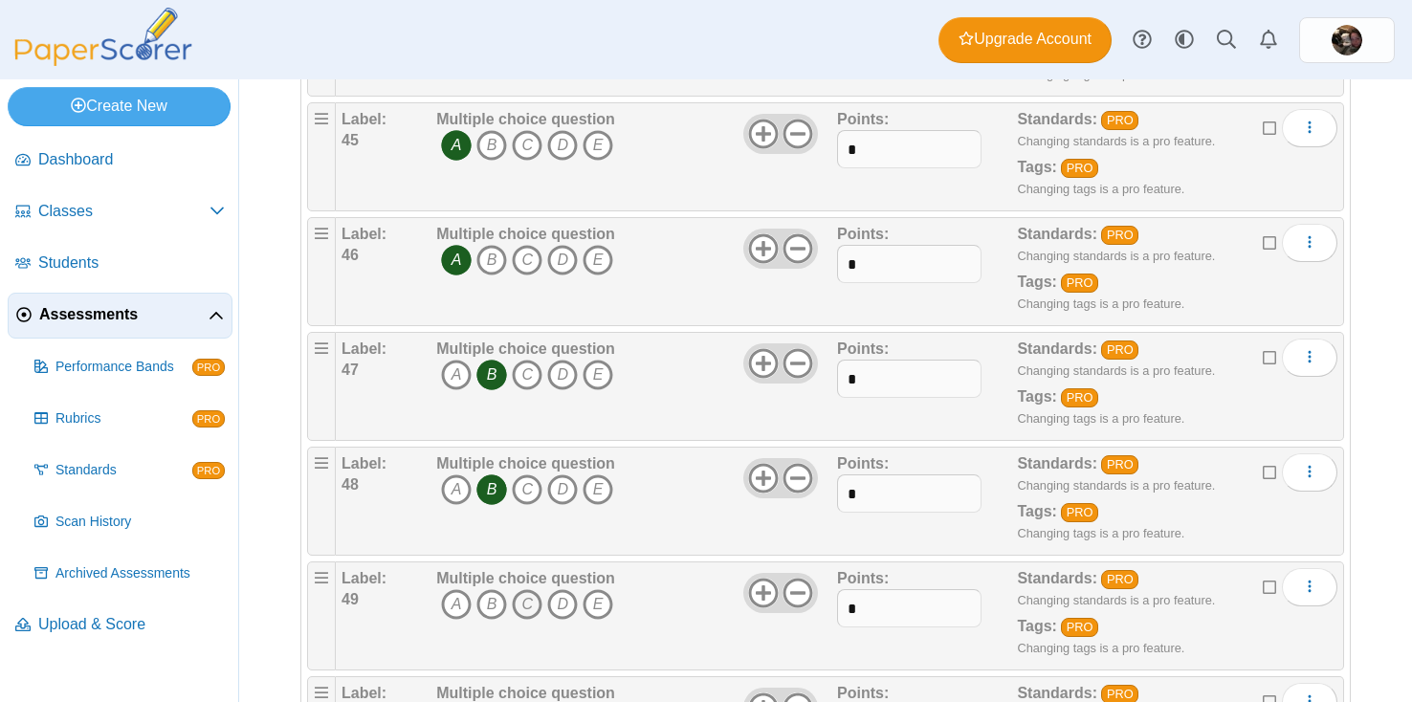
click at [533, 606] on icon "C" at bounding box center [527, 604] width 31 height 31
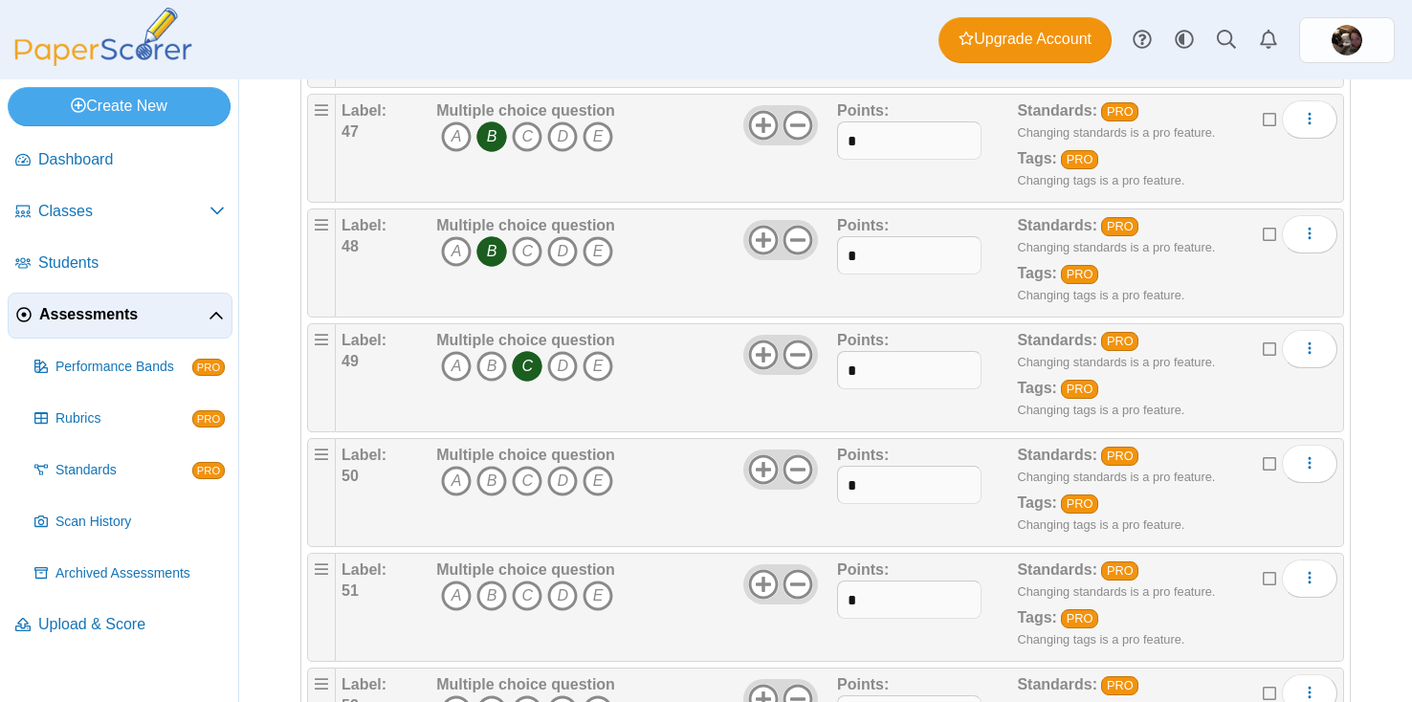
scroll to position [5570, 0]
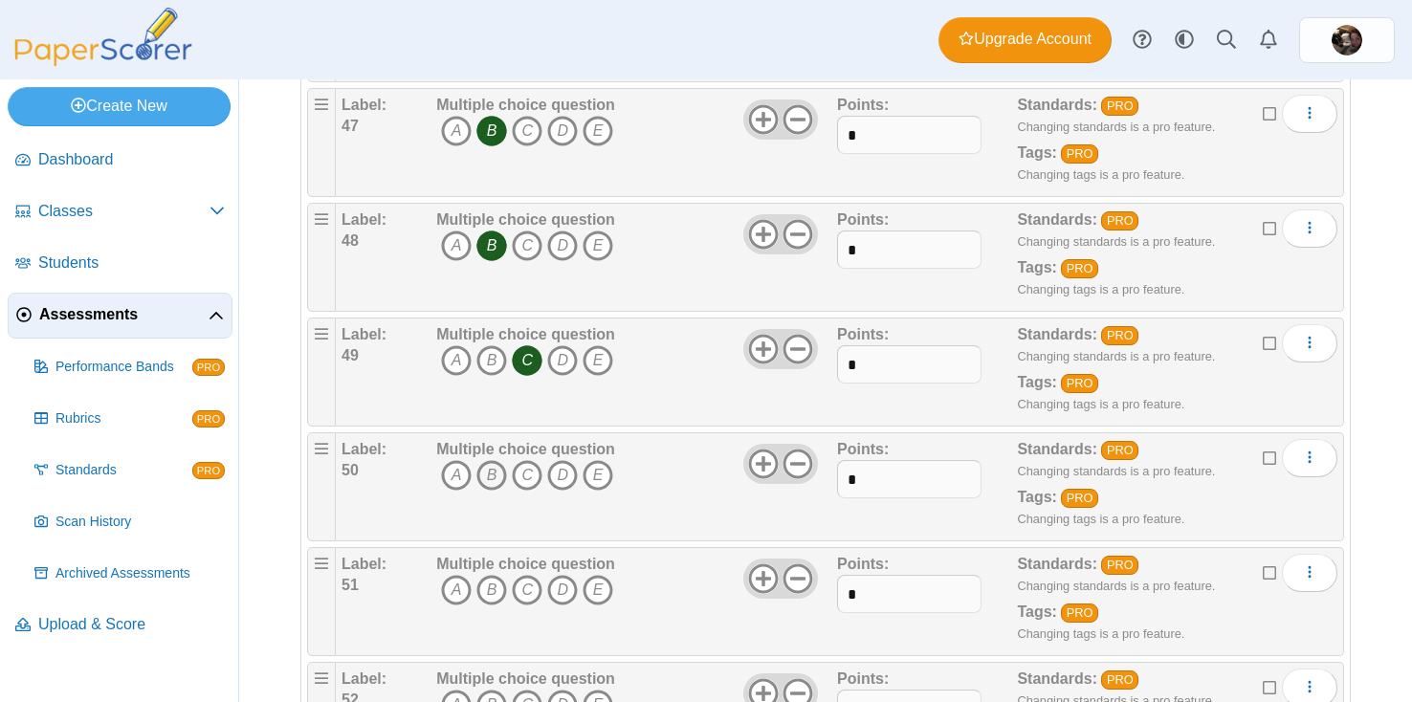
click at [490, 478] on icon "B" at bounding box center [492, 475] width 31 height 31
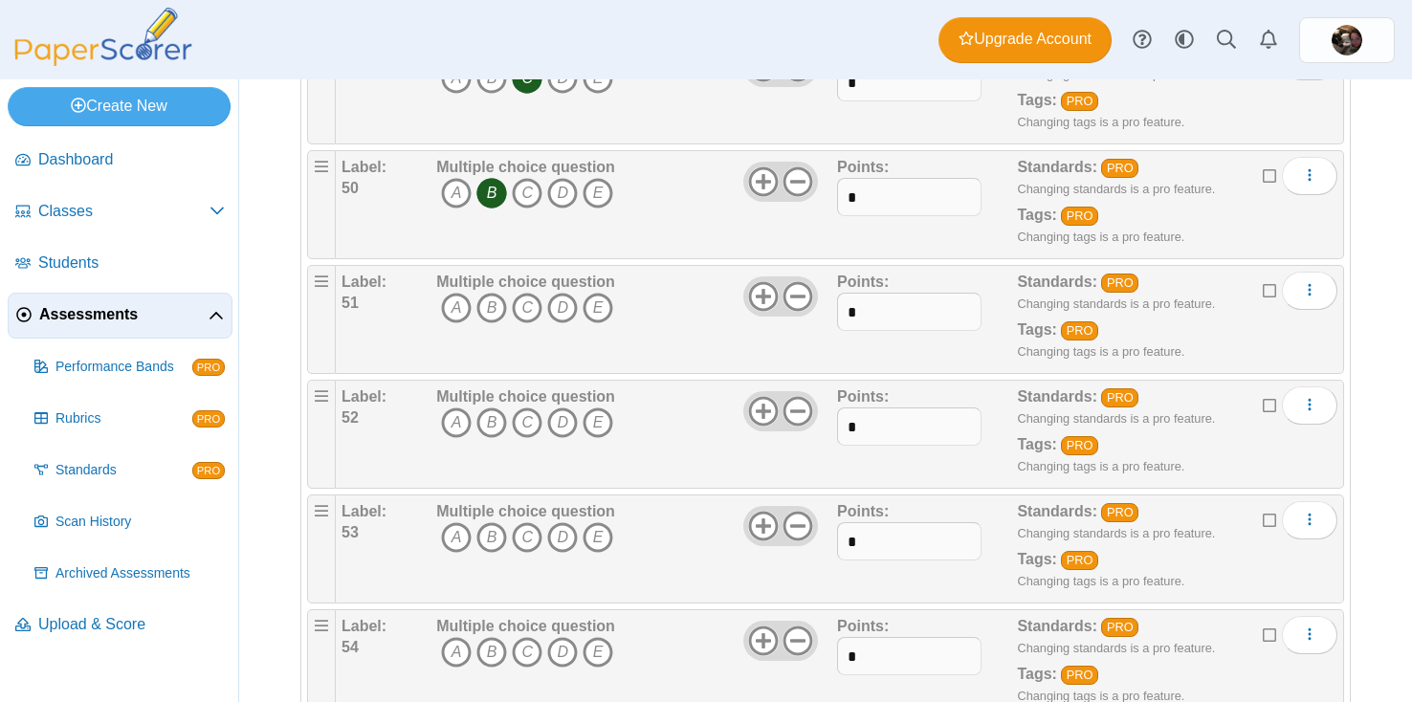
scroll to position [5853, 0]
click at [491, 321] on icon "B" at bounding box center [492, 307] width 31 height 31
click at [491, 417] on icon "B" at bounding box center [492, 422] width 31 height 31
click at [559, 528] on icon "D" at bounding box center [562, 537] width 31 height 31
click at [450, 649] on icon "A" at bounding box center [456, 651] width 31 height 31
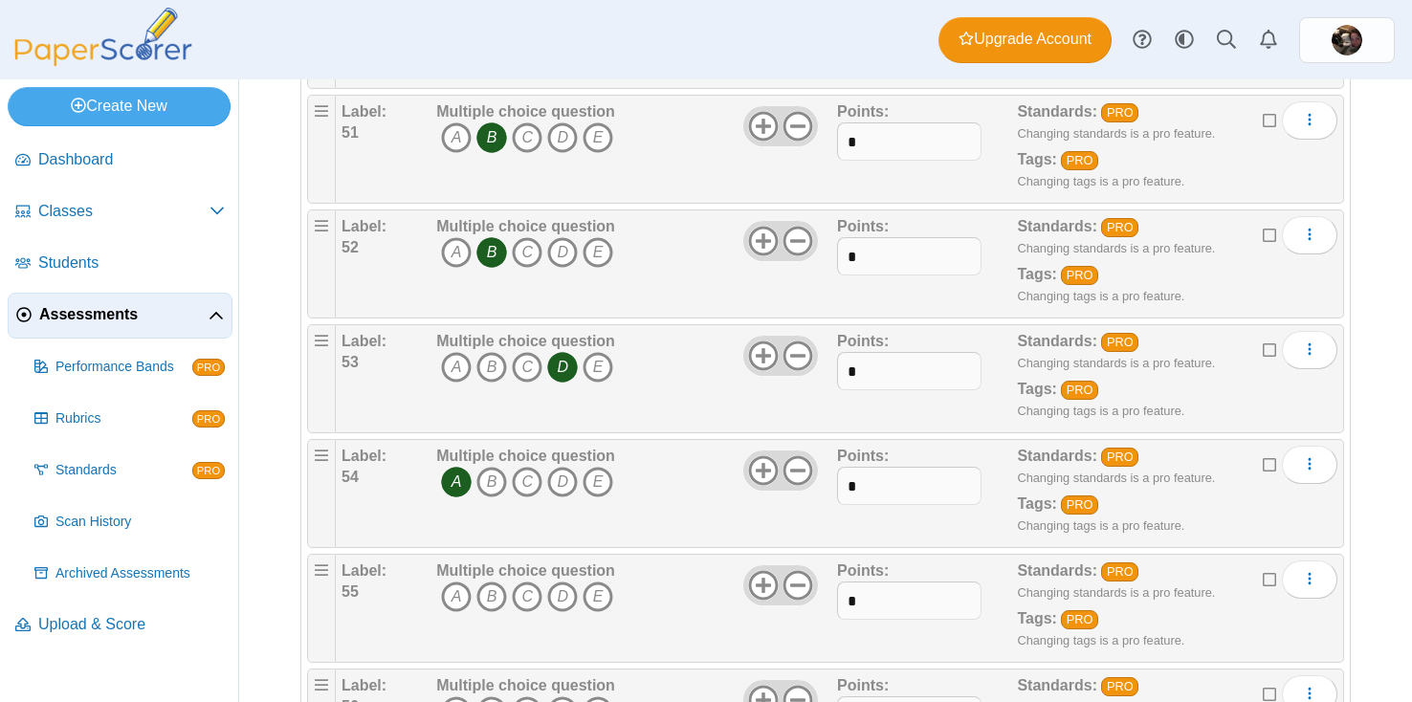
scroll to position [6036, 0]
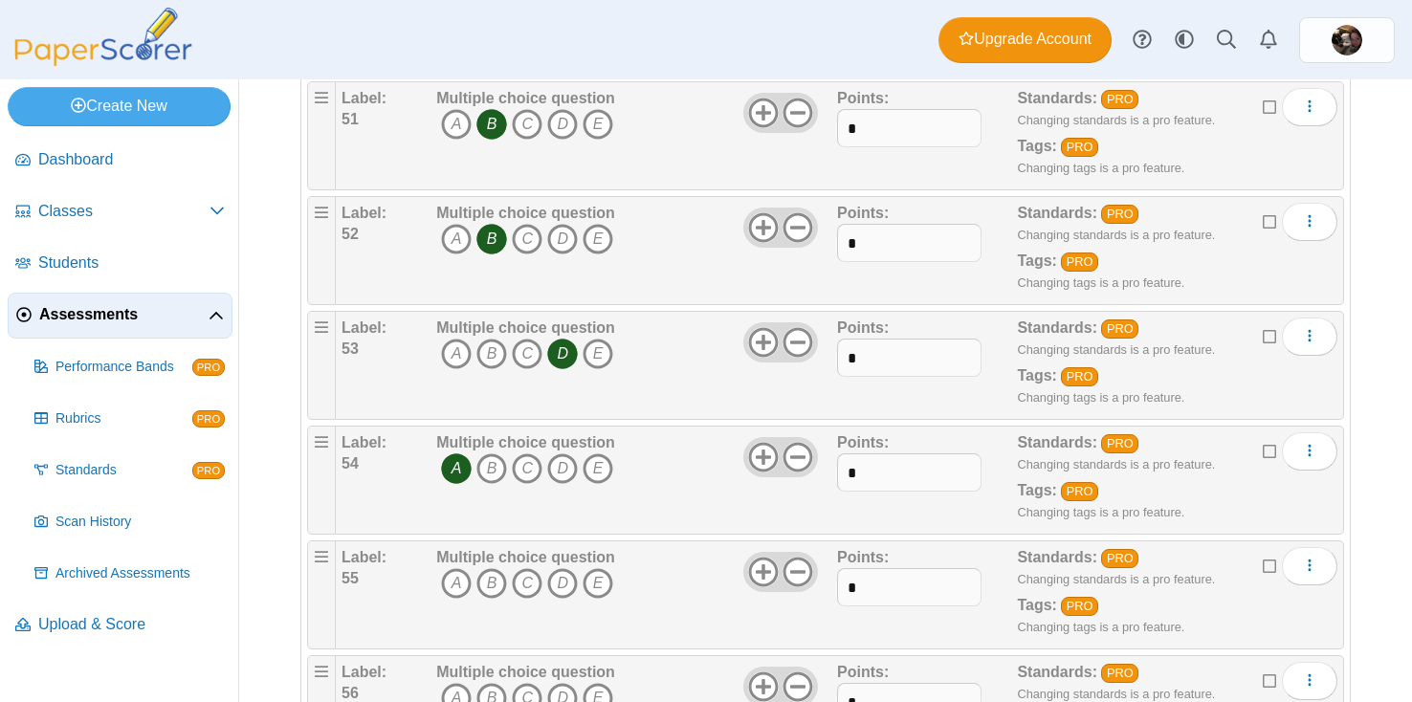
click at [450, 566] on b "Multiple choice question" at bounding box center [525, 557] width 179 height 16
click at [460, 582] on icon "A" at bounding box center [456, 583] width 31 height 31
click at [456, 695] on icon "A" at bounding box center [456, 698] width 31 height 31
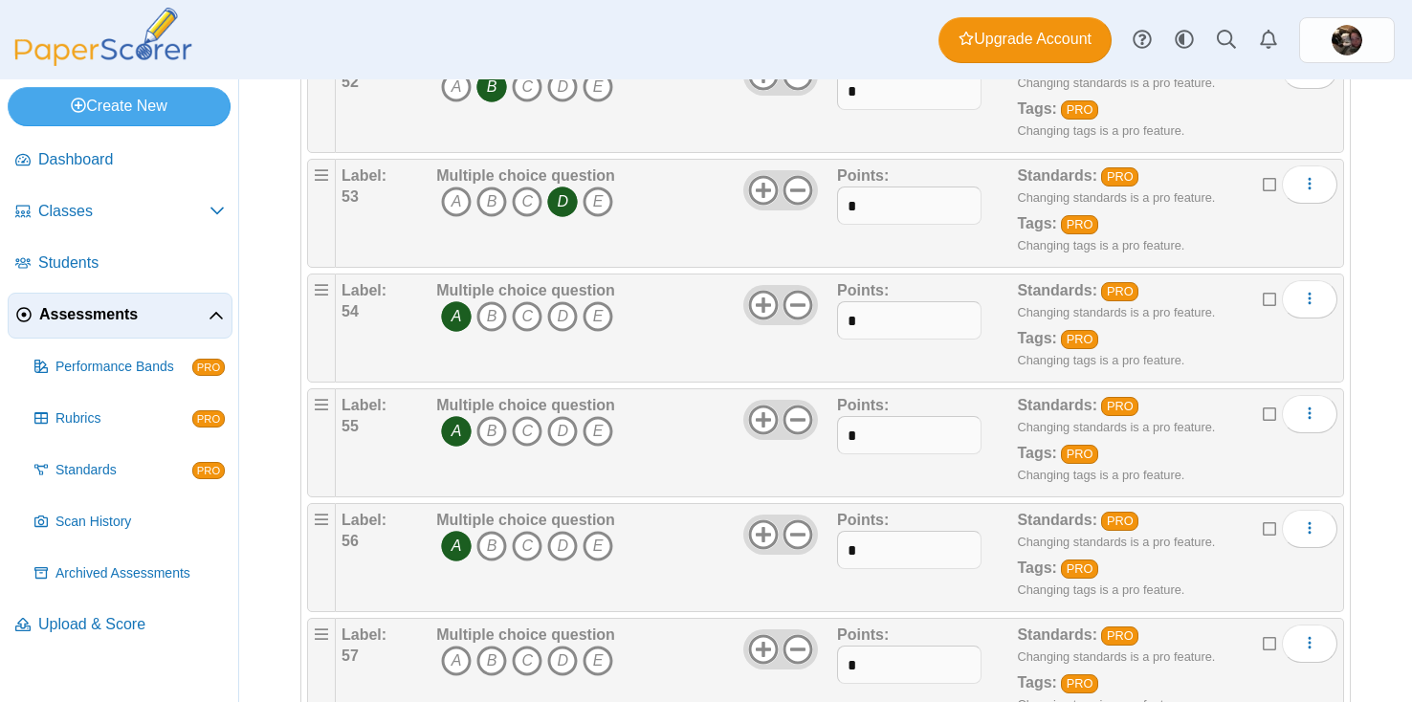
scroll to position [6207, 0]
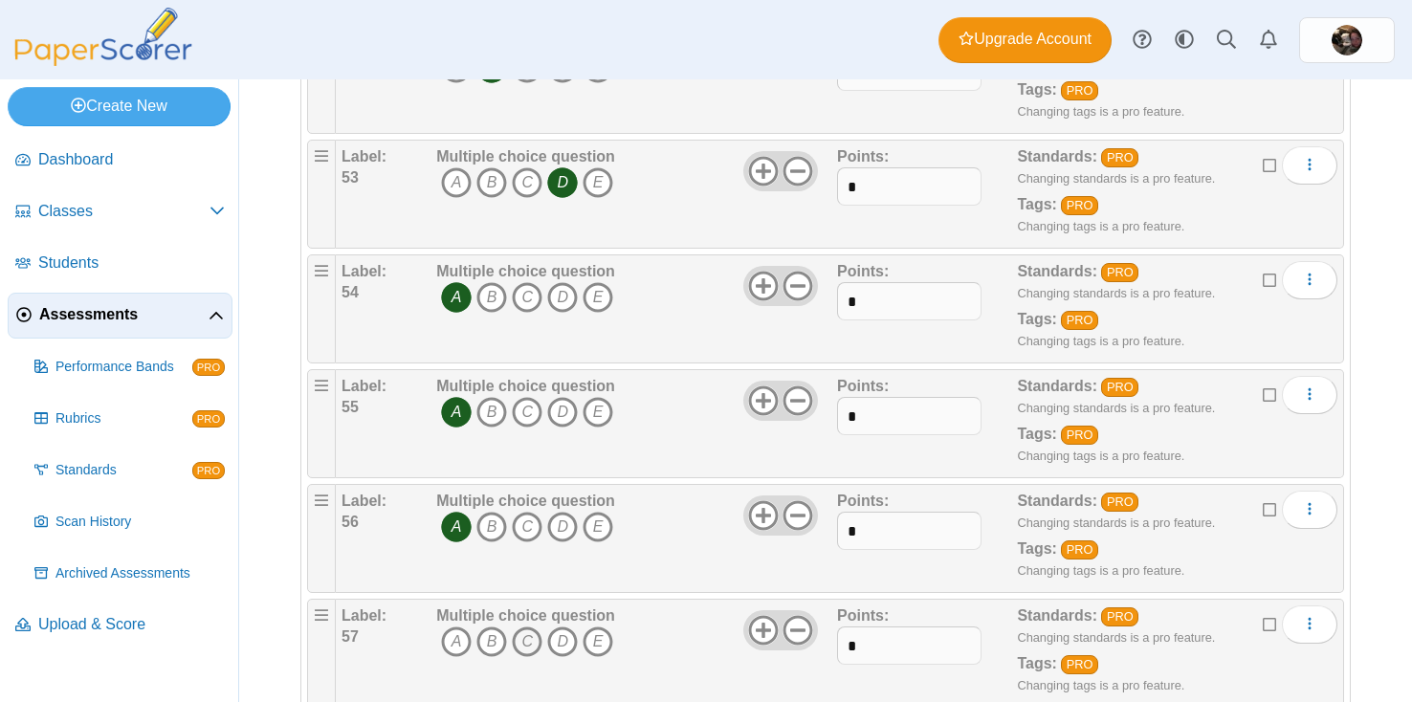
click at [537, 639] on icon "C" at bounding box center [527, 642] width 31 height 31
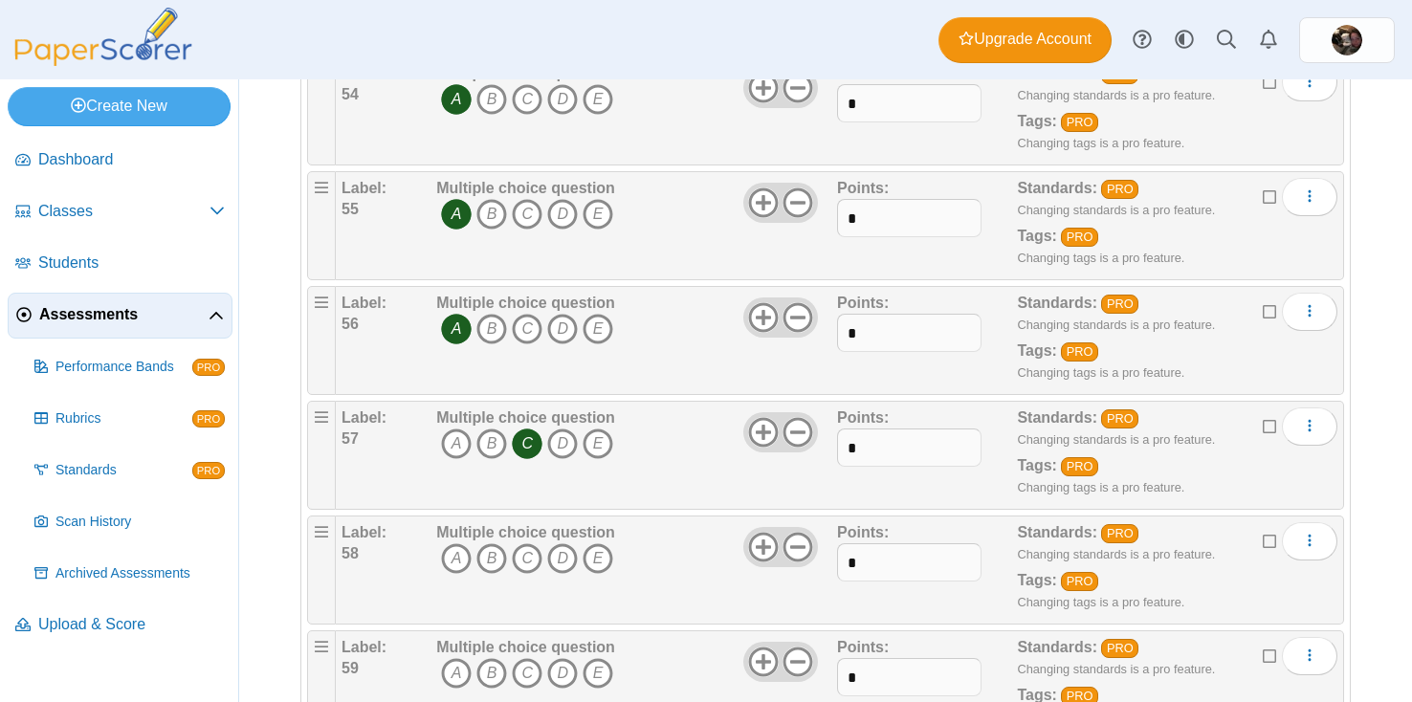
scroll to position [6420, 0]
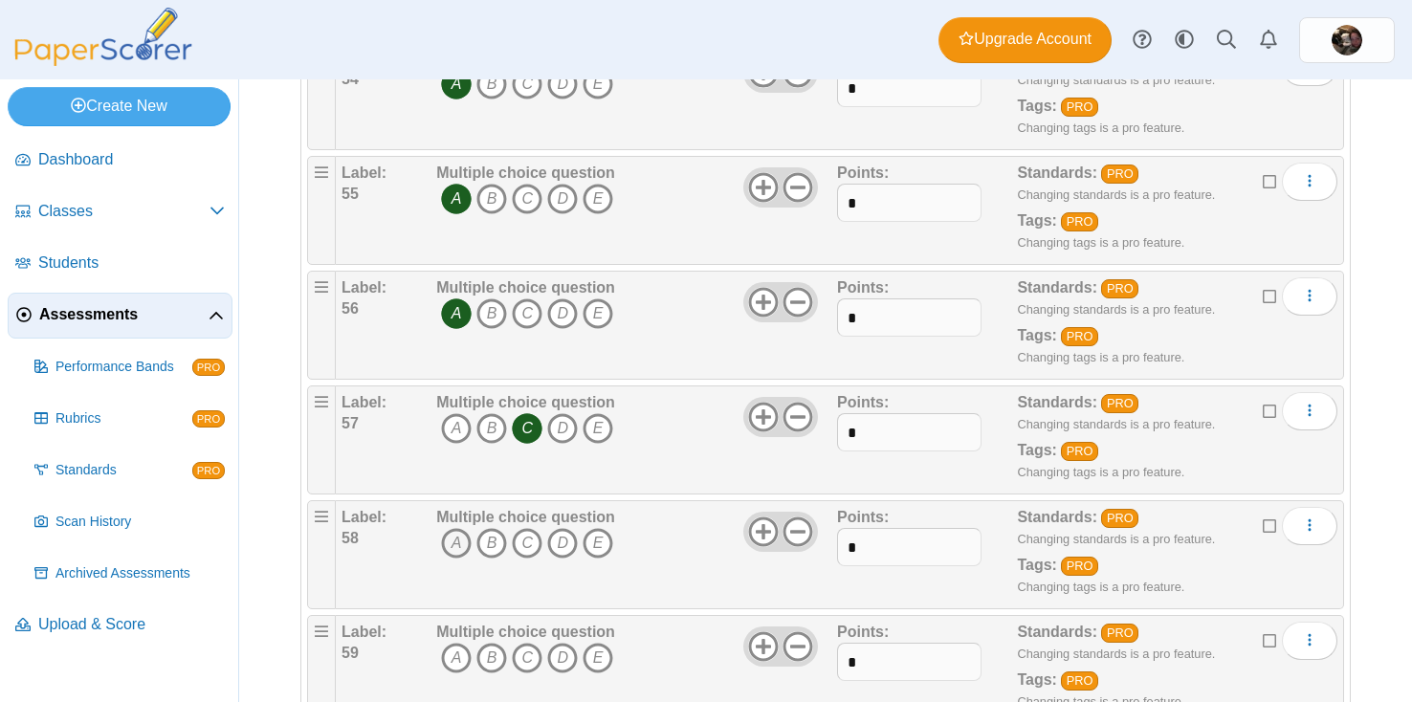
click at [457, 538] on icon "A" at bounding box center [456, 543] width 31 height 31
click at [496, 660] on icon "B" at bounding box center [492, 658] width 31 height 31
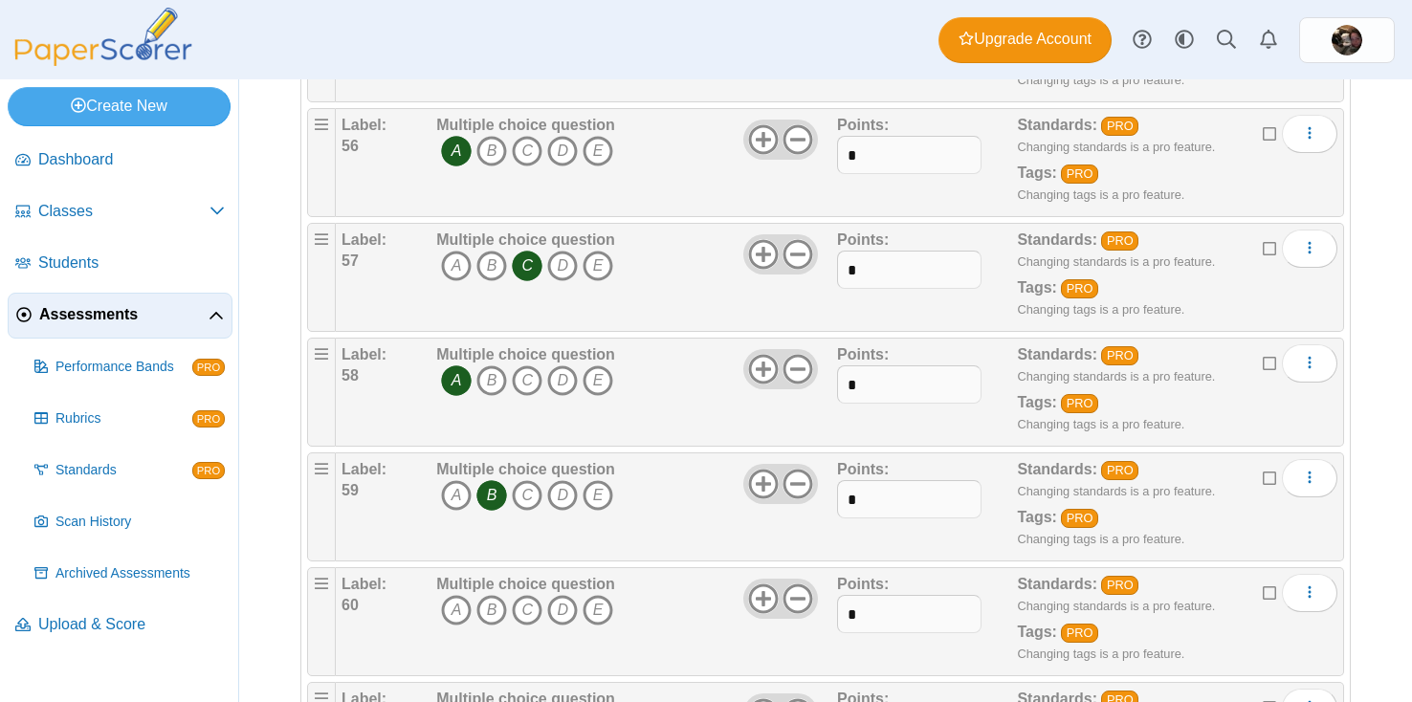
scroll to position [6586, 0]
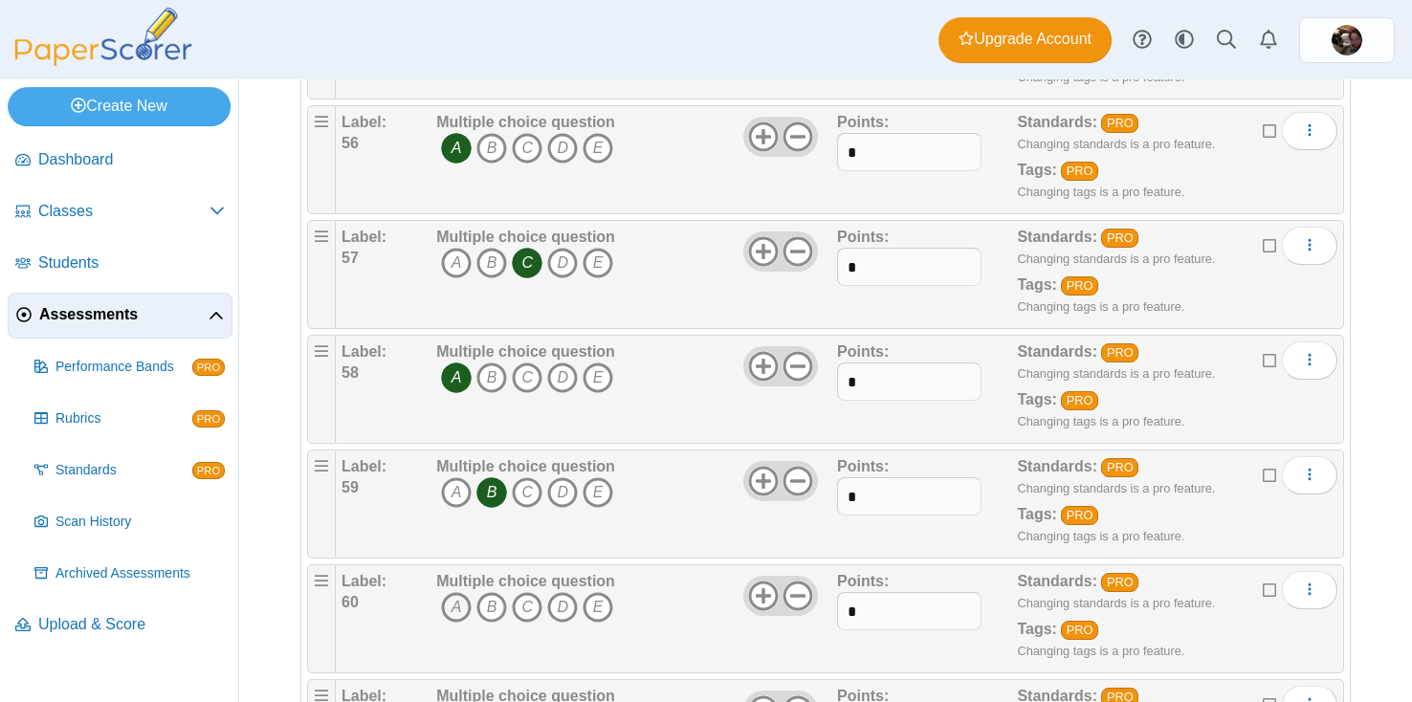
click at [451, 622] on icon "A" at bounding box center [456, 607] width 31 height 31
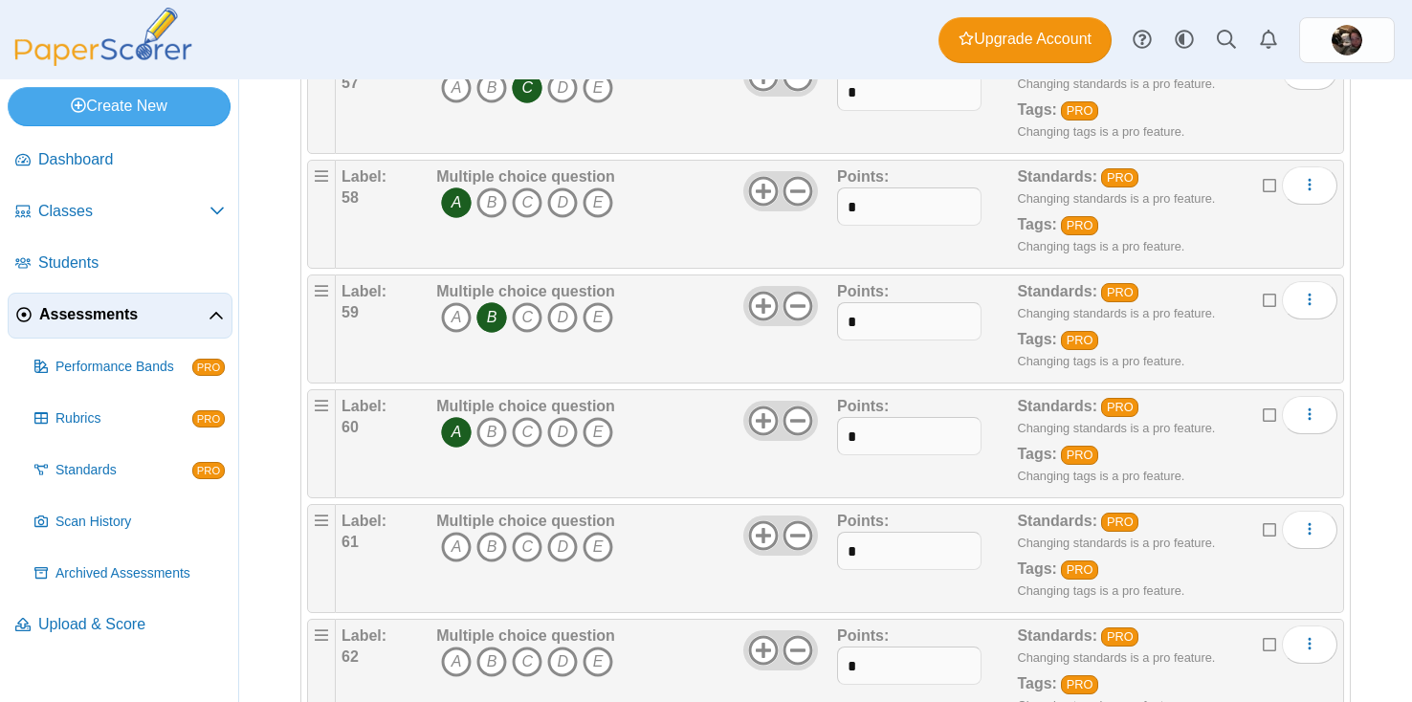
scroll to position [6781, 0]
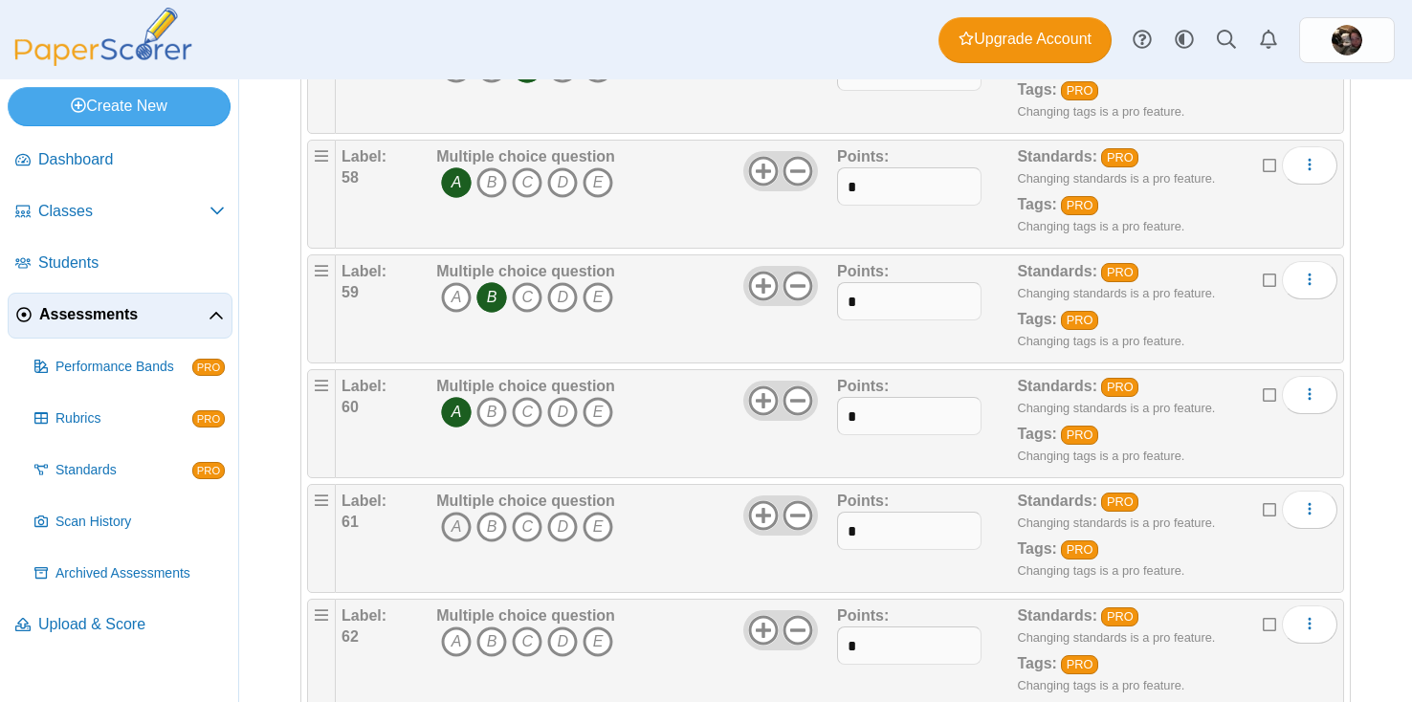
click at [456, 536] on icon "A" at bounding box center [456, 527] width 31 height 31
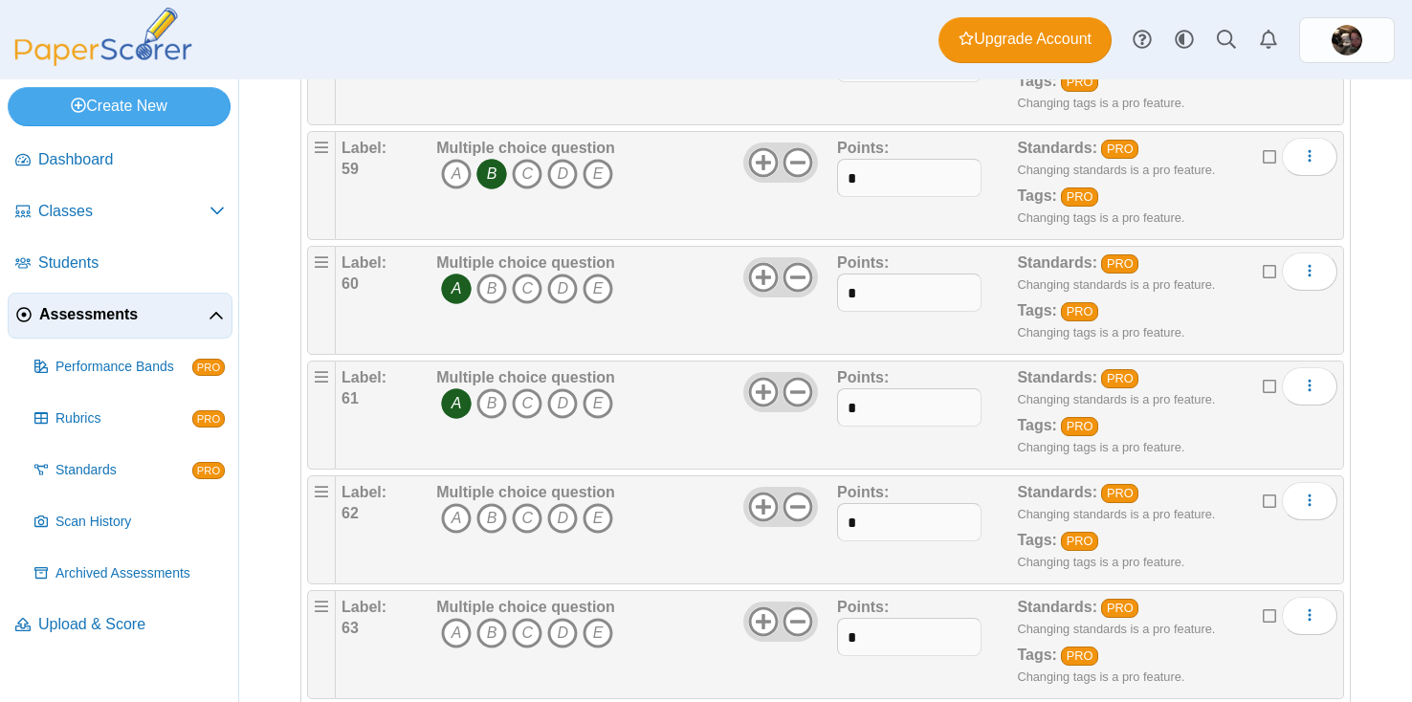
scroll to position [6911, 0]
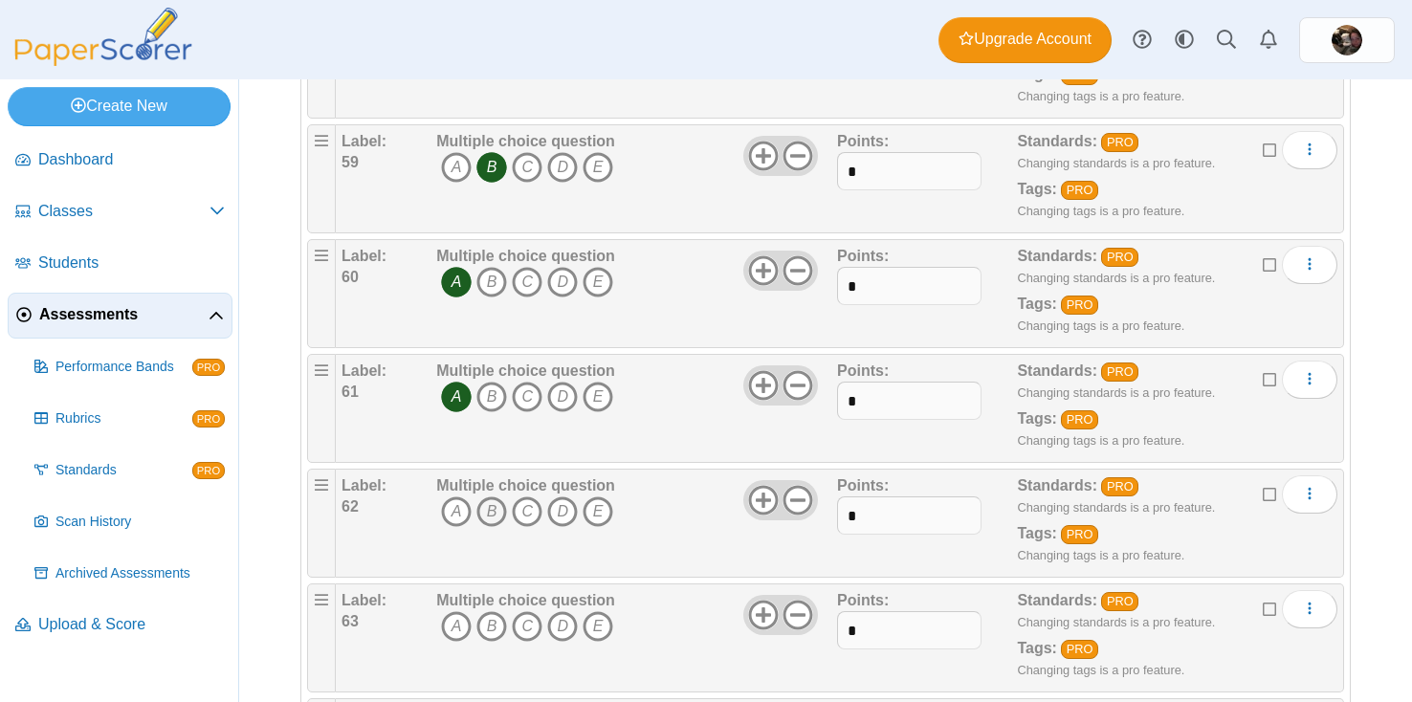
click at [499, 513] on icon "B" at bounding box center [492, 512] width 31 height 31
click at [497, 626] on icon "B" at bounding box center [492, 627] width 31 height 31
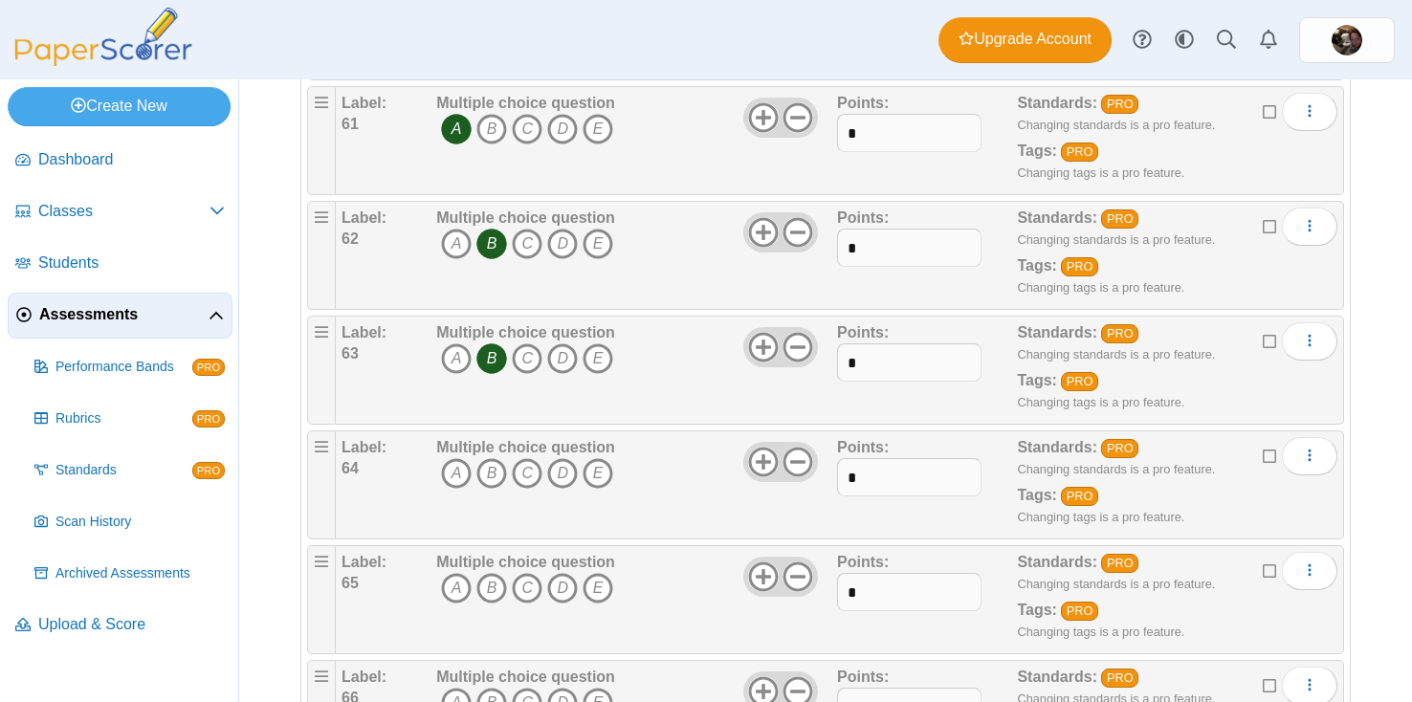
scroll to position [7196, 0]
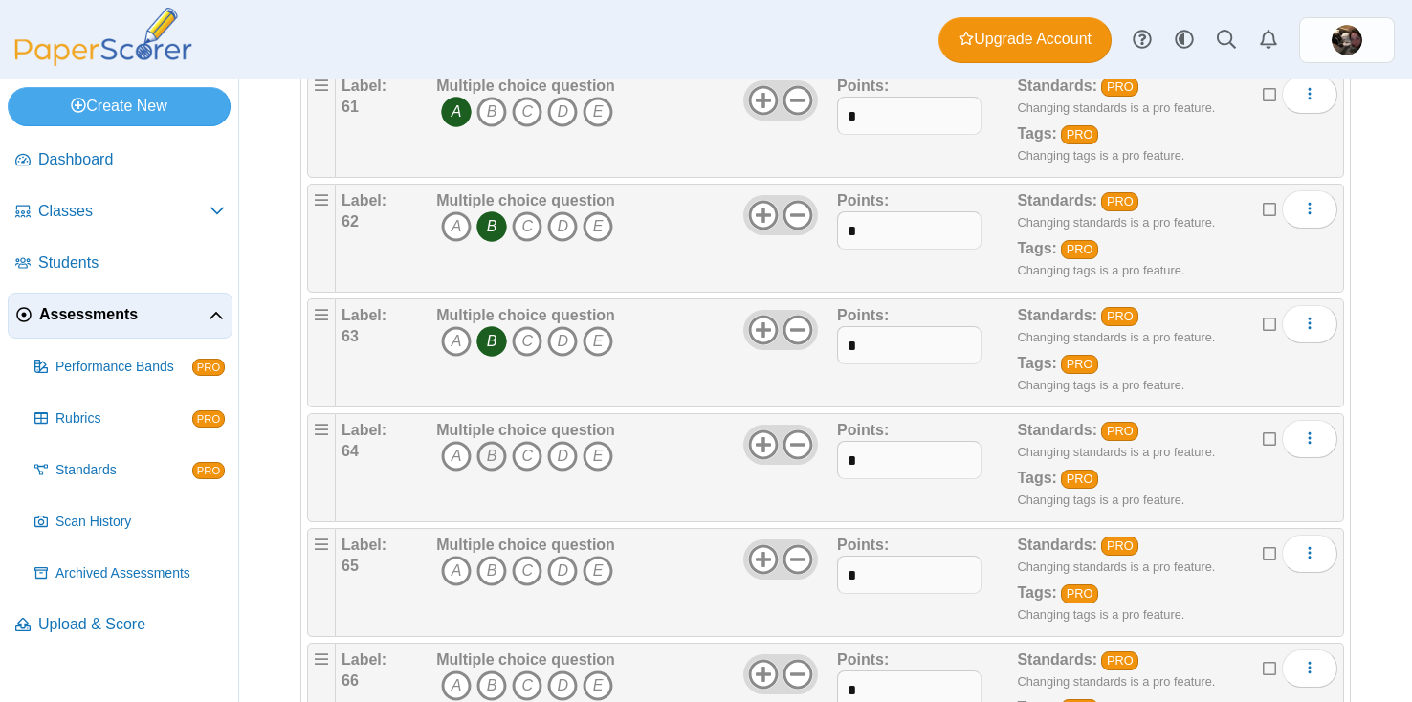
click at [488, 464] on icon "B" at bounding box center [492, 456] width 31 height 31
click at [488, 575] on icon "B" at bounding box center [492, 571] width 31 height 31
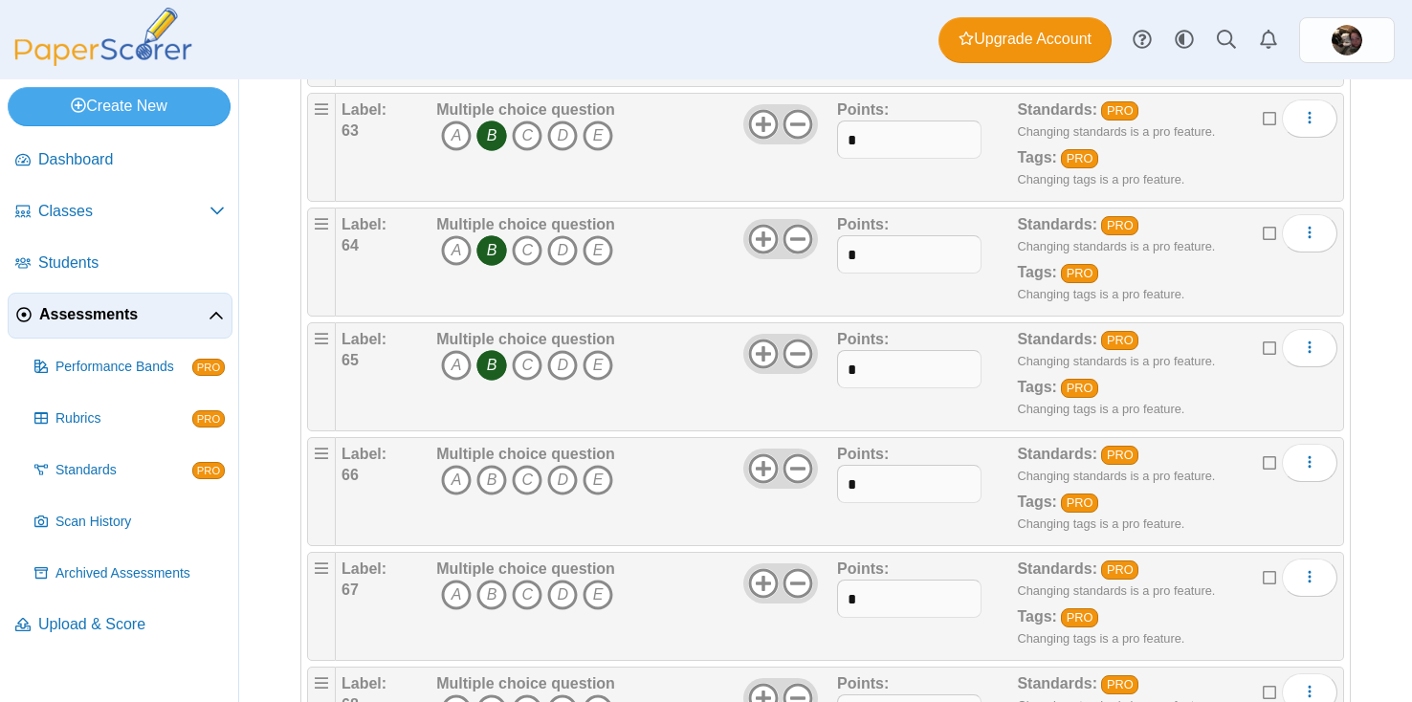
scroll to position [7401, 0]
click at [497, 481] on icon "B" at bounding box center [492, 481] width 31 height 31
click at [492, 602] on icon "B" at bounding box center [492, 596] width 31 height 31
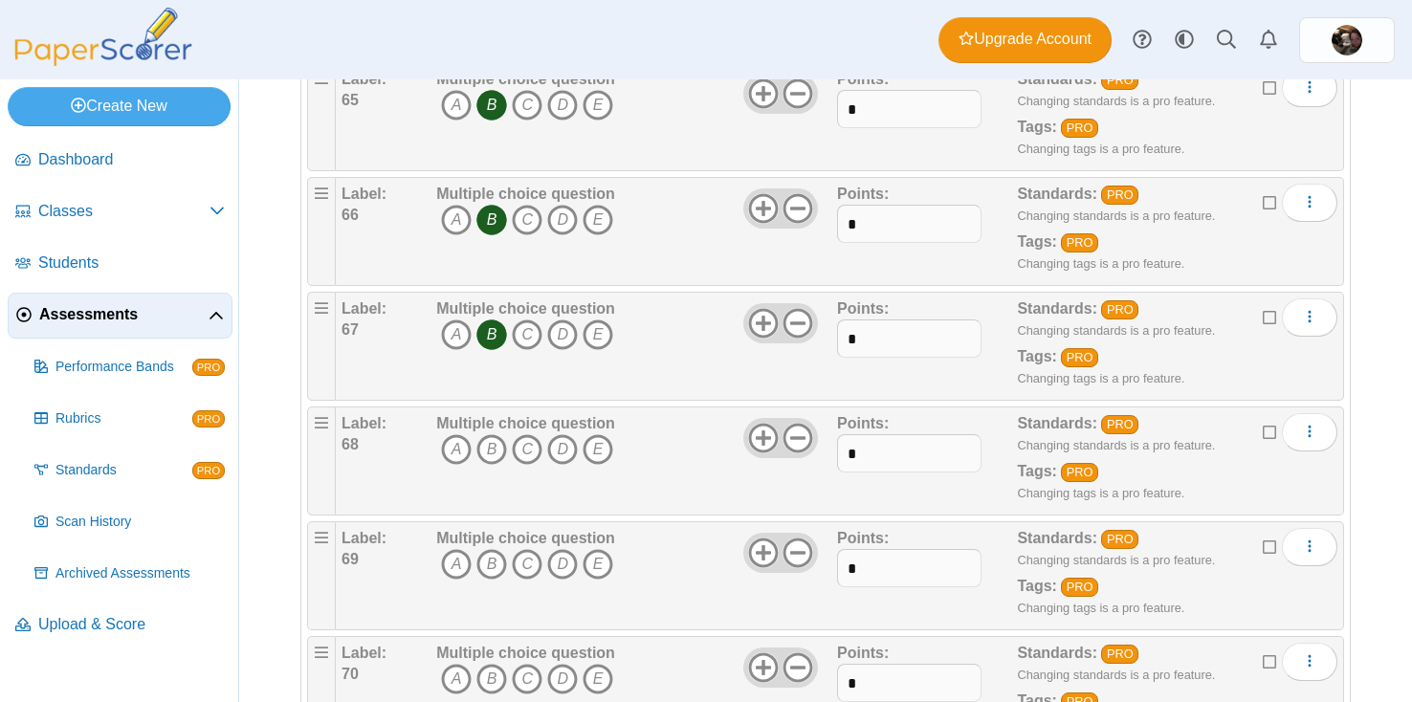
scroll to position [7664, 0]
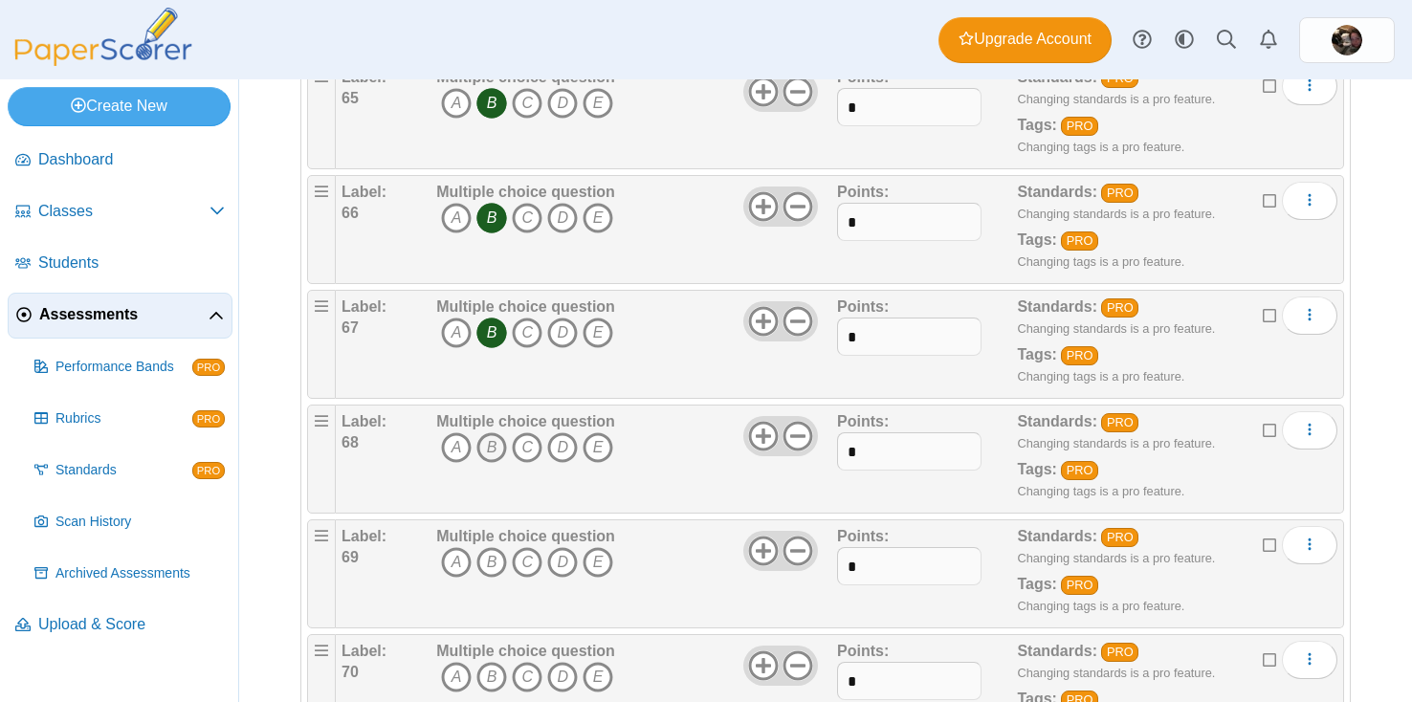
click at [496, 452] on icon "B" at bounding box center [492, 448] width 31 height 31
click at [494, 559] on icon "B" at bounding box center [492, 562] width 31 height 31
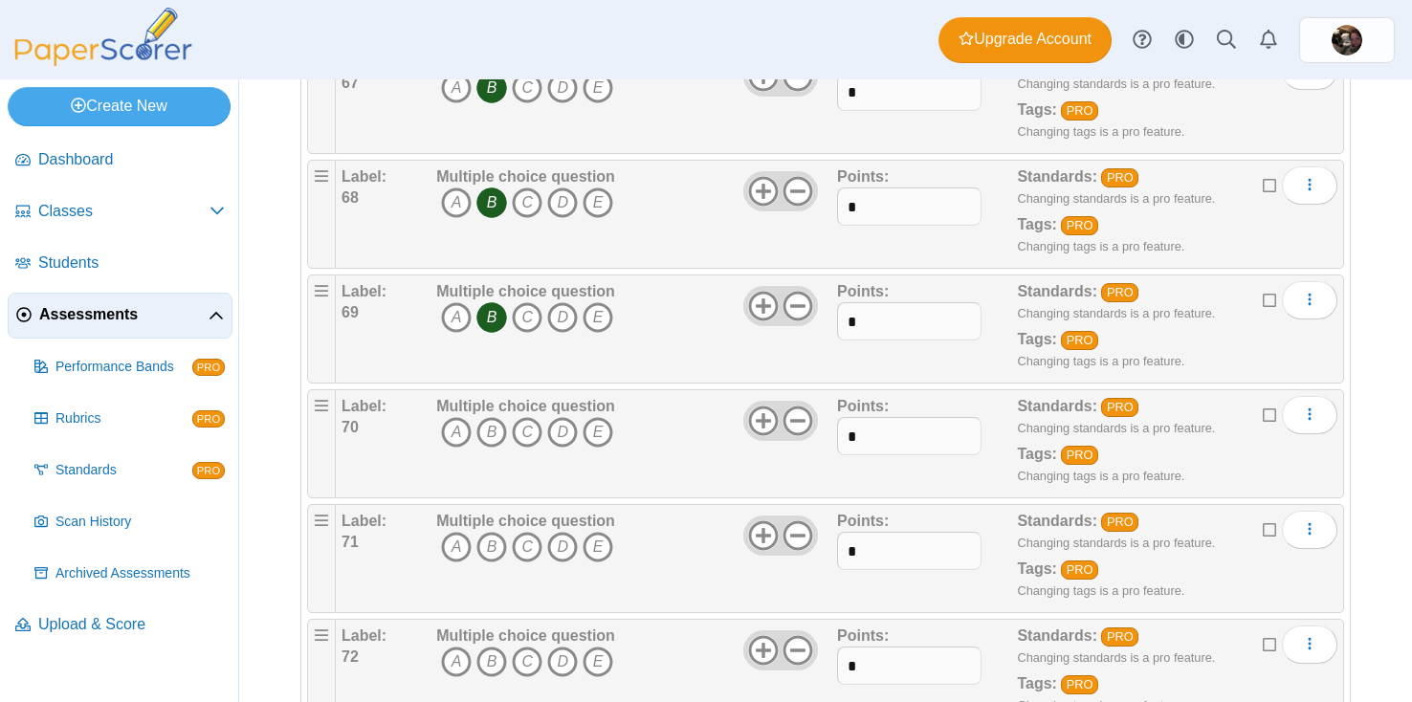
scroll to position [7913, 0]
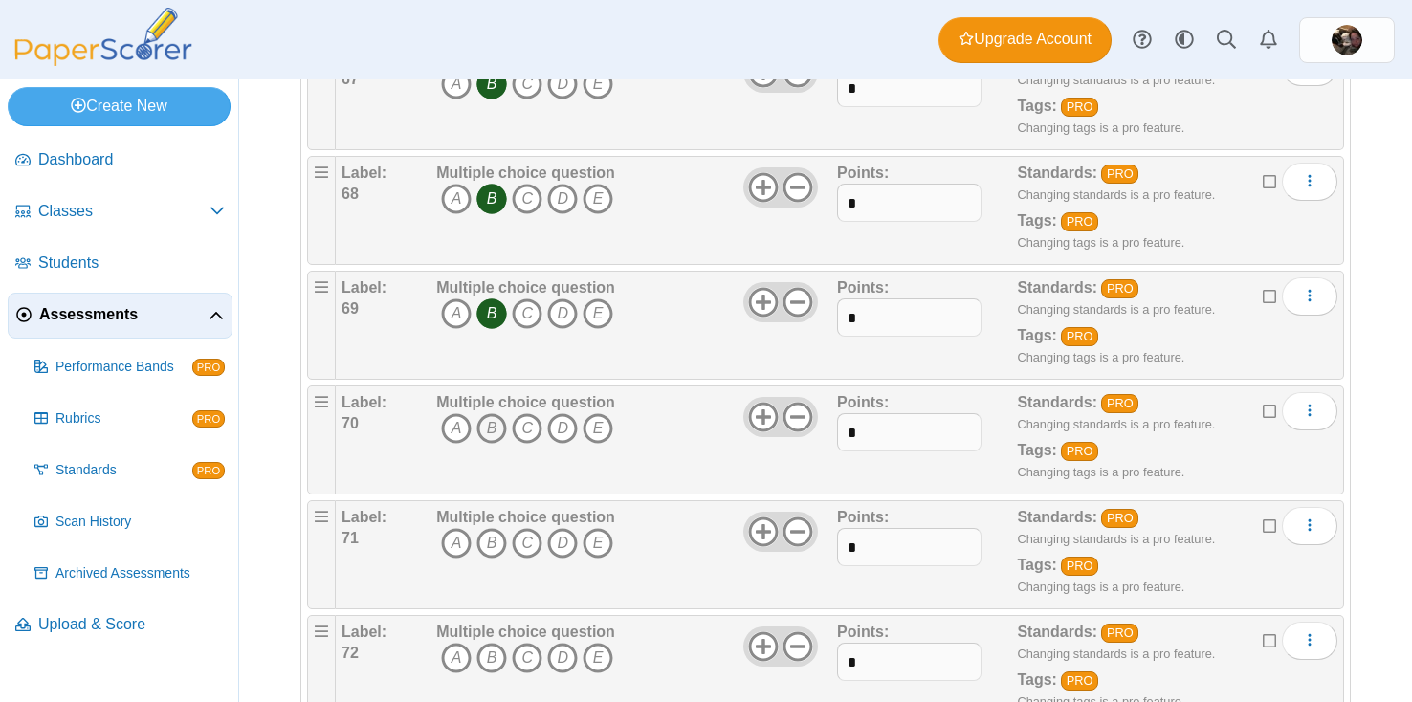
click at [491, 434] on icon "B" at bounding box center [492, 428] width 31 height 31
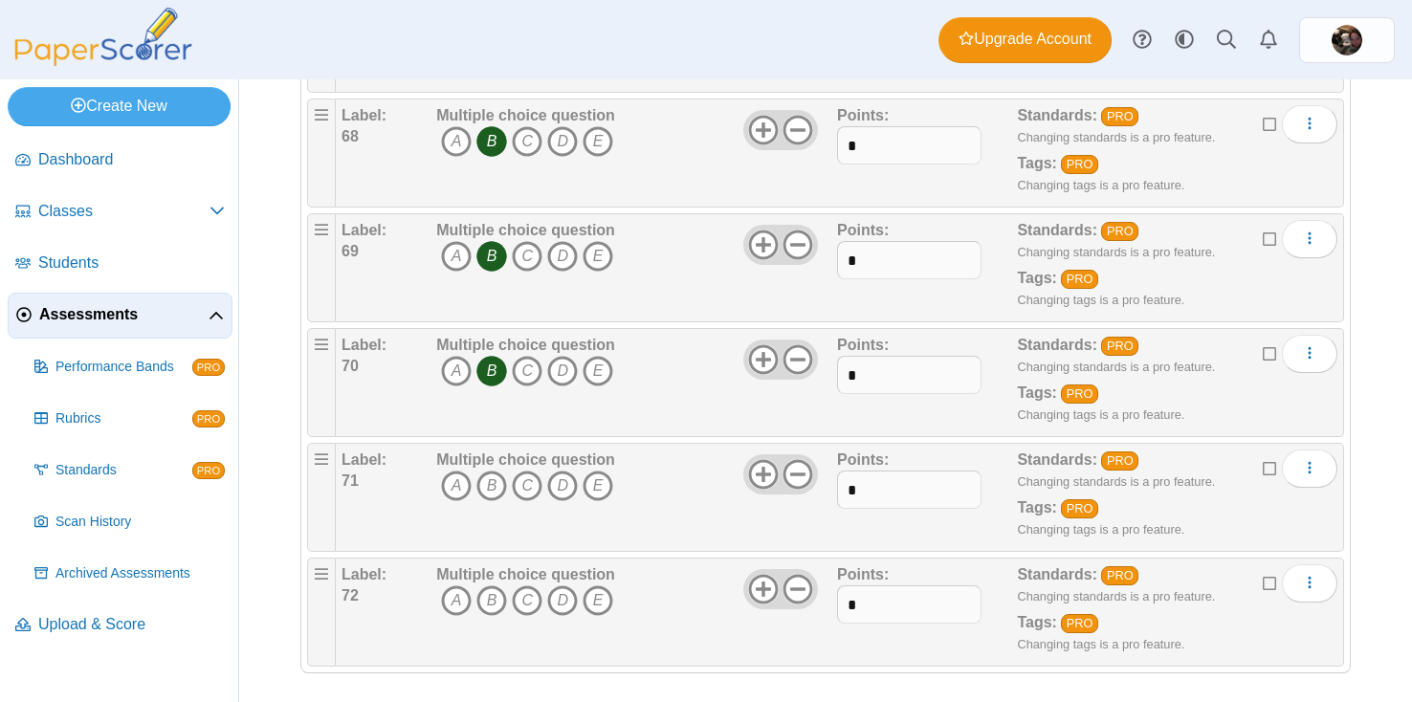
scroll to position [7980, 0]
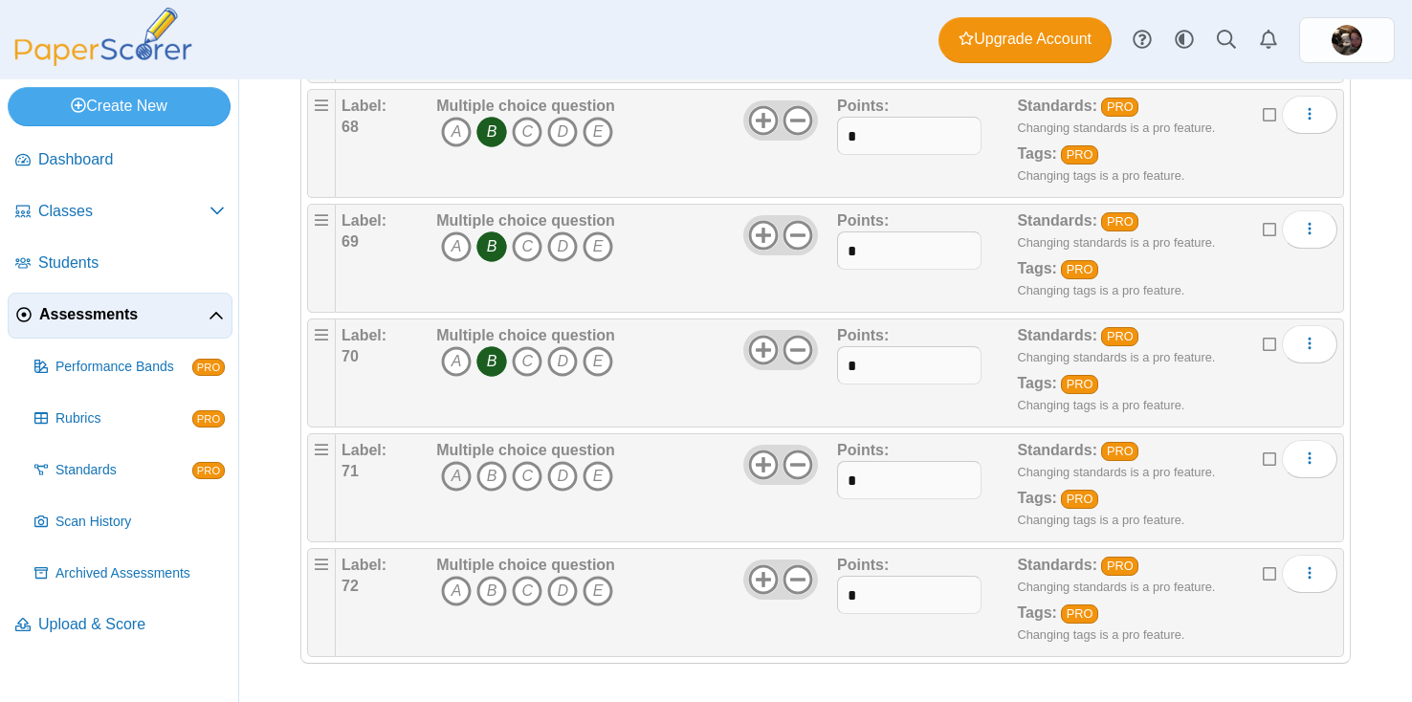
click at [456, 477] on icon "A" at bounding box center [456, 476] width 31 height 31
click at [521, 590] on icon "C" at bounding box center [527, 591] width 31 height 31
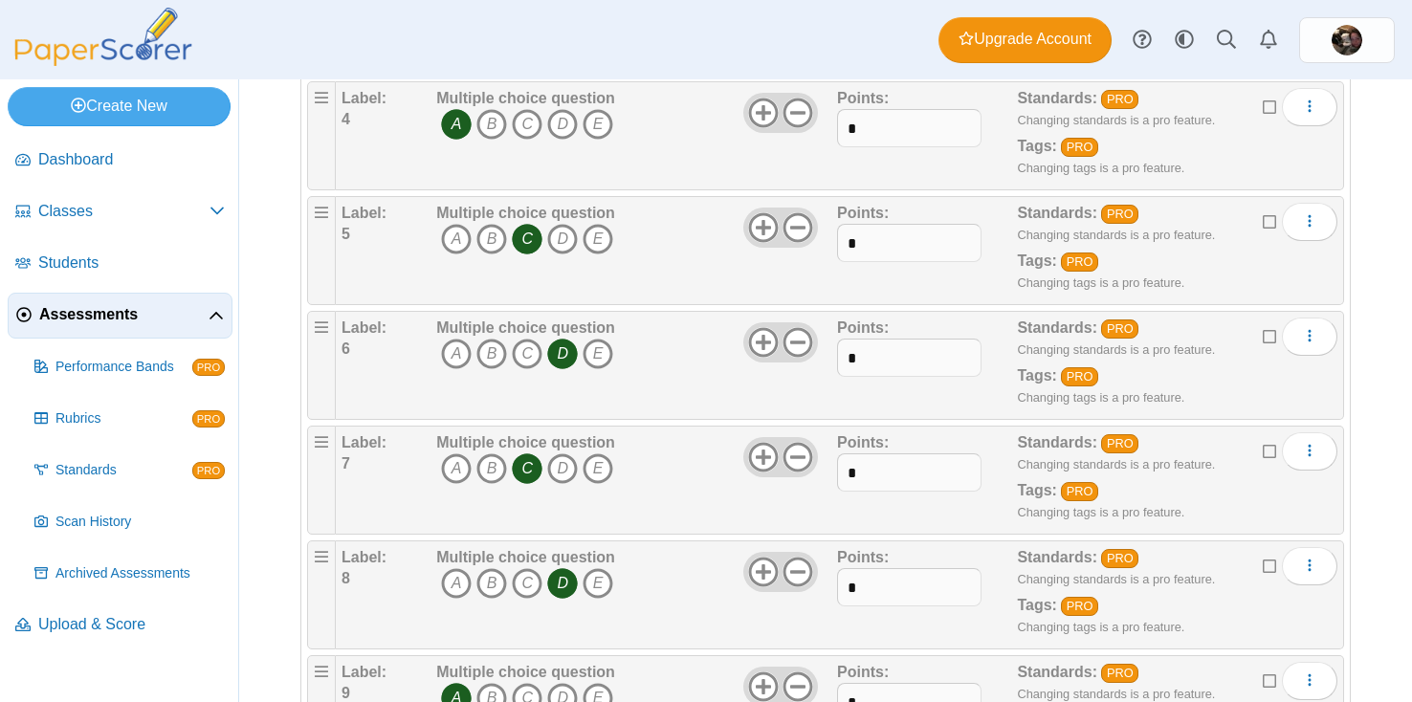
scroll to position [0, 0]
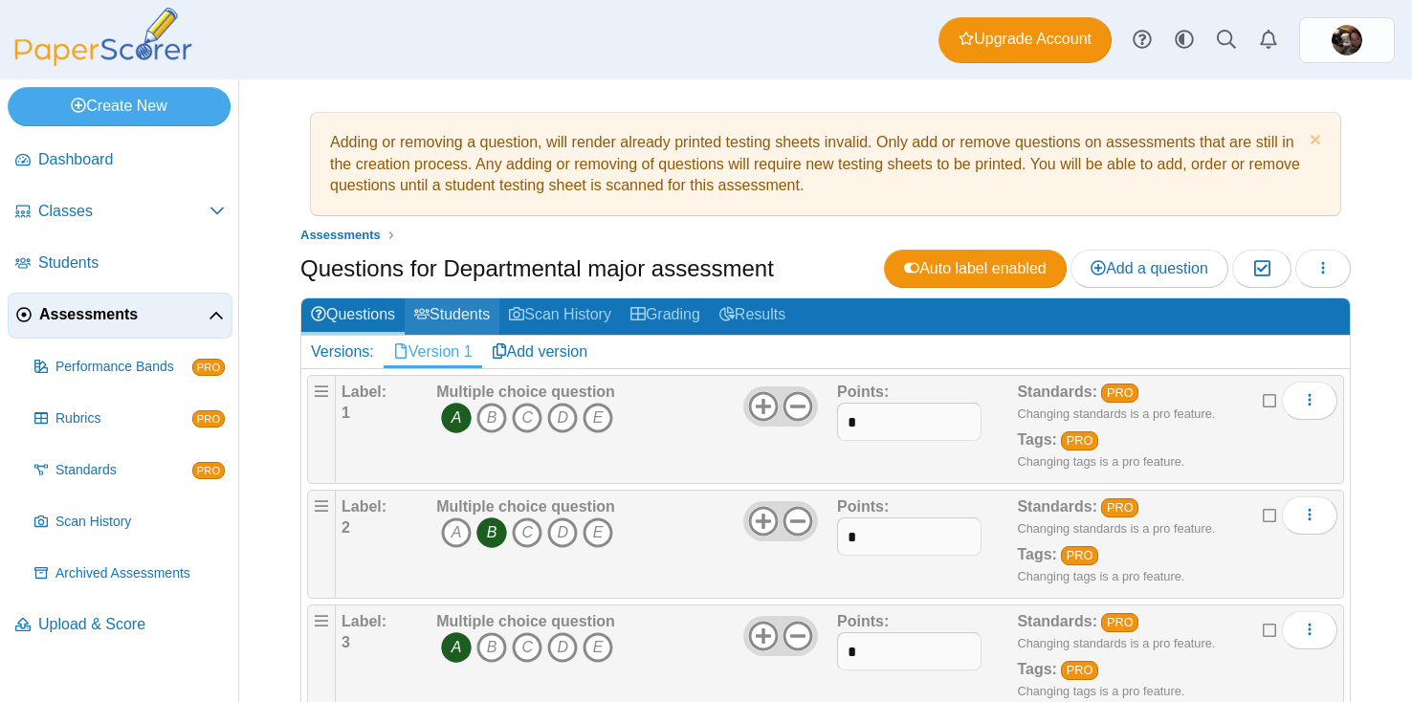
click at [484, 305] on link "Students" at bounding box center [452, 316] width 95 height 35
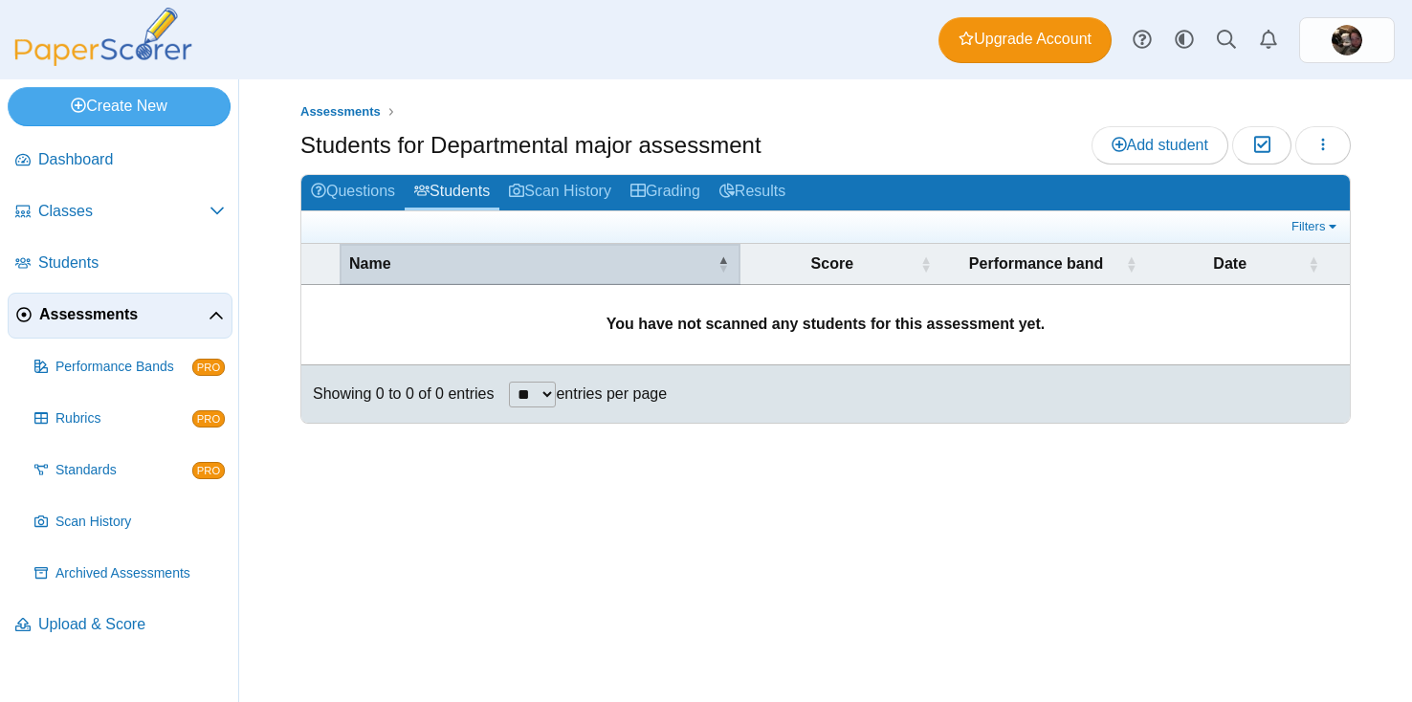
click at [349, 256] on span "Name" at bounding box center [370, 264] width 42 height 16
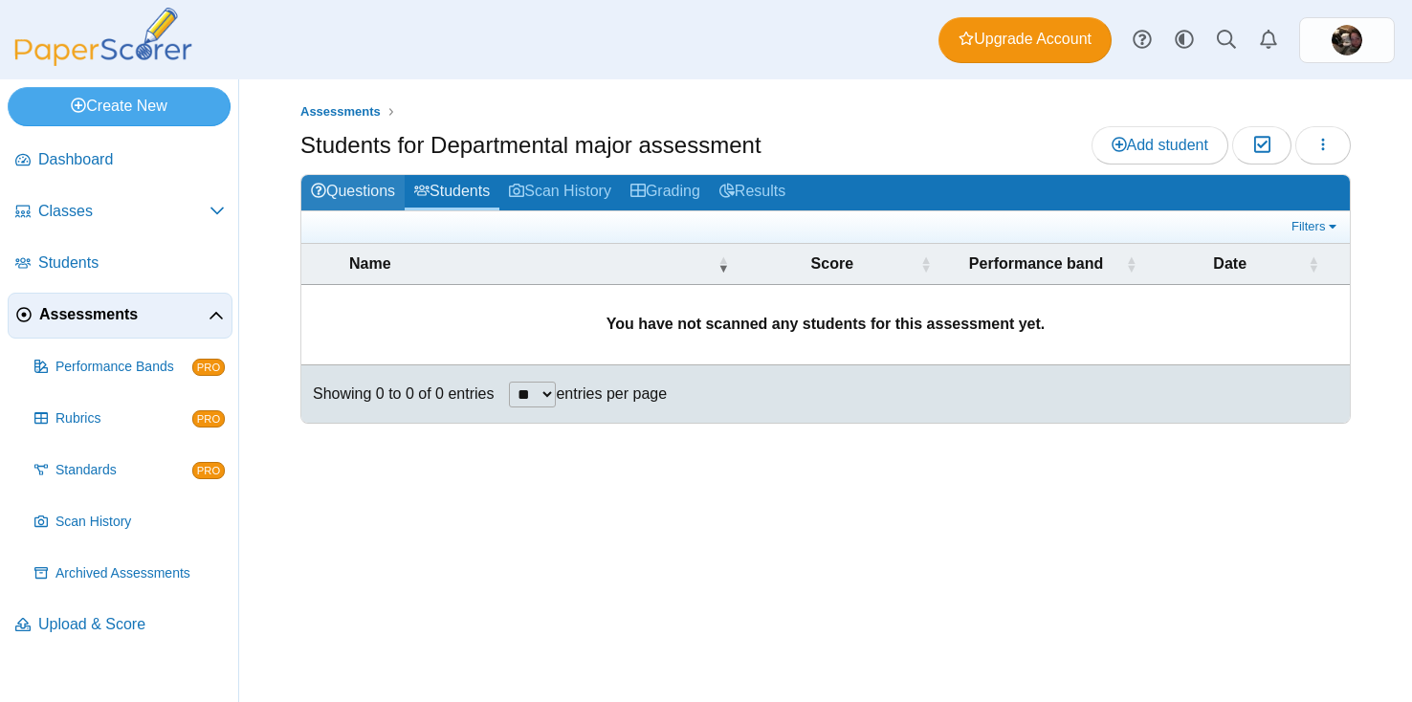
click at [351, 185] on link "Questions" at bounding box center [352, 192] width 103 height 35
